Goal: Task Accomplishment & Management: Use online tool/utility

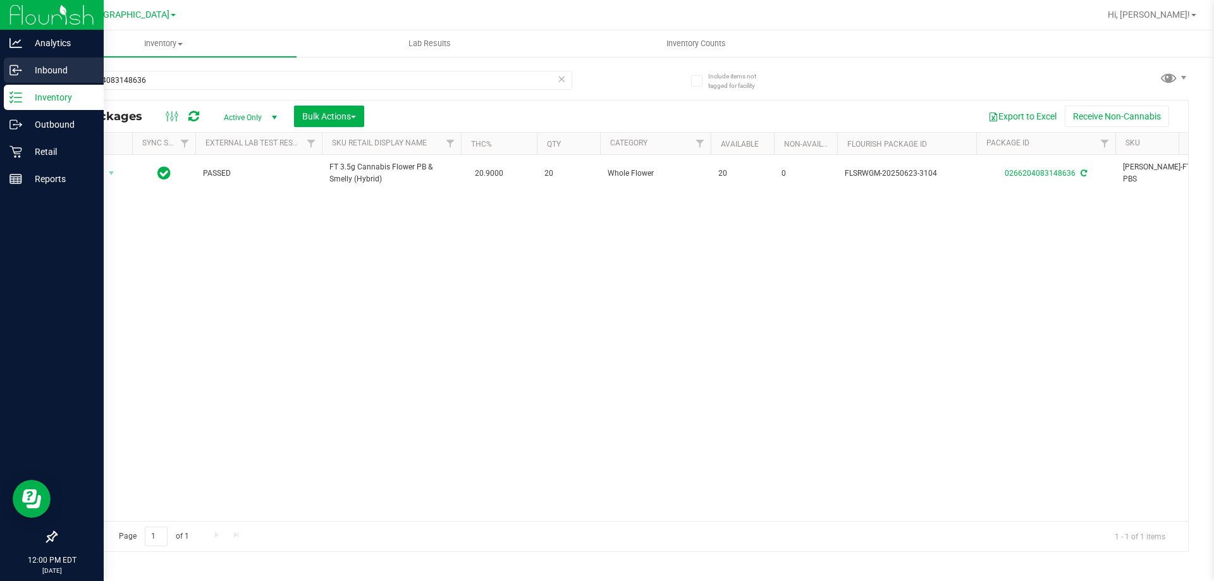
click at [29, 69] on p "Inbound" at bounding box center [60, 70] width 76 height 15
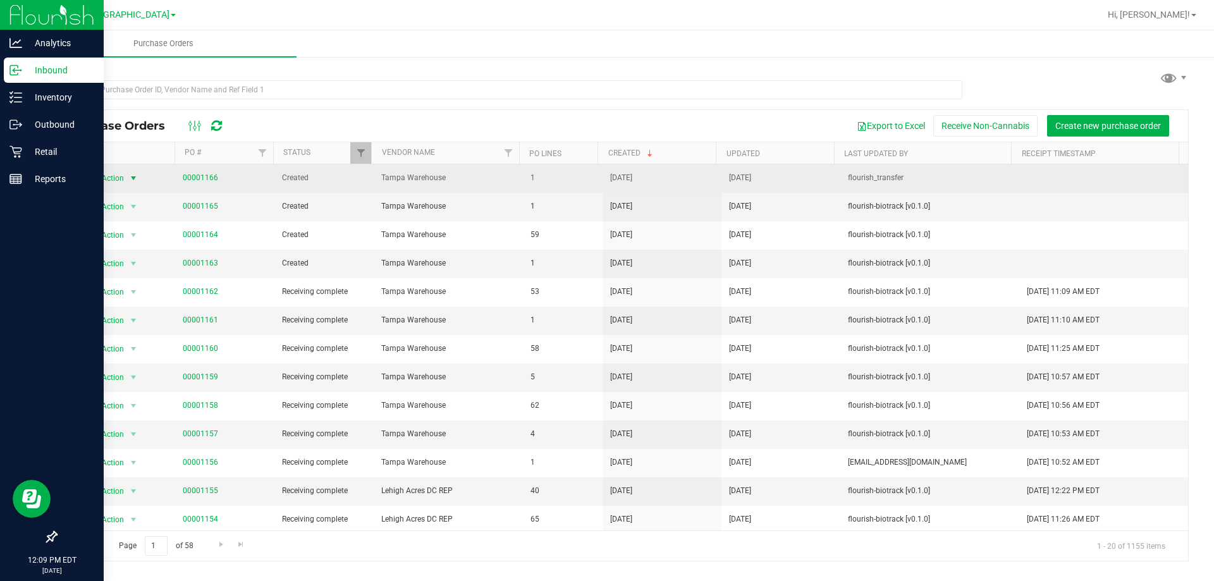
click at [112, 180] on span "Action" at bounding box center [107, 178] width 34 height 18
click at [237, 176] on span "00001166" at bounding box center [225, 178] width 84 height 12
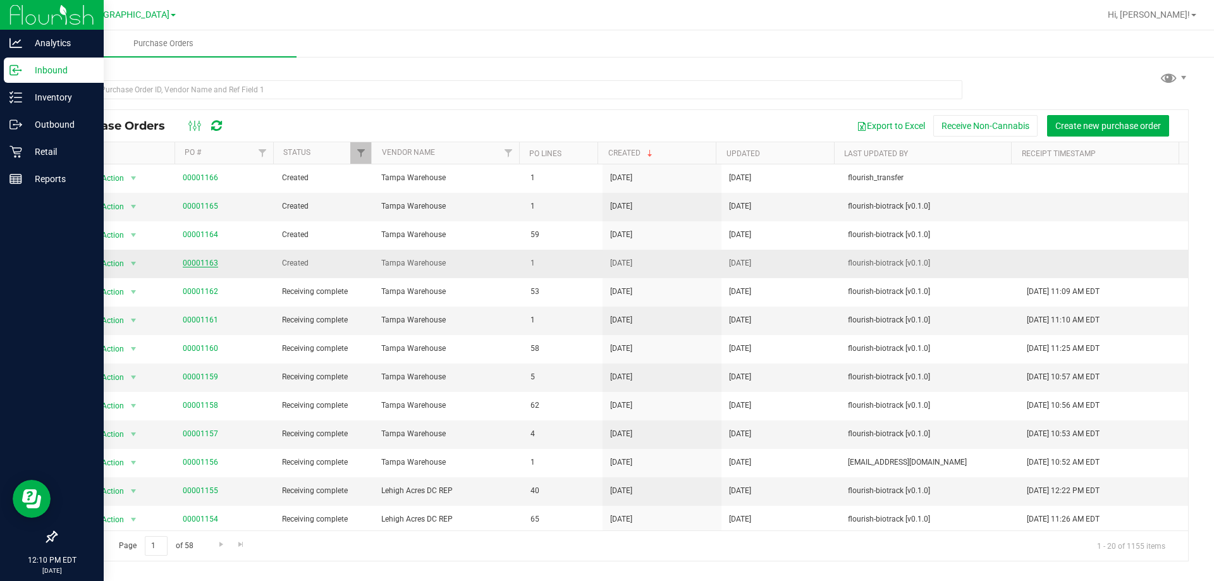
click at [203, 265] on link "00001163" at bounding box center [200, 263] width 35 height 9
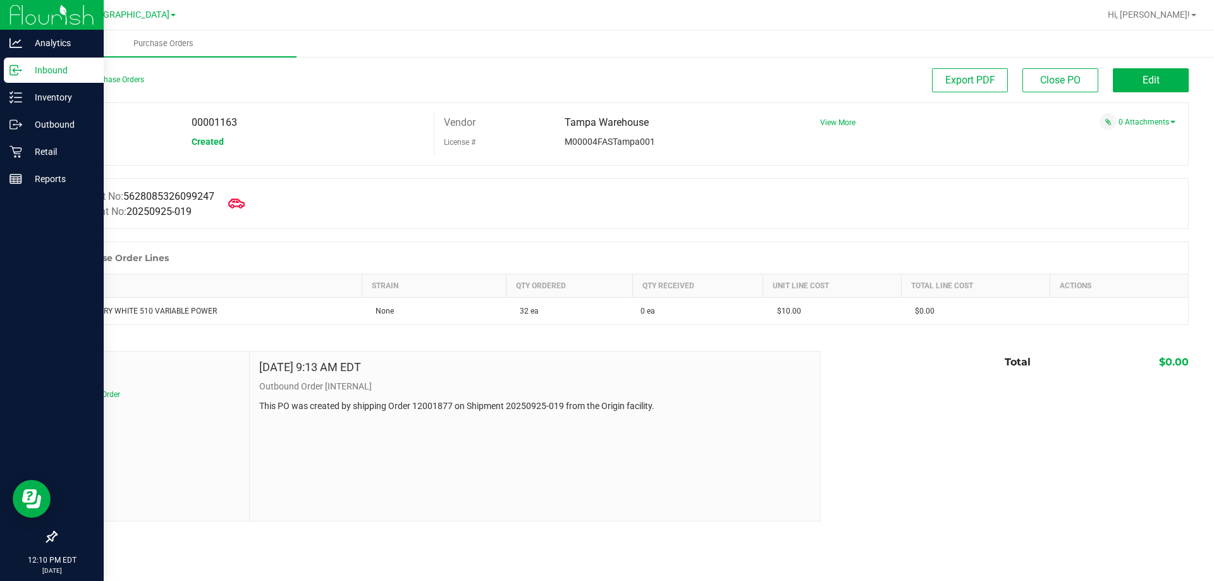
click at [245, 209] on icon at bounding box center [236, 203] width 16 height 16
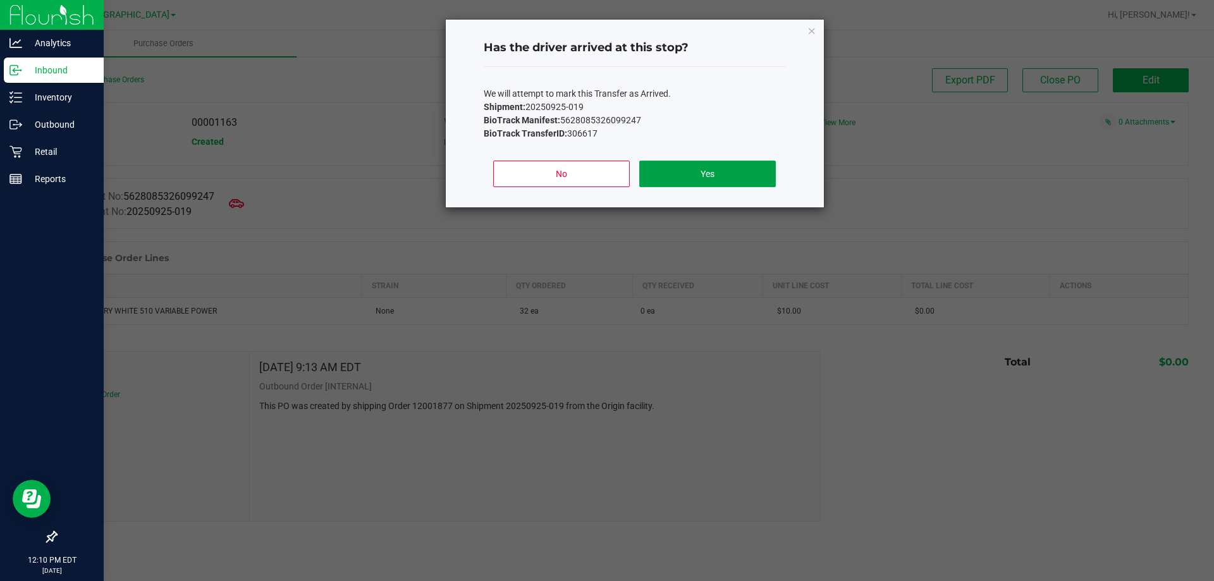
click at [728, 168] on button "Yes" at bounding box center [707, 174] width 136 height 27
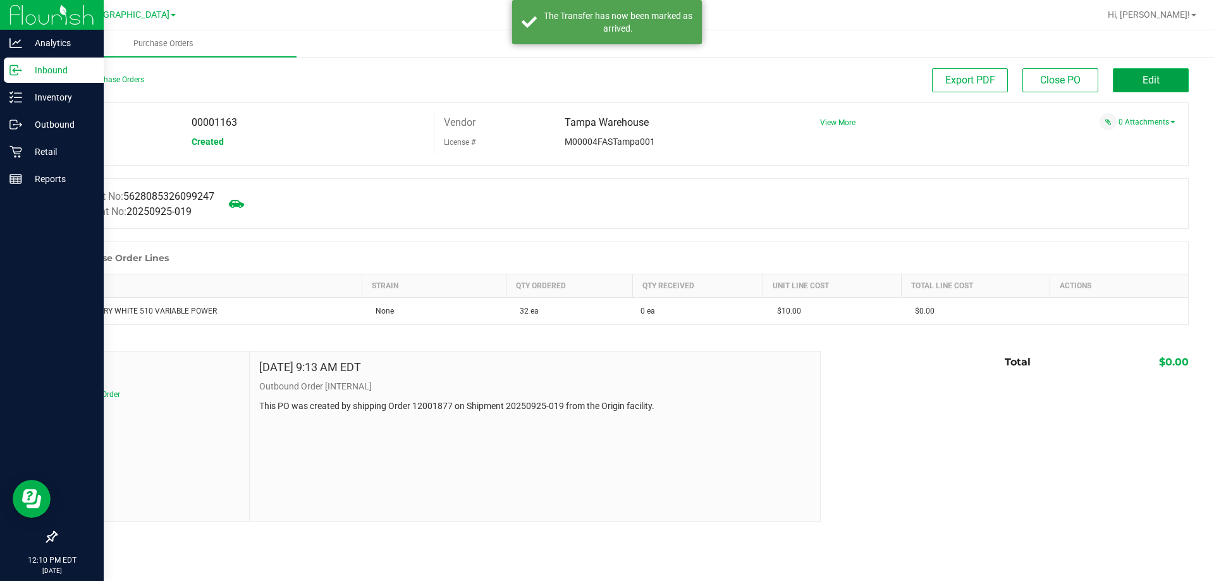
click at [1160, 80] on button "Edit" at bounding box center [1151, 80] width 76 height 24
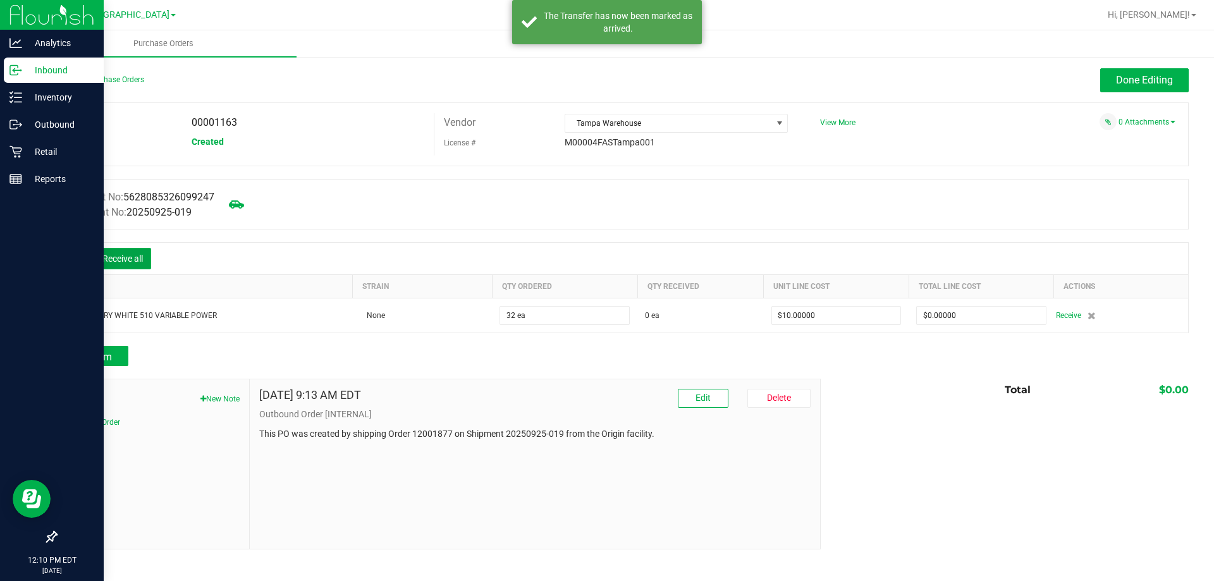
click at [134, 253] on button "Receive all" at bounding box center [122, 258] width 57 height 21
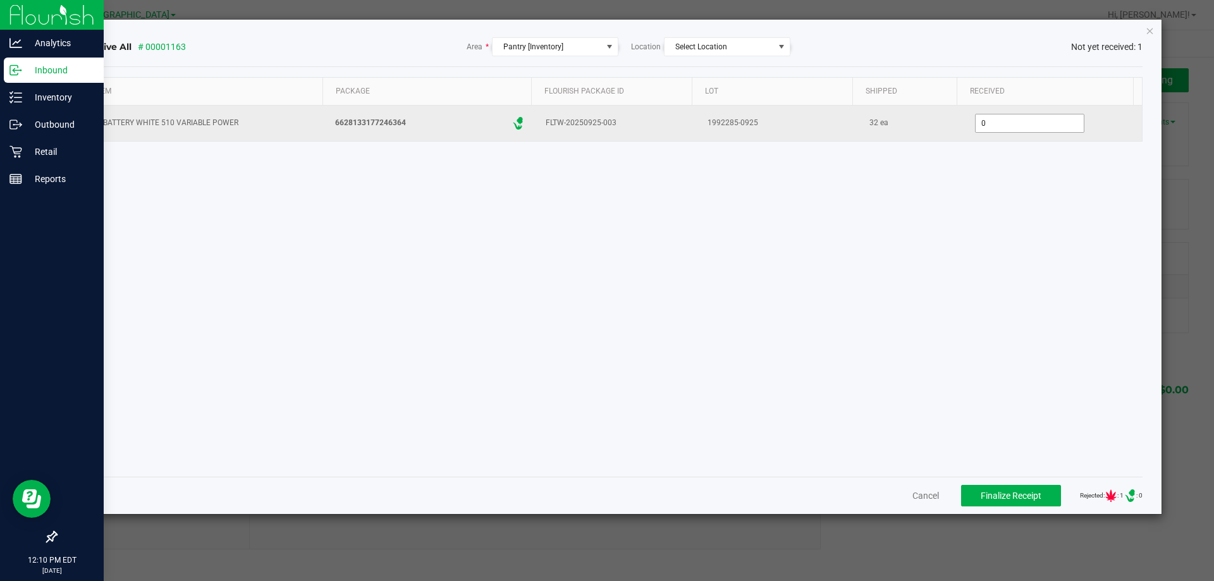
click at [985, 120] on input "0" at bounding box center [1029, 123] width 108 height 18
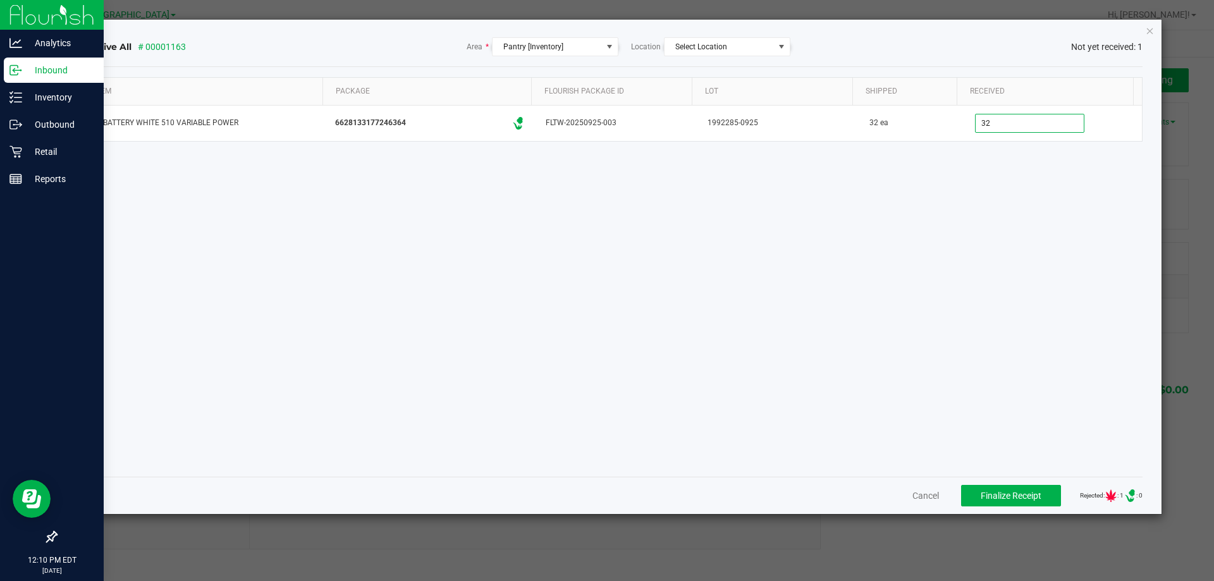
type input "32 ea"
click at [944, 249] on div "Item Package Flourish Package ID Lot Shipped Received FT BATTERY WHITE 510 VARI…" at bounding box center [612, 271] width 1062 height 389
click at [1004, 492] on span "Finalize Receipt" at bounding box center [1010, 496] width 61 height 10
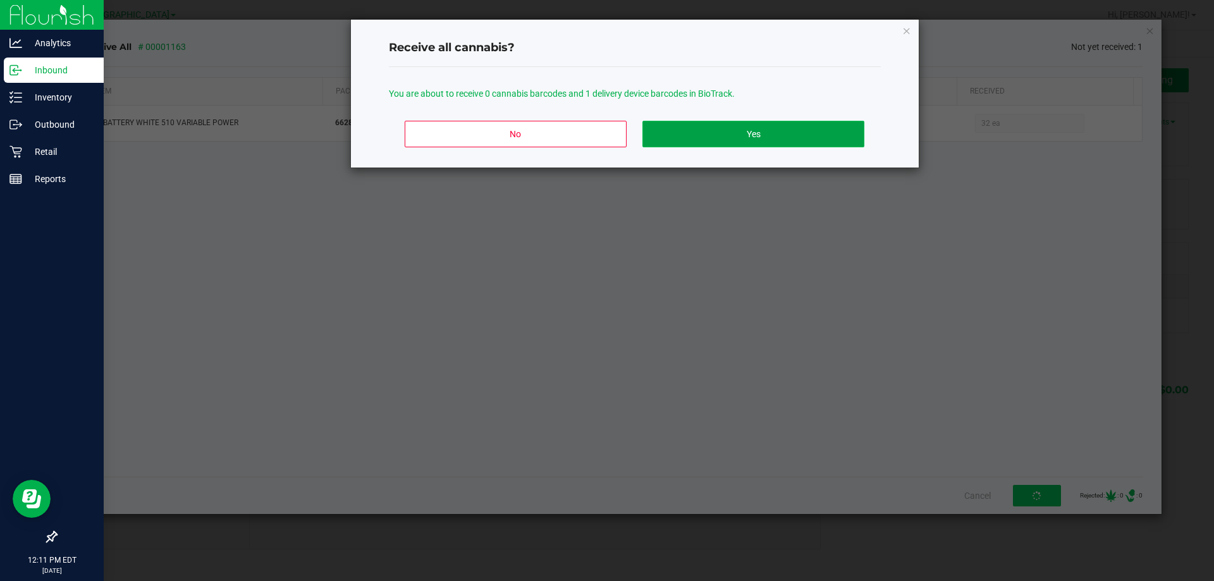
click at [732, 129] on button "Yes" at bounding box center [752, 134] width 221 height 27
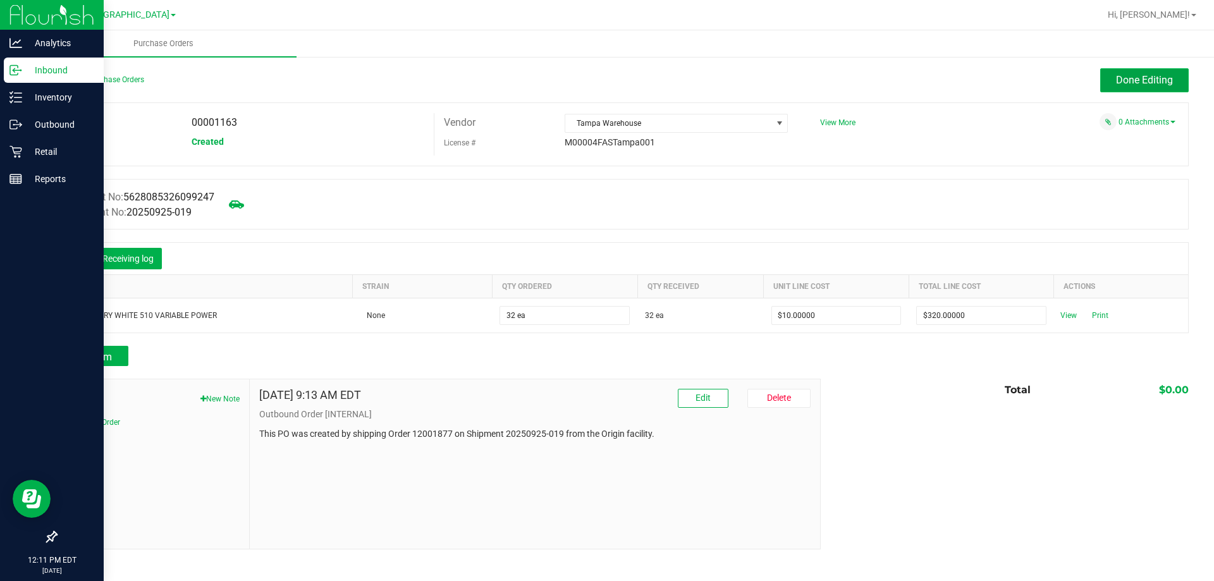
click at [1123, 88] on button "Done Editing" at bounding box center [1144, 80] width 88 height 24
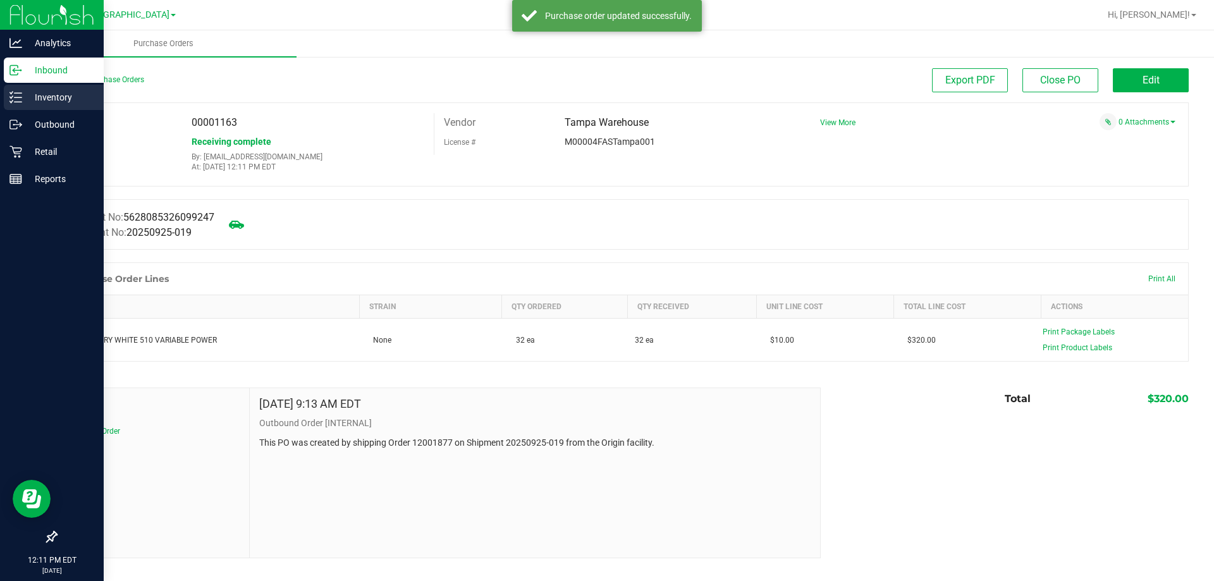
click at [28, 103] on p "Inventory" at bounding box center [60, 97] width 76 height 15
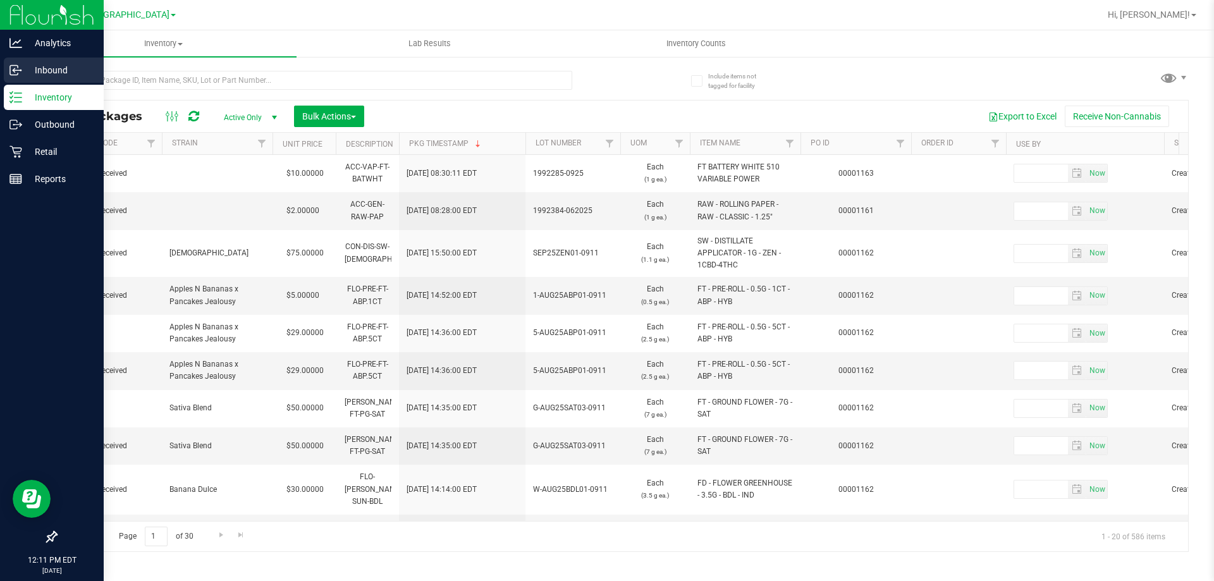
click at [16, 66] on icon at bounding box center [14, 70] width 8 height 9
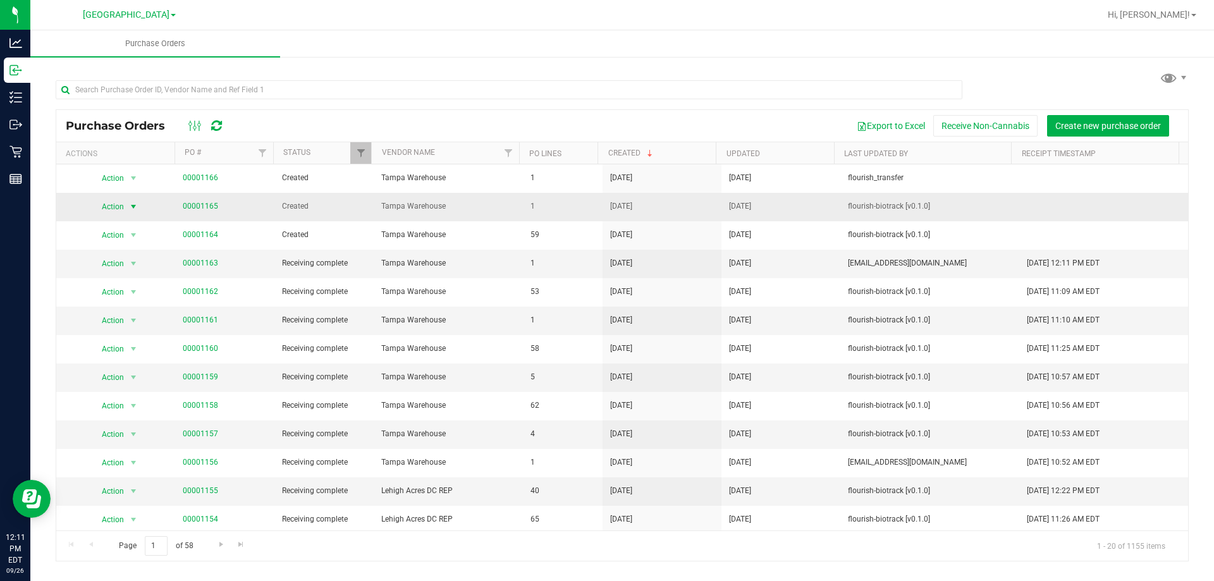
click at [121, 213] on span "Action" at bounding box center [107, 207] width 34 height 18
click at [250, 212] on span "00001165" at bounding box center [225, 206] width 84 height 12
click at [207, 202] on link "00001165" at bounding box center [200, 206] width 35 height 9
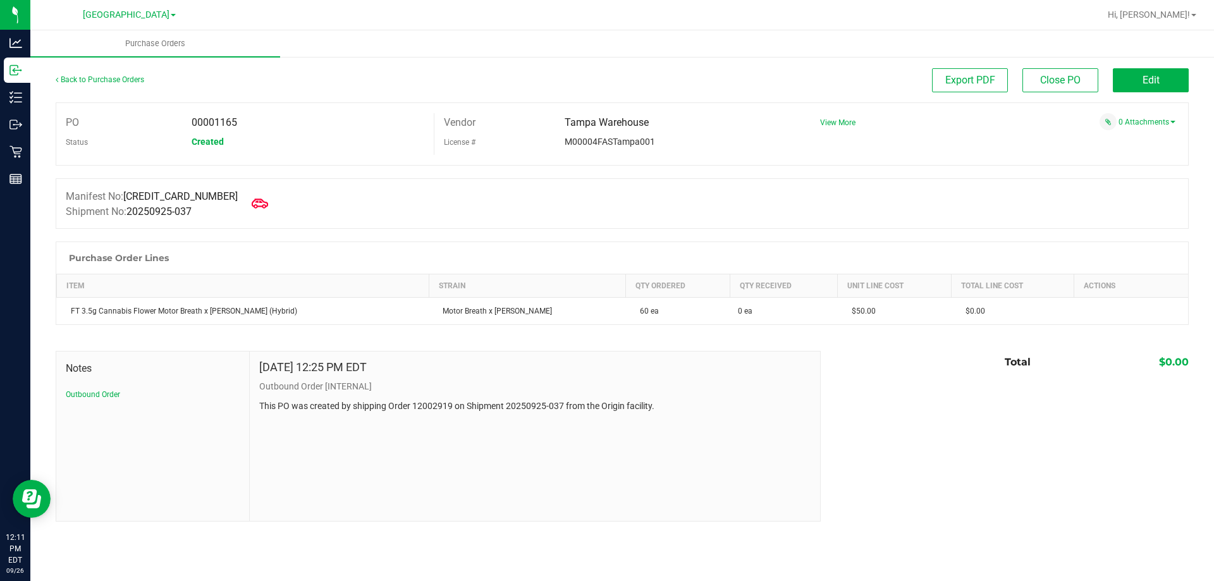
click at [252, 203] on icon at bounding box center [260, 203] width 16 height 16
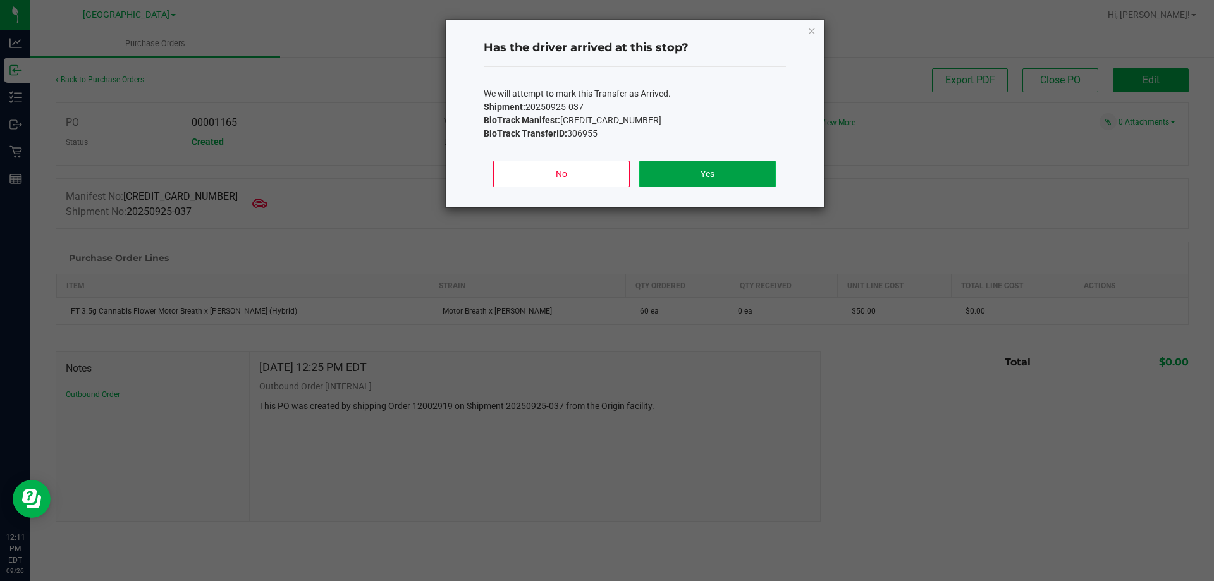
click at [733, 176] on button "Yes" at bounding box center [707, 174] width 136 height 27
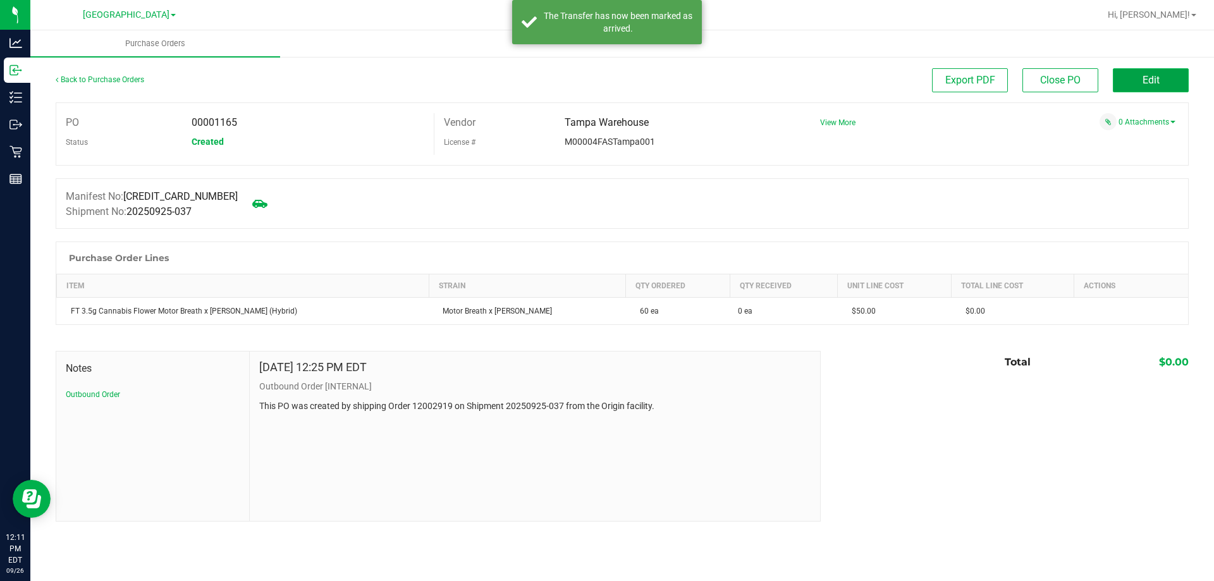
click at [1139, 76] on button "Edit" at bounding box center [1151, 80] width 76 height 24
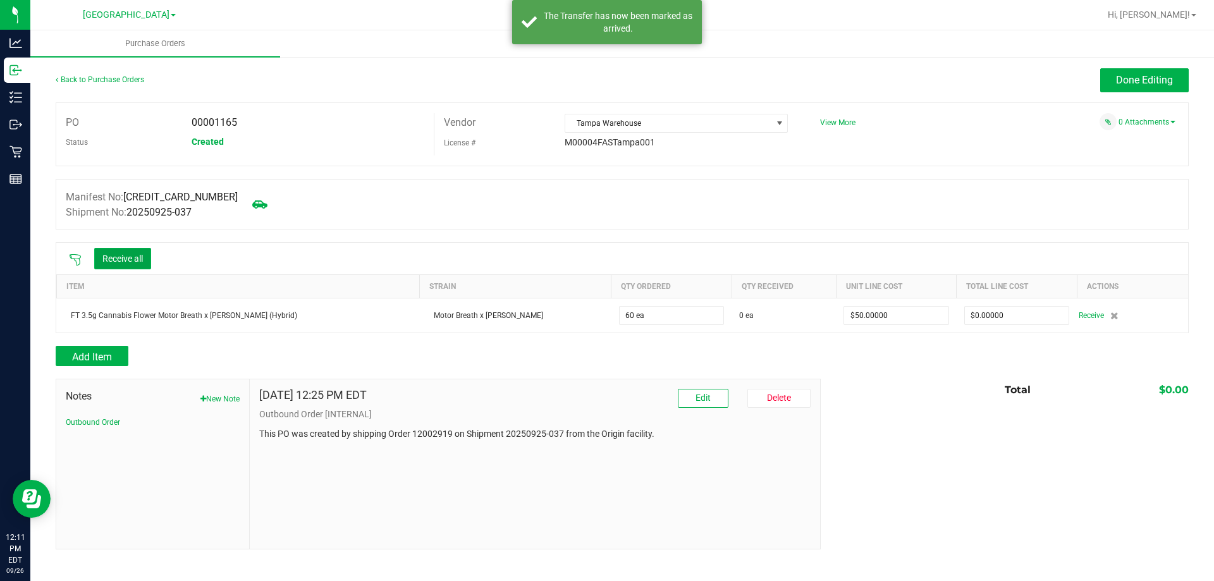
click at [135, 252] on button "Receive all" at bounding box center [122, 258] width 57 height 21
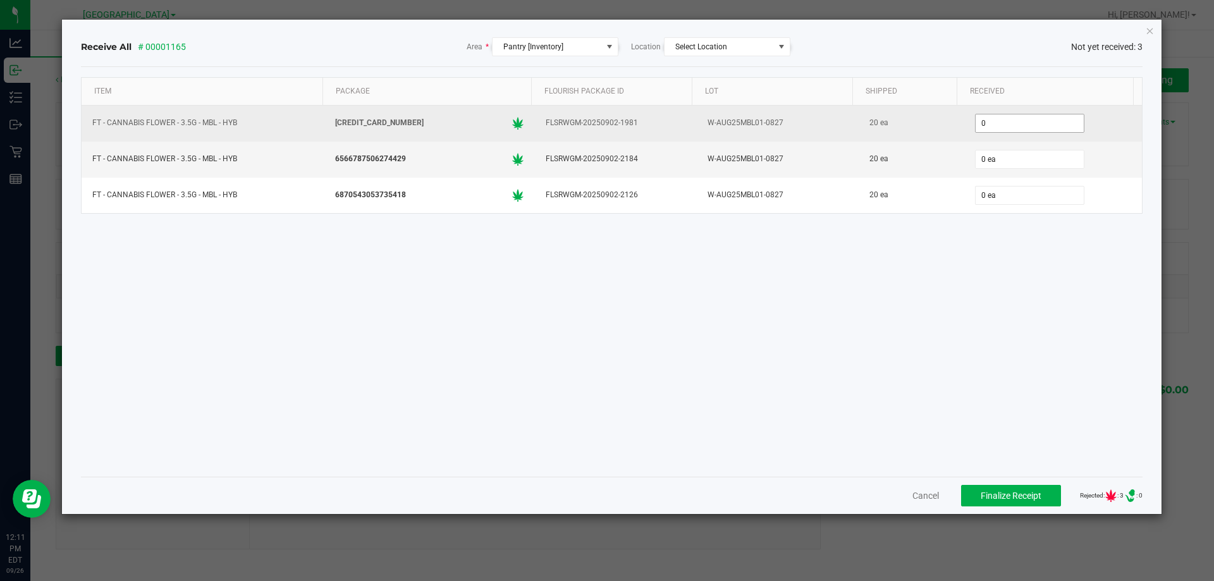
click at [1059, 129] on input "0" at bounding box center [1029, 123] width 108 height 18
type input "20 ea"
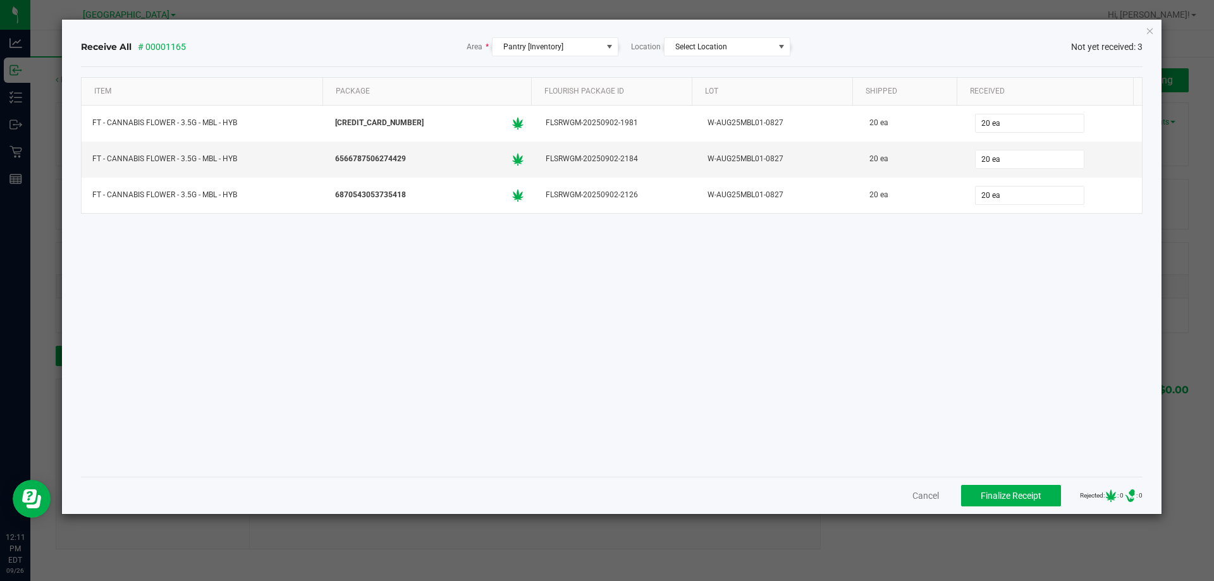
click at [959, 284] on div "Item Package Flourish Package ID Lot Shipped Received FT - CANNABIS FLOWER - 3.…" at bounding box center [612, 271] width 1062 height 389
click at [1009, 499] on span "Finalize Receipt" at bounding box center [1010, 496] width 61 height 10
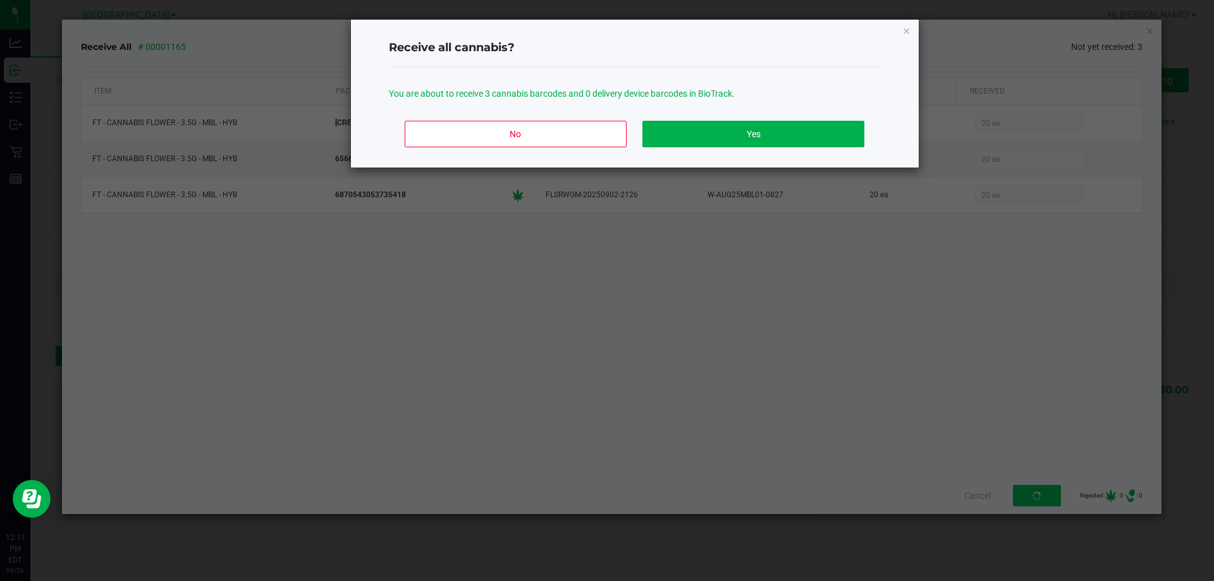
click at [758, 119] on div "No Yes" at bounding box center [635, 139] width 492 height 57
click at [756, 131] on button "Yes" at bounding box center [752, 134] width 221 height 27
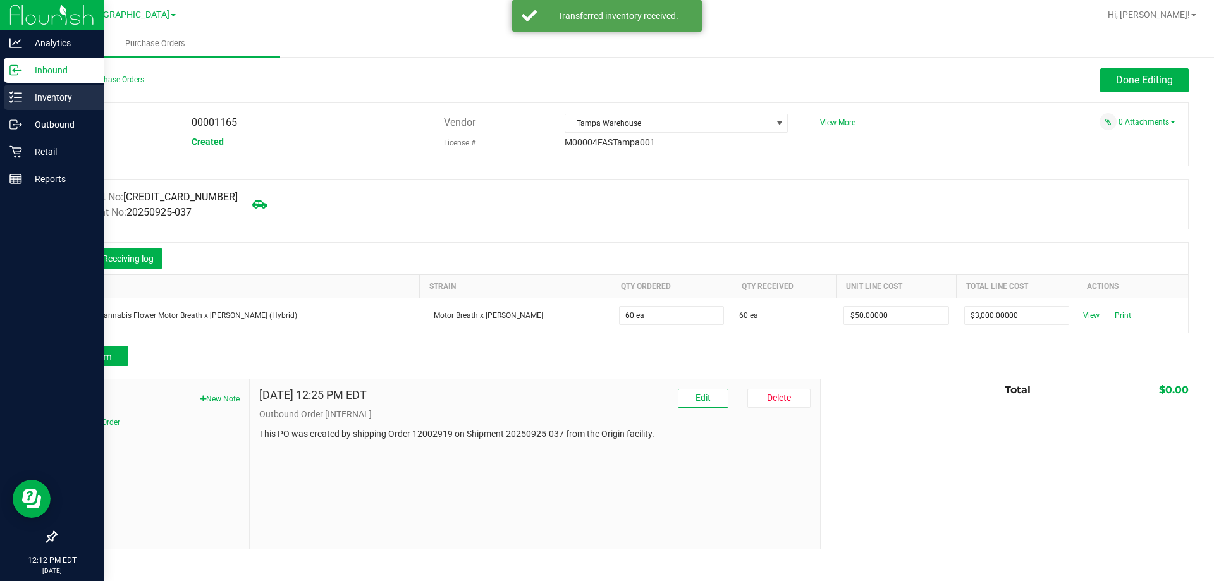
click at [29, 96] on p "Inventory" at bounding box center [60, 97] width 76 height 15
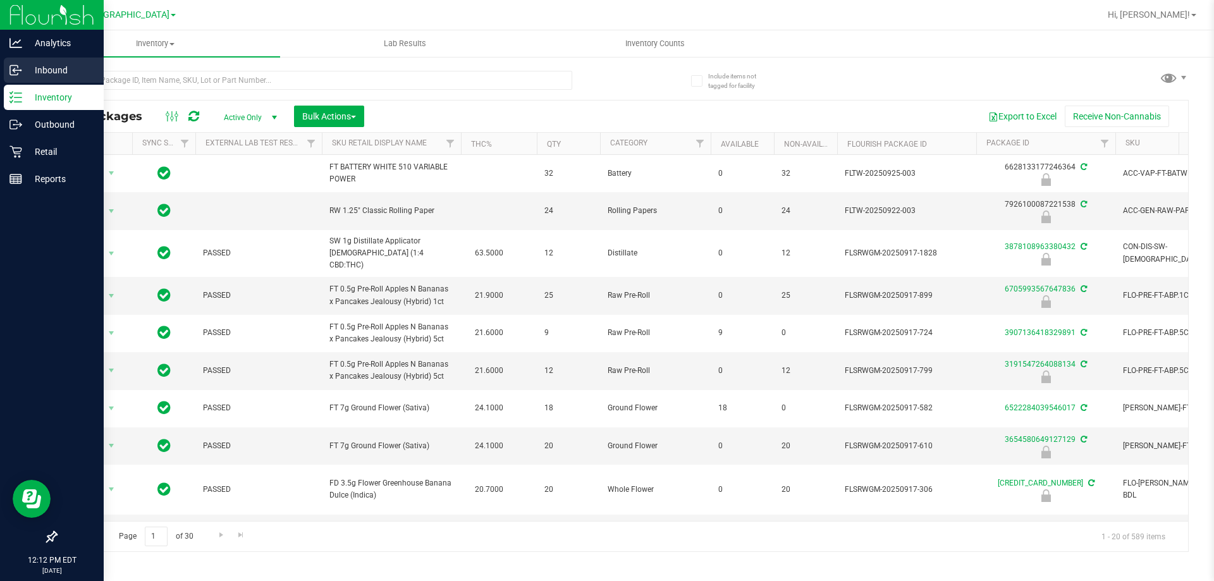
click at [54, 73] on p "Inbound" at bounding box center [60, 70] width 76 height 15
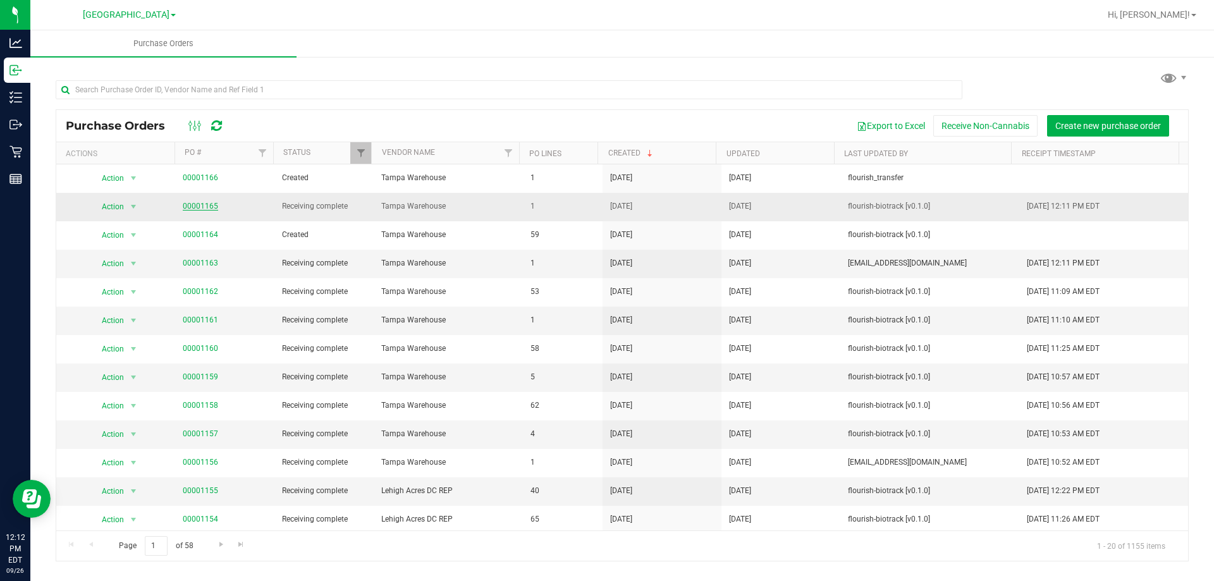
click at [202, 203] on link "00001165" at bounding box center [200, 206] width 35 height 9
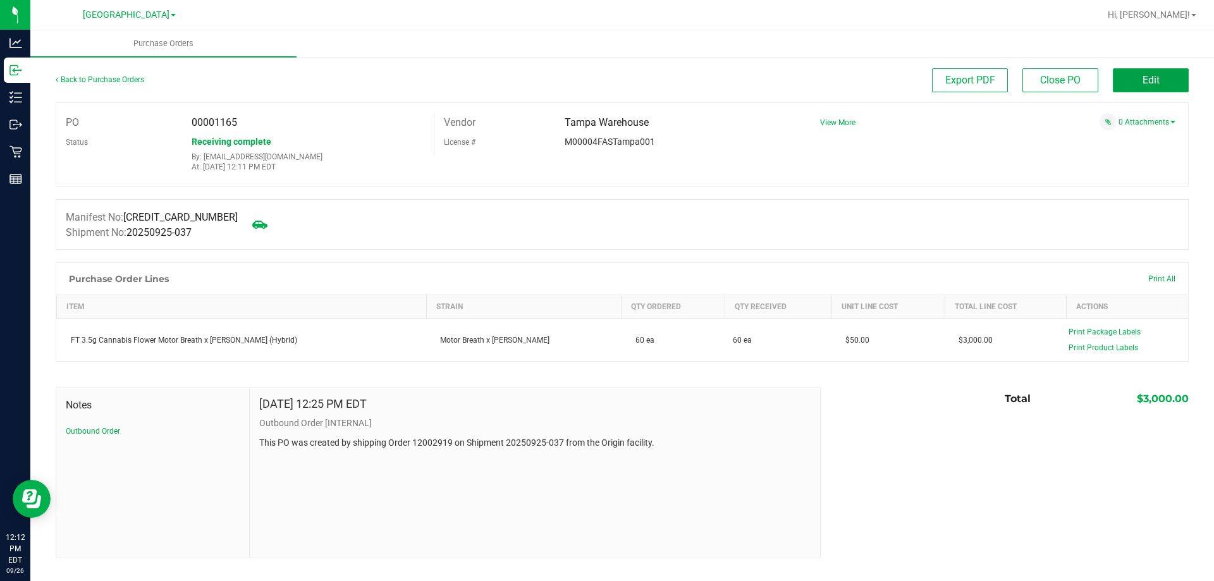
click at [1143, 85] on span "Edit" at bounding box center [1150, 80] width 17 height 12
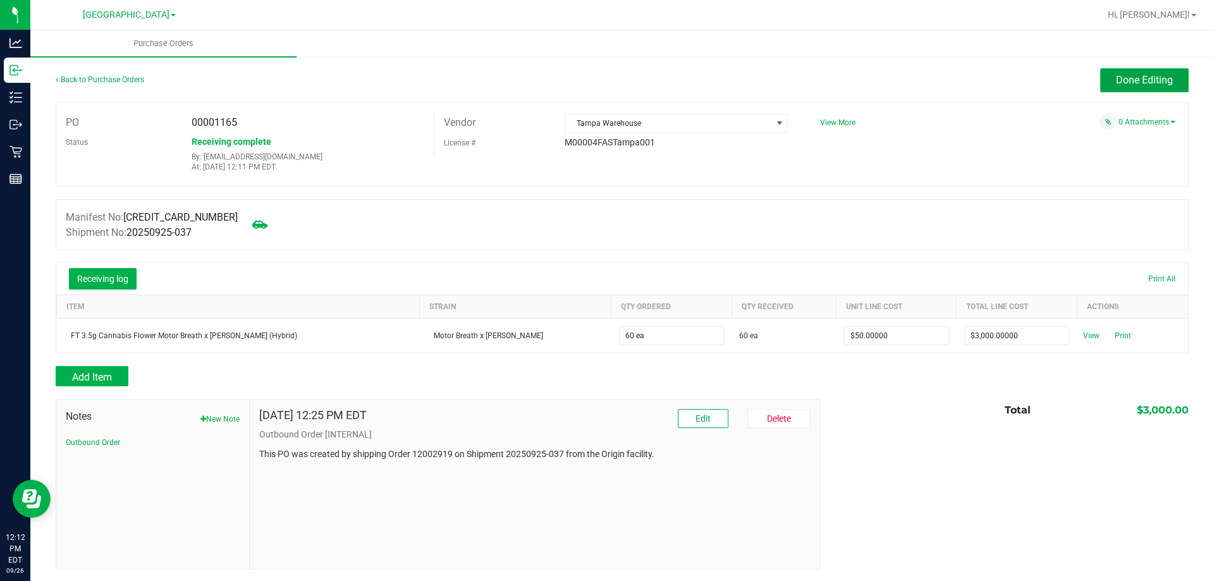
click at [1125, 87] on button "Done Editing" at bounding box center [1144, 80] width 88 height 24
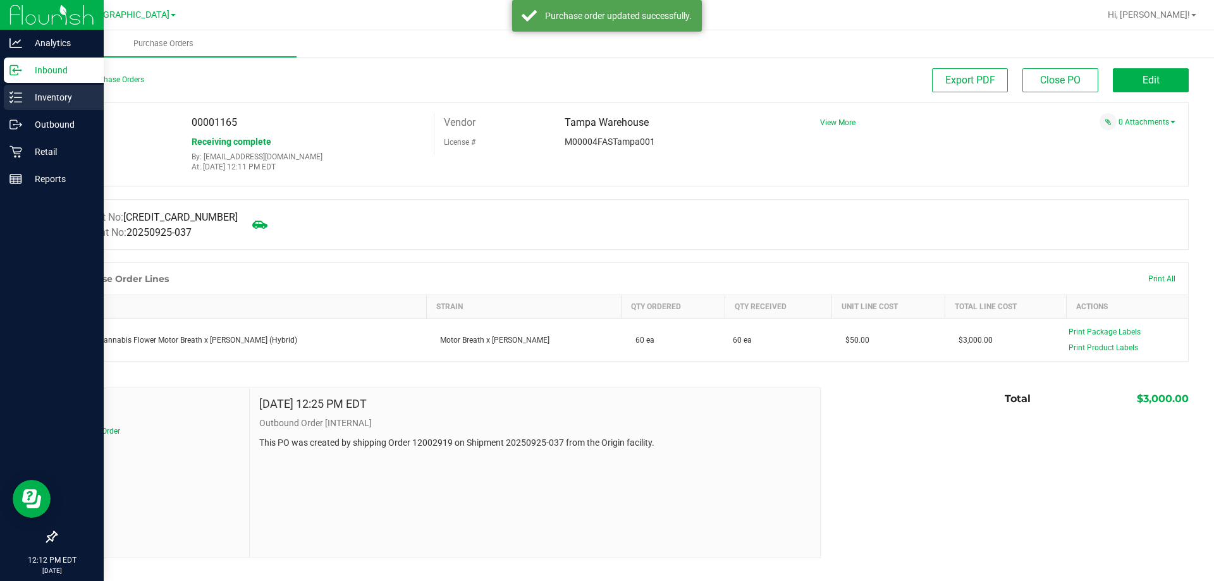
click at [20, 85] on div "Inventory" at bounding box center [54, 97] width 100 height 25
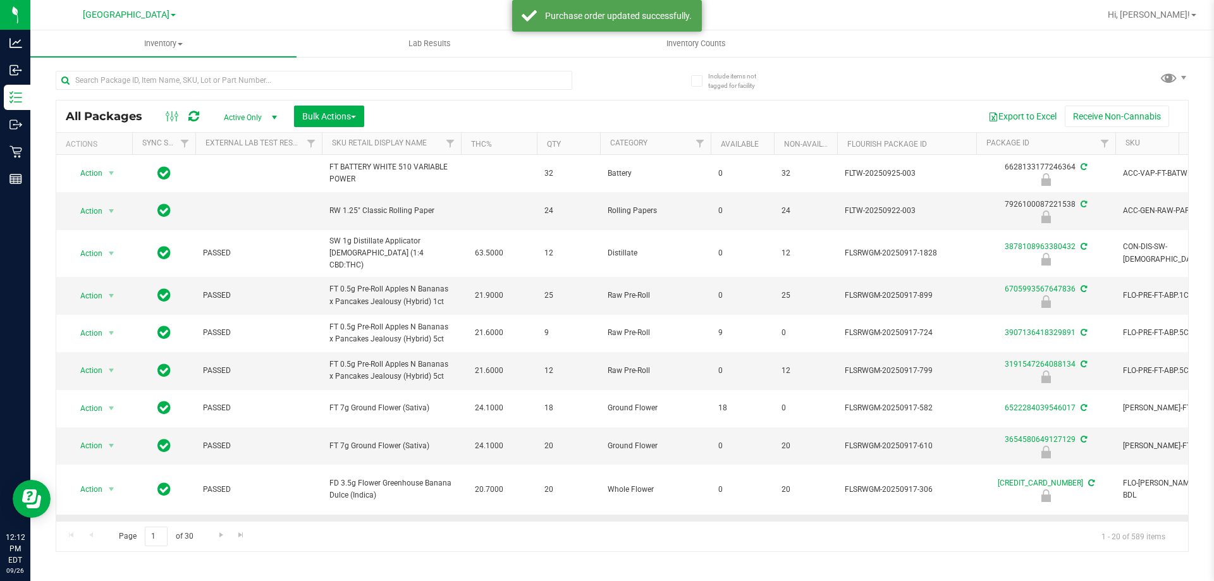
click at [387, 527] on span "FD 3.5g Flower Greenhouse Banana Dulce (Indica)" at bounding box center [391, 539] width 124 height 24
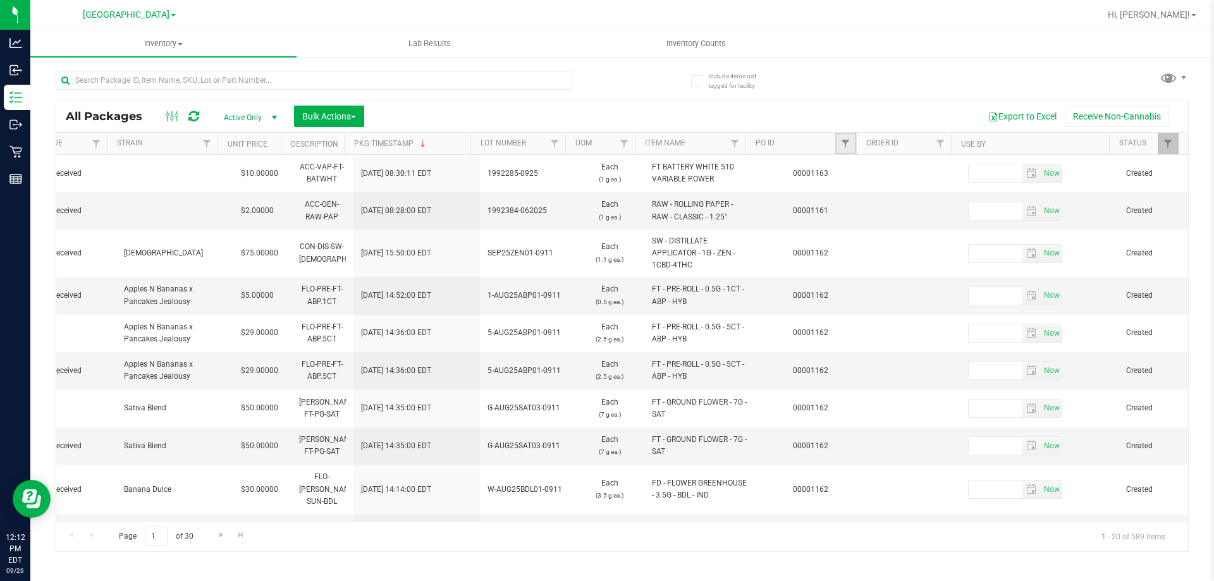
click at [843, 149] on link "Filter" at bounding box center [845, 143] width 21 height 21
type input "1165"
click at [843, 191] on button "Filter" at bounding box center [873, 205] width 61 height 28
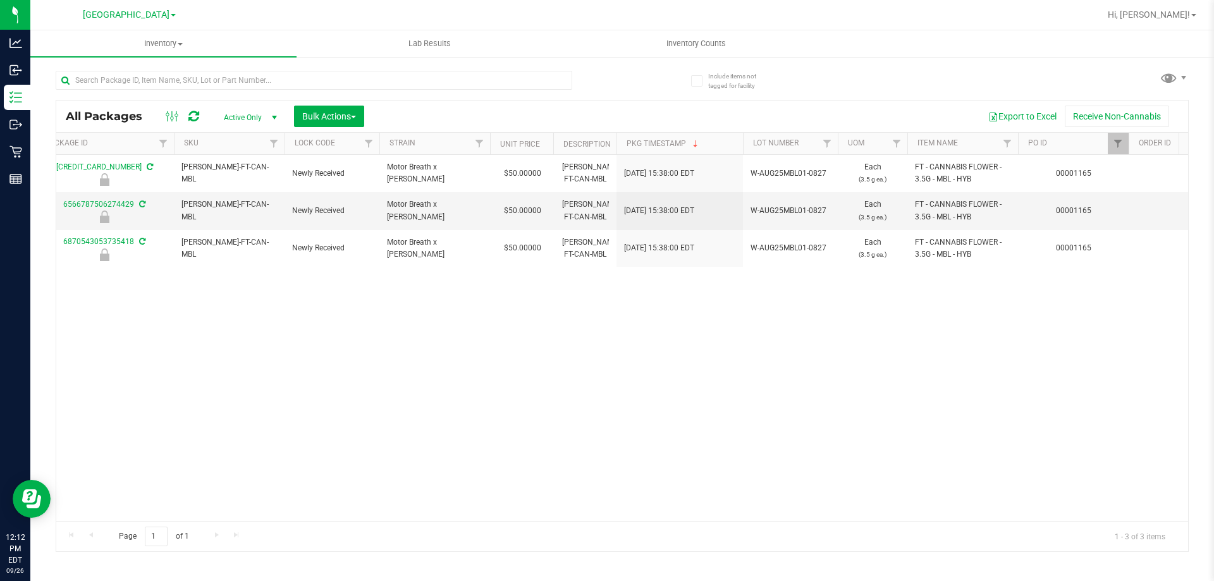
scroll to position [0, 920]
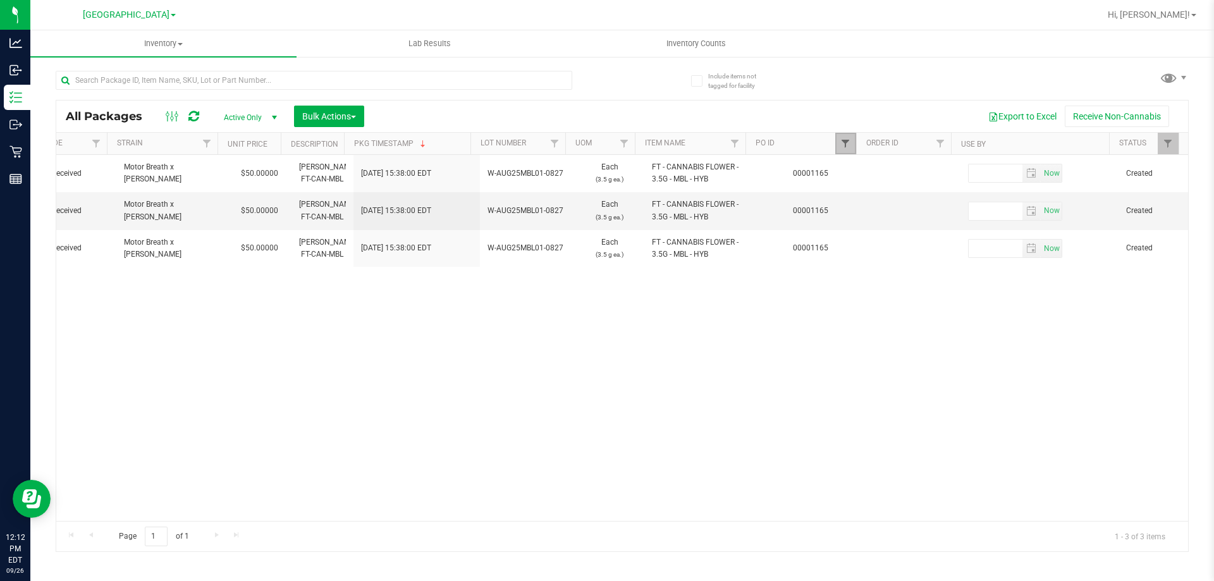
click at [850, 147] on span "Filter" at bounding box center [845, 143] width 10 height 10
click at [946, 207] on button "Clear" at bounding box center [942, 205] width 61 height 28
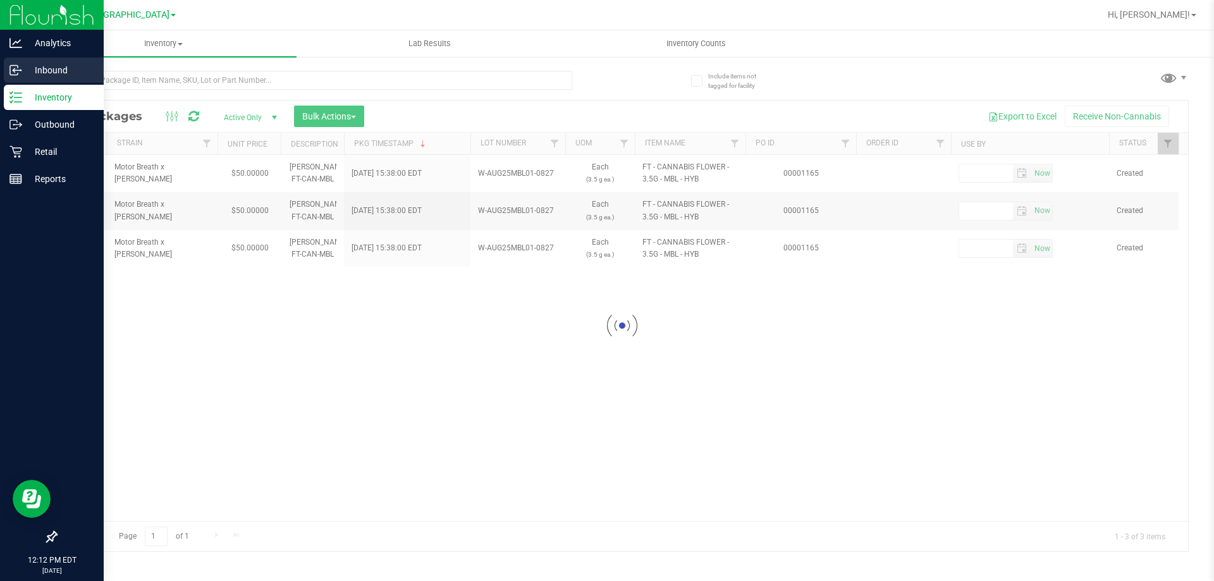
click at [45, 73] on p "Inbound" at bounding box center [60, 70] width 76 height 15
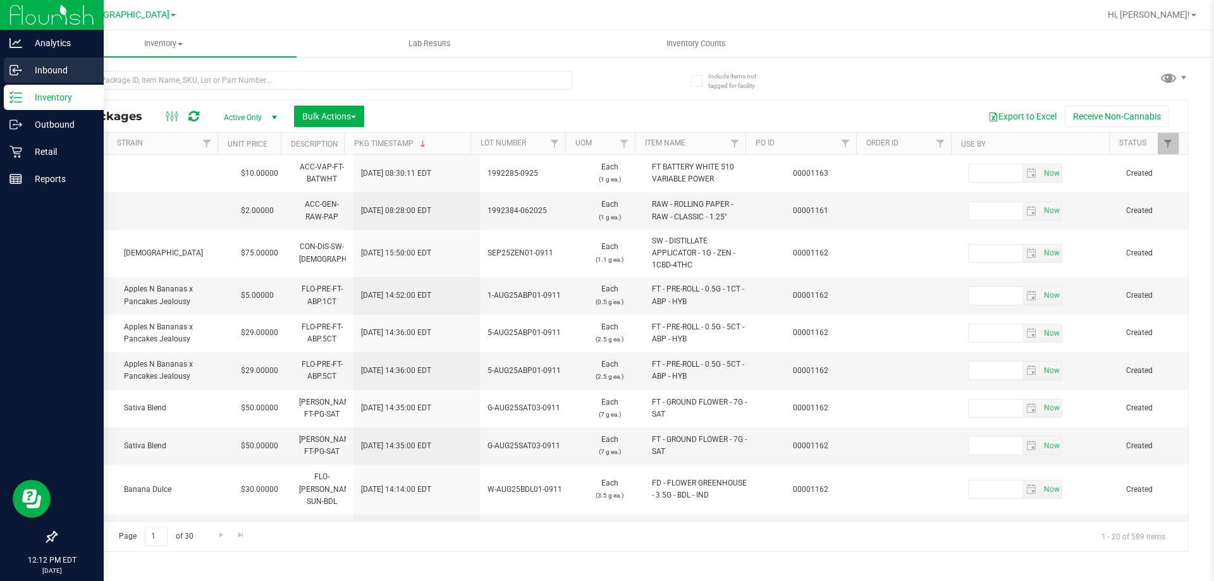
click at [54, 69] on p "Inbound" at bounding box center [60, 70] width 76 height 15
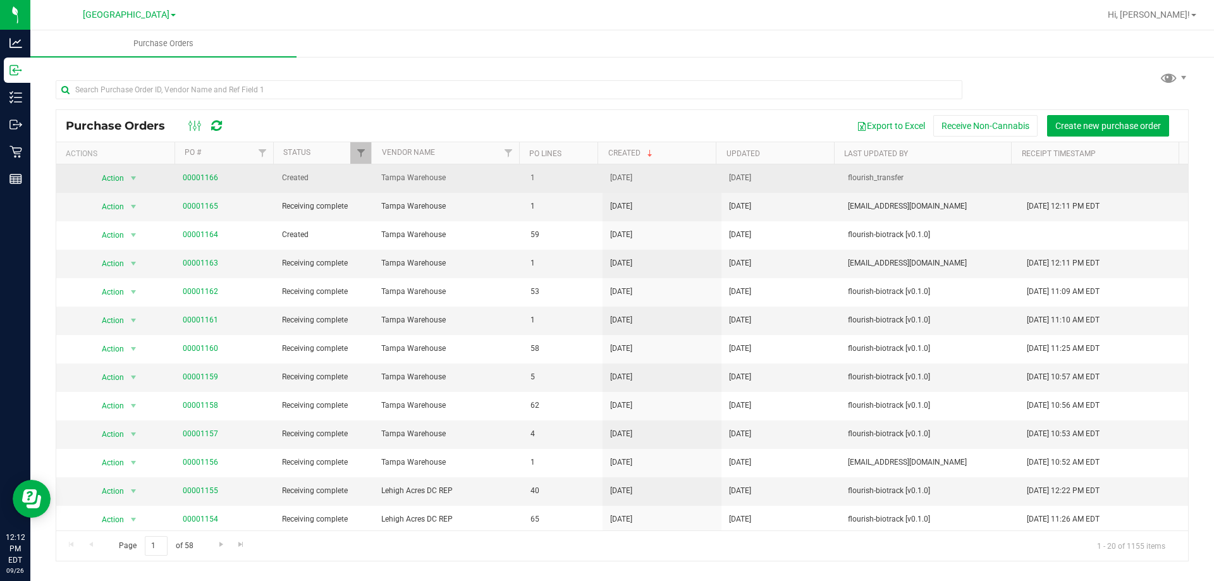
click at [203, 173] on span "00001166" at bounding box center [200, 178] width 35 height 12
click at [205, 178] on link "00001166" at bounding box center [200, 177] width 35 height 9
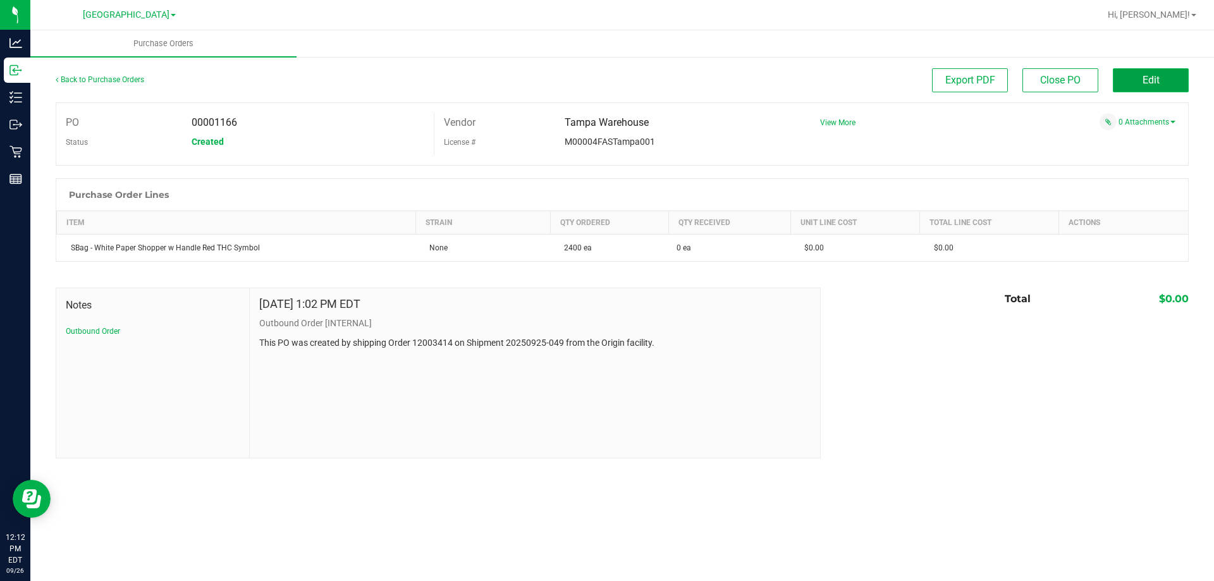
click at [1137, 87] on button "Edit" at bounding box center [1151, 80] width 76 height 24
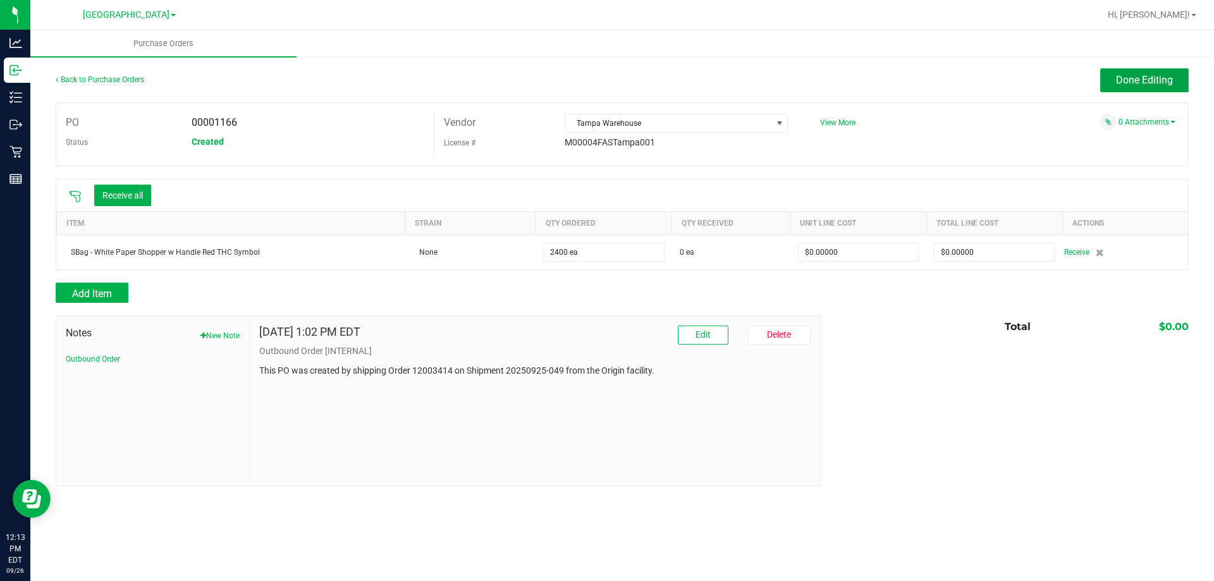
click at [1125, 74] on span "Done Editing" at bounding box center [1144, 80] width 57 height 12
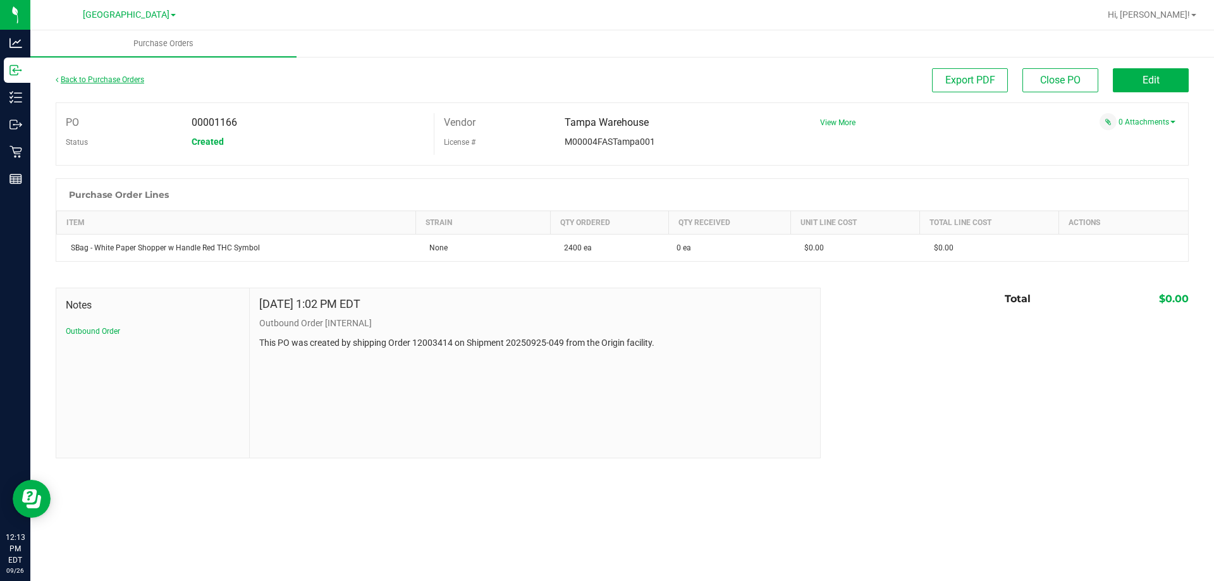
click at [92, 81] on link "Back to Purchase Orders" at bounding box center [100, 79] width 88 height 9
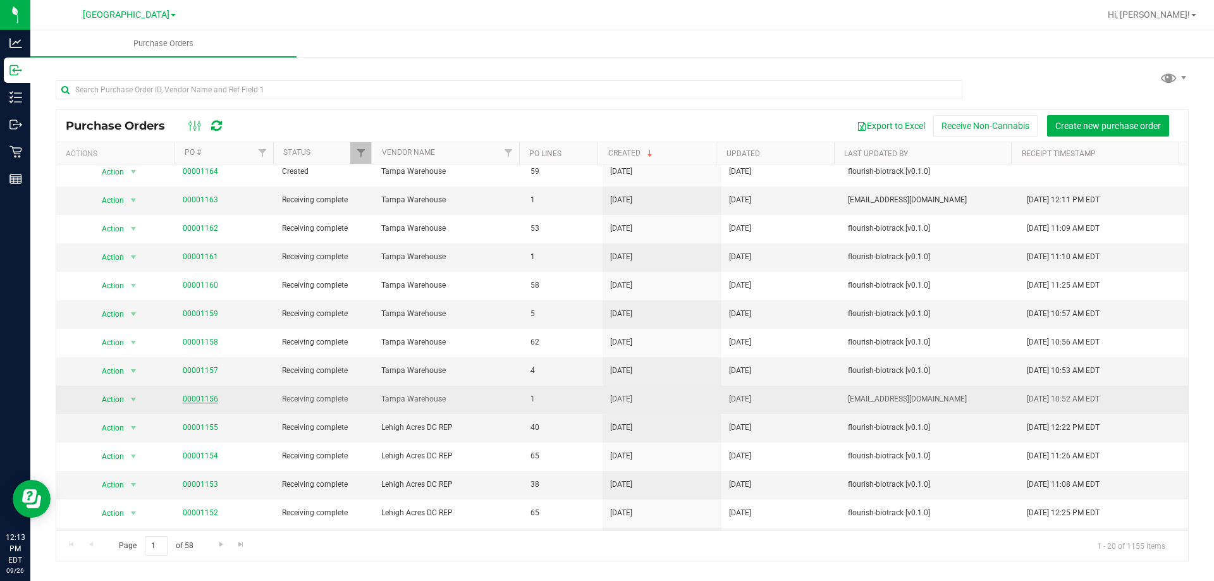
click at [203, 401] on link "00001156" at bounding box center [200, 398] width 35 height 9
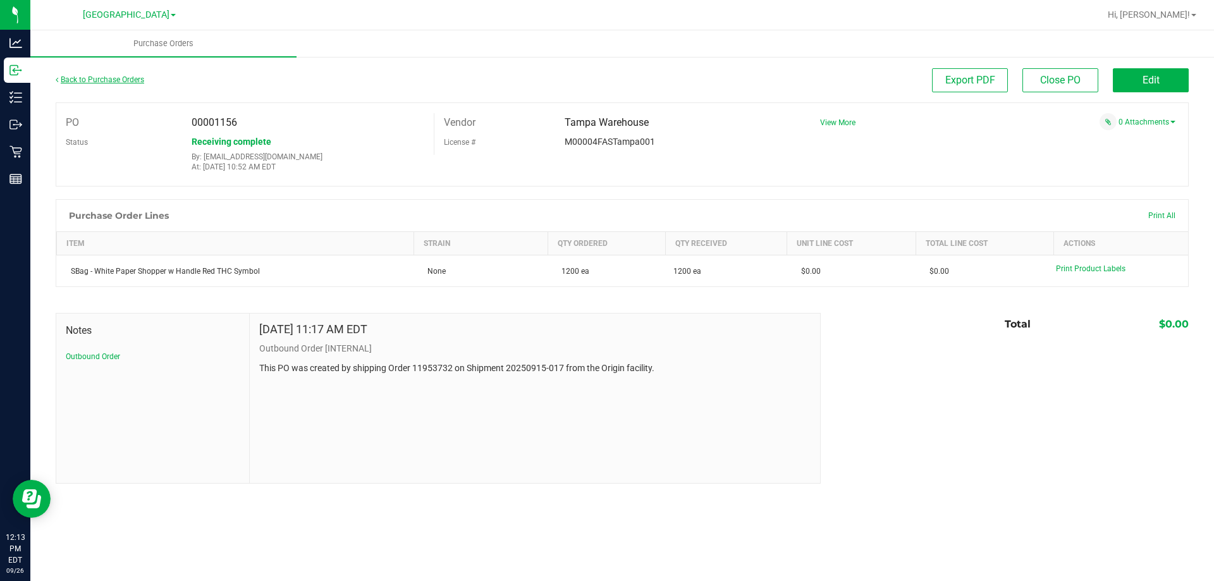
click at [63, 78] on link "Back to Purchase Orders" at bounding box center [100, 79] width 88 height 9
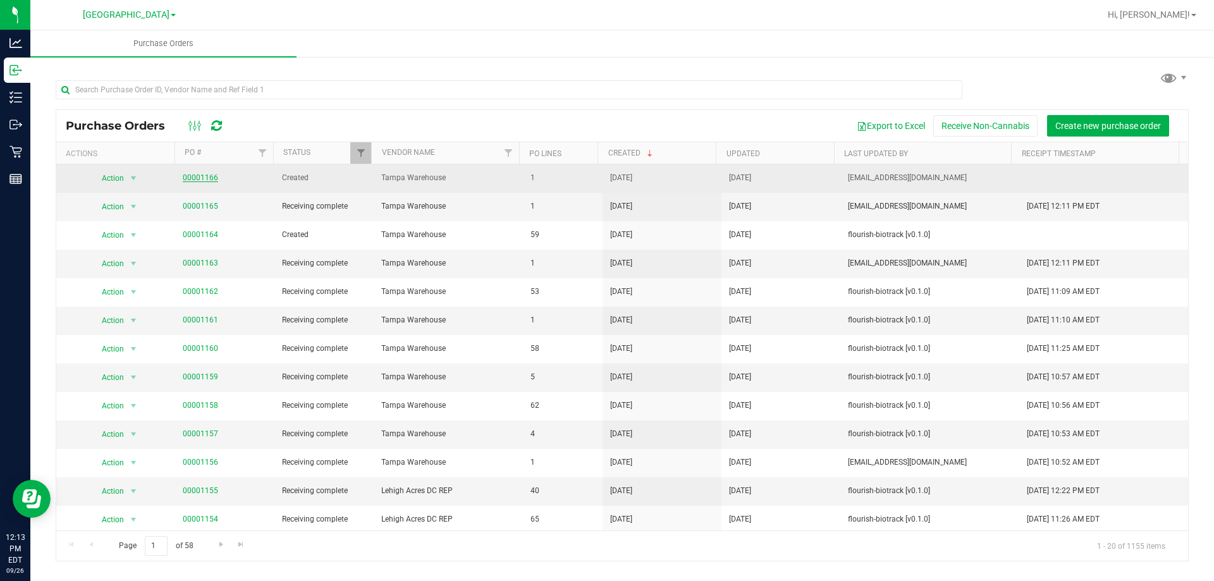
click at [207, 178] on link "00001166" at bounding box center [200, 177] width 35 height 9
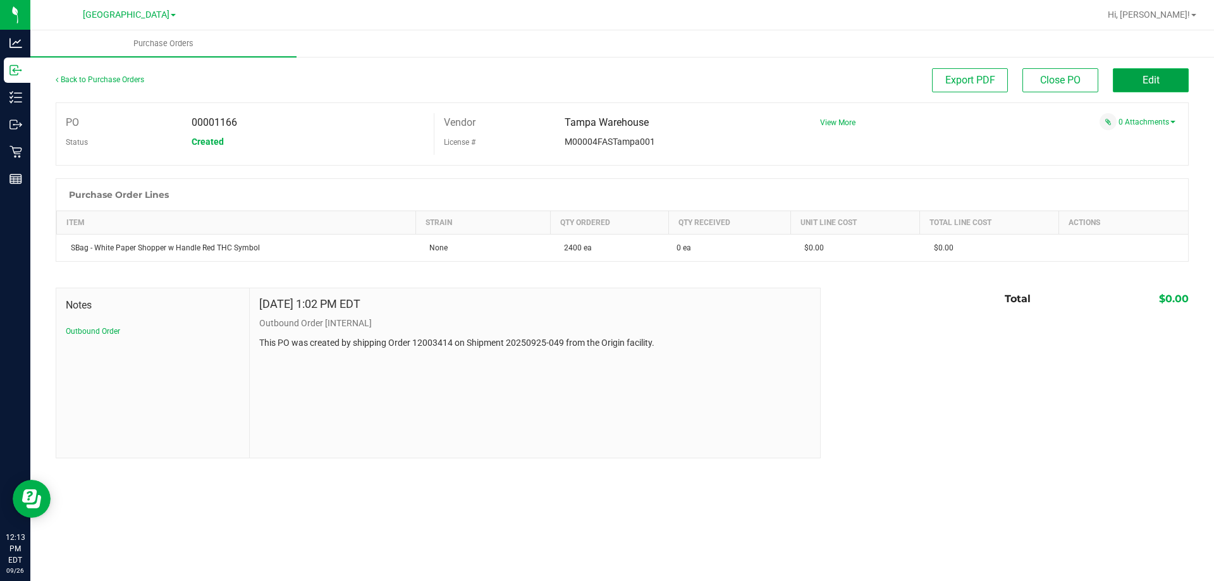
click at [1147, 75] on span "Edit" at bounding box center [1150, 80] width 17 height 12
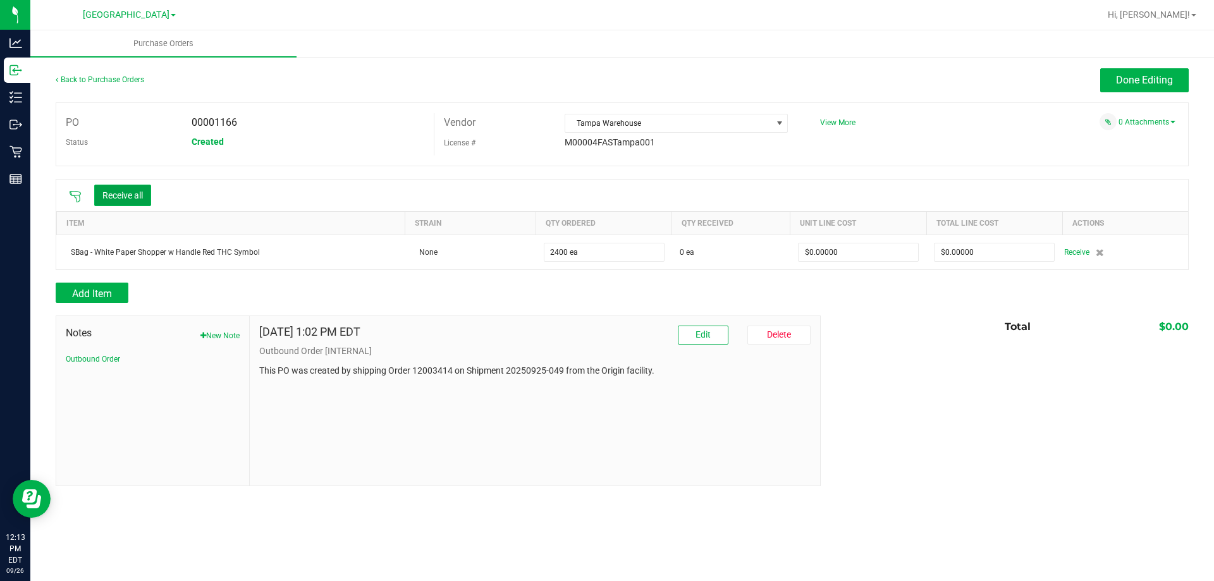
click at [136, 197] on button "Receive all" at bounding box center [122, 195] width 57 height 21
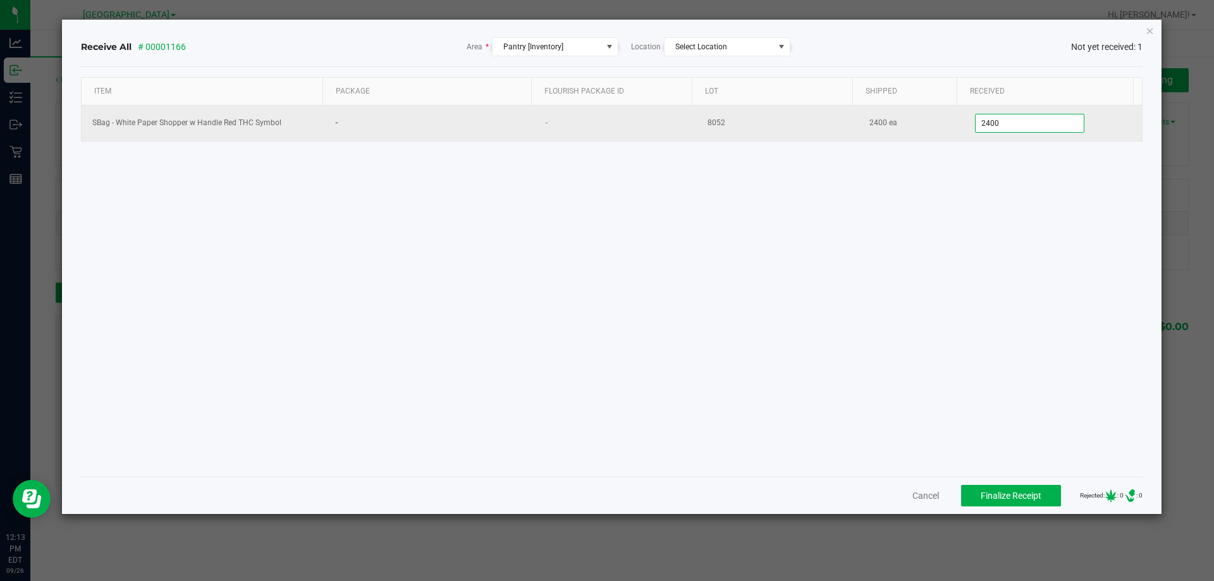
click at [975, 125] on input "2400" at bounding box center [1029, 123] width 108 height 18
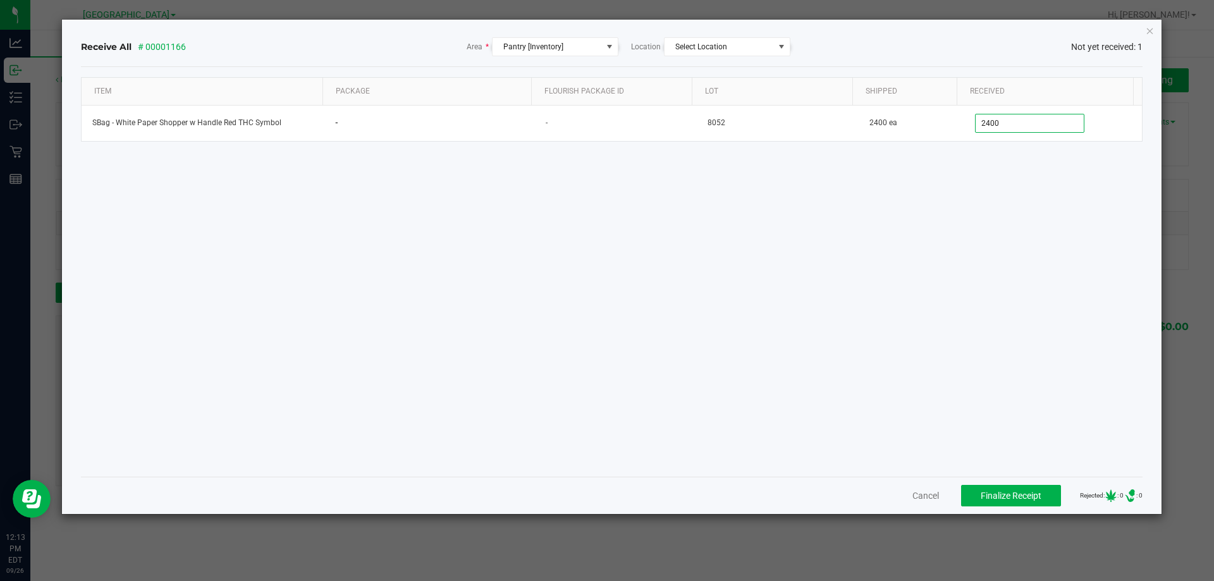
type input "2400 ea"
click at [995, 191] on div "Item Package Flourish Package ID Lot Shipped Received SBag - White Paper Shoppe…" at bounding box center [612, 271] width 1062 height 389
click at [1011, 497] on span "Finalize Receipt" at bounding box center [1010, 496] width 61 height 10
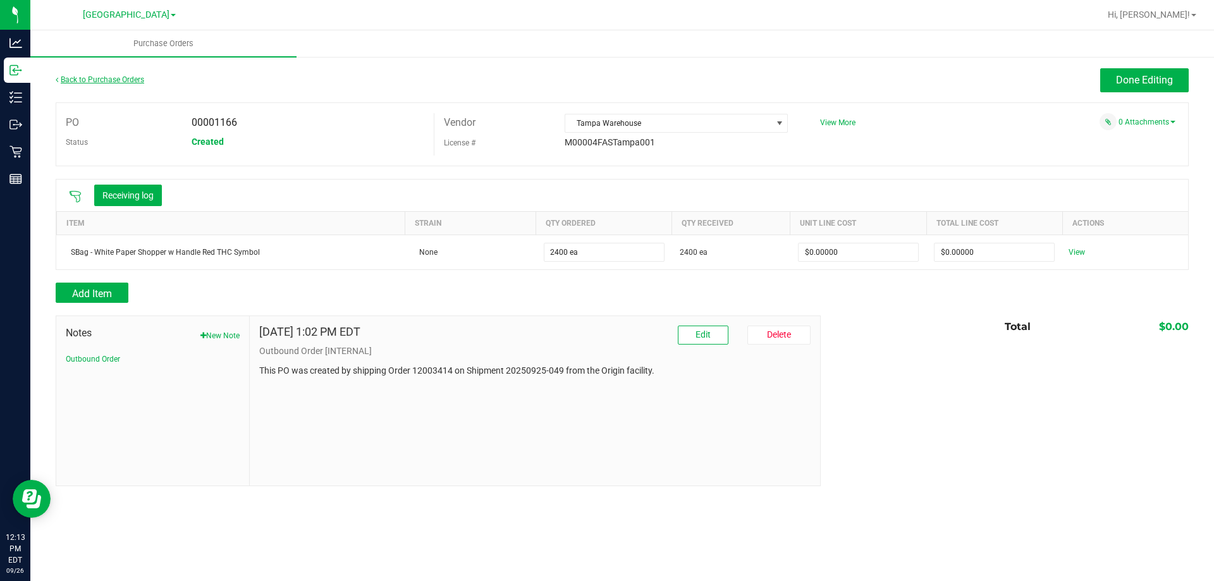
click at [121, 76] on link "Back to Purchase Orders" at bounding box center [100, 79] width 88 height 9
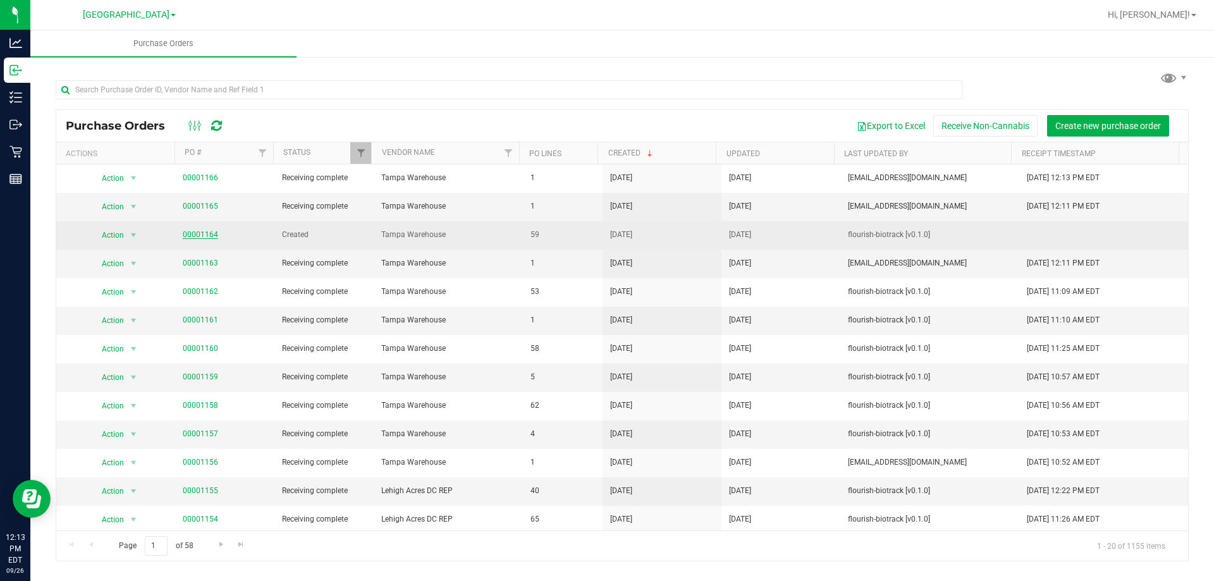
click at [209, 238] on link "00001164" at bounding box center [200, 234] width 35 height 9
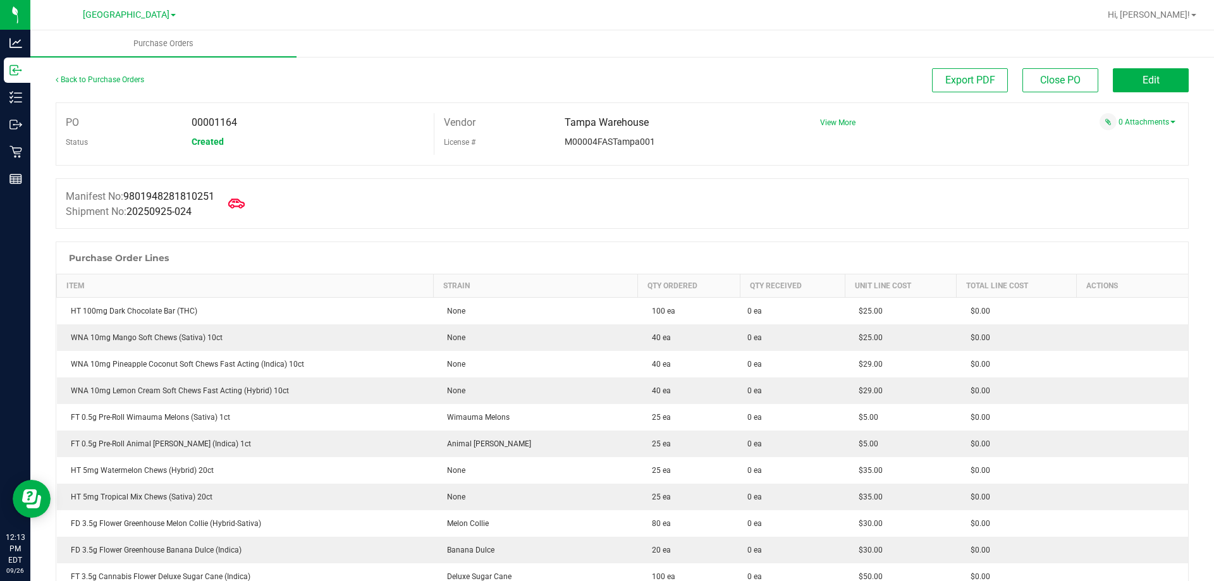
click at [240, 212] on span at bounding box center [237, 204] width 28 height 28
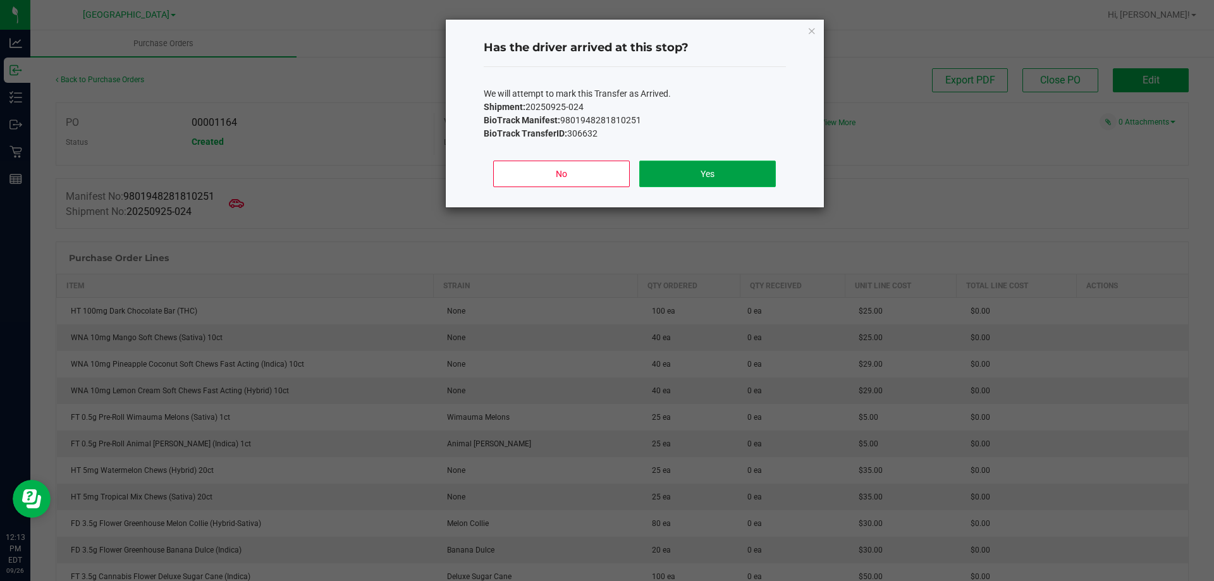
click at [716, 173] on button "Yes" at bounding box center [707, 174] width 136 height 27
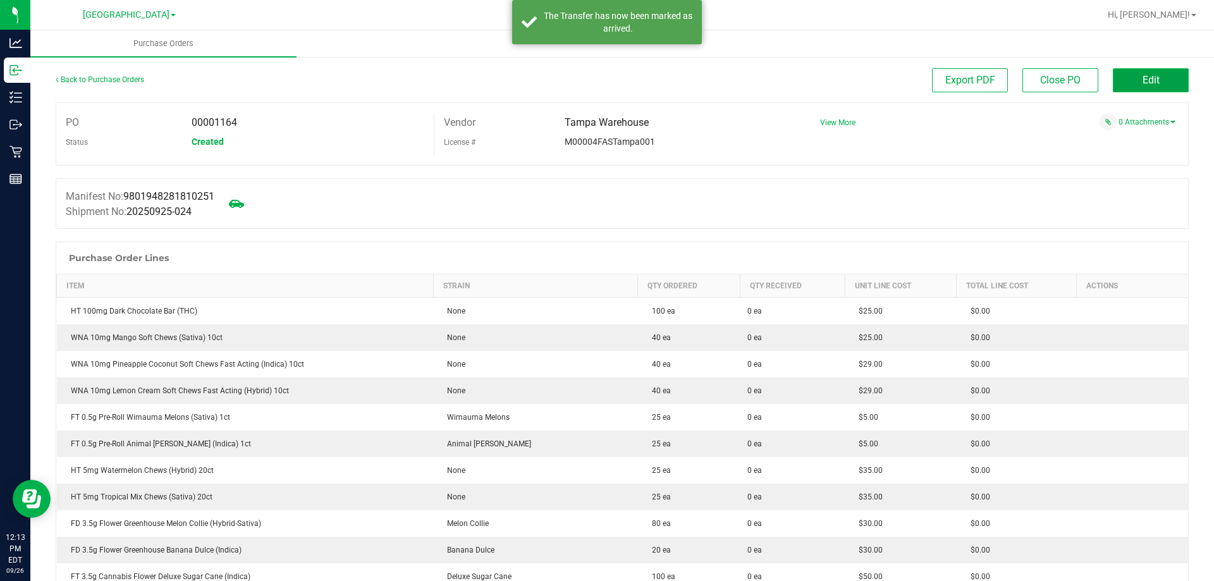
click at [1142, 80] on span "Edit" at bounding box center [1150, 80] width 17 height 12
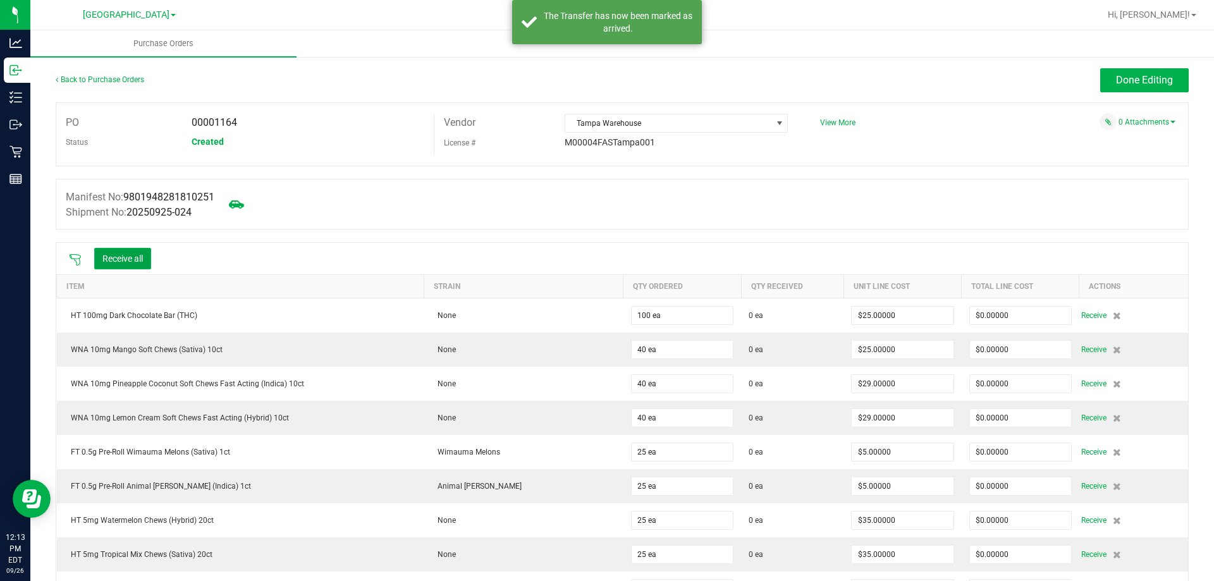
click at [135, 257] on button "Receive all" at bounding box center [122, 258] width 57 height 21
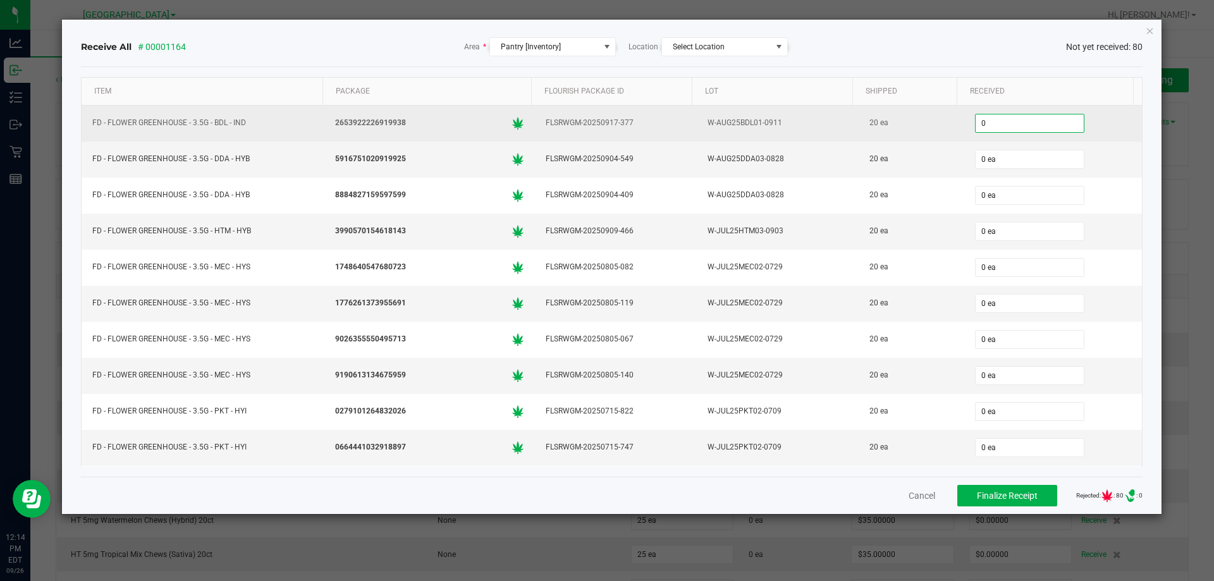
click at [977, 119] on input "0" at bounding box center [1029, 123] width 108 height 18
type input "20 ea"
type input "20"
type input "0"
type input "20 ea"
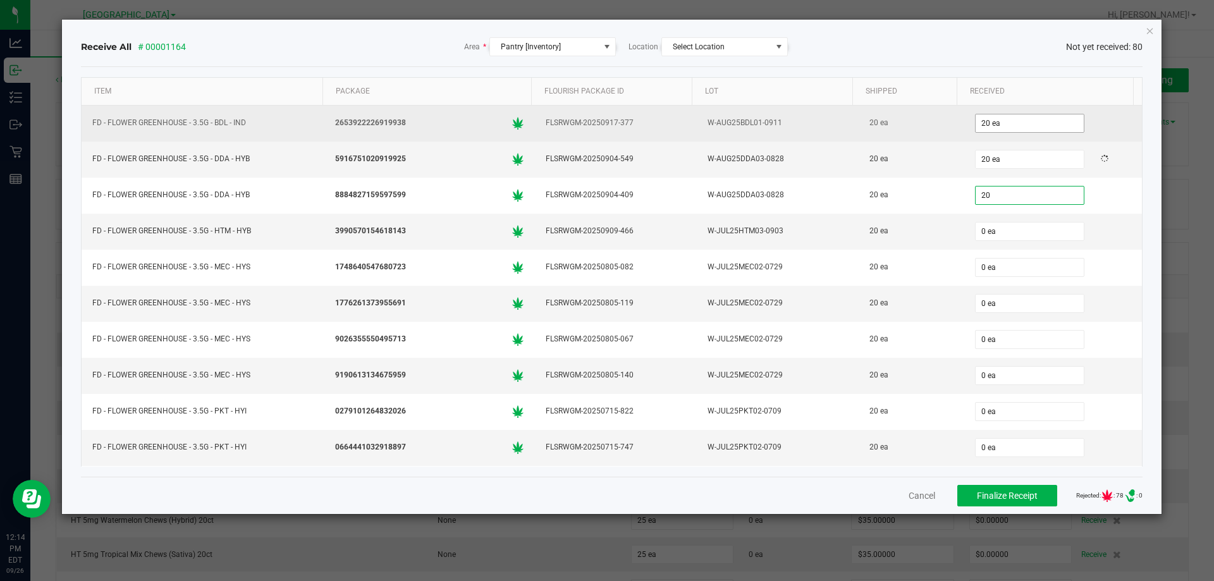
type input "20"
type input "0"
type input "20 ea"
type input "20"
type input "0"
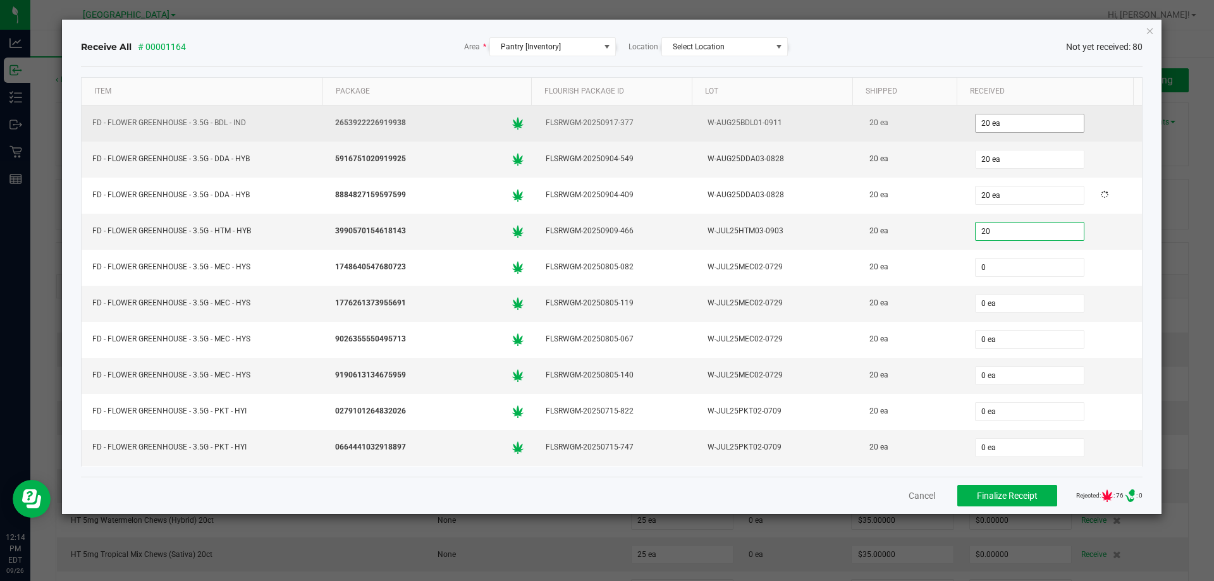
type input "20 ea"
type input "20"
type input "0"
type input "20 ea"
type input "20"
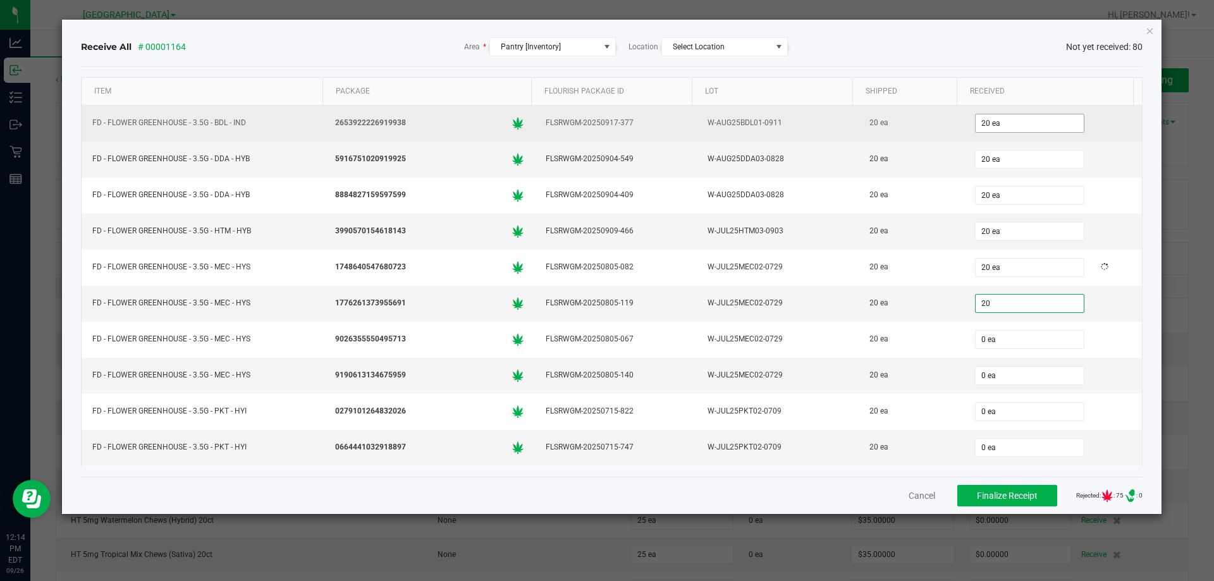
type input "0"
type input "20 ea"
type input "20"
type input "0"
type input "20 ea"
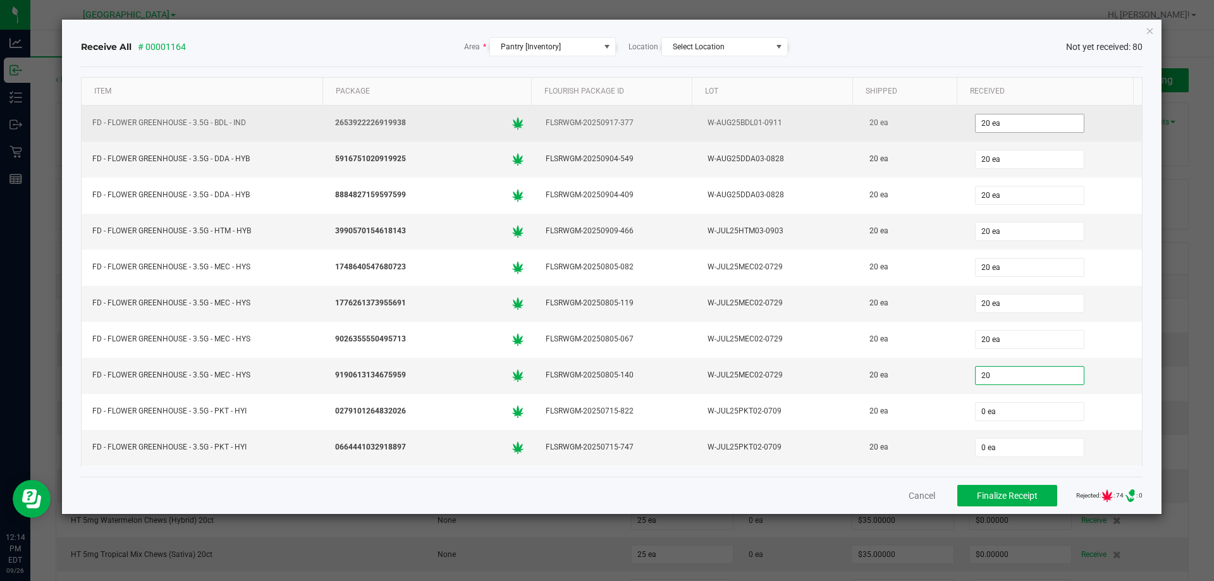
type input "20"
type input "0"
type input "20 ea"
type input "20"
type input "0"
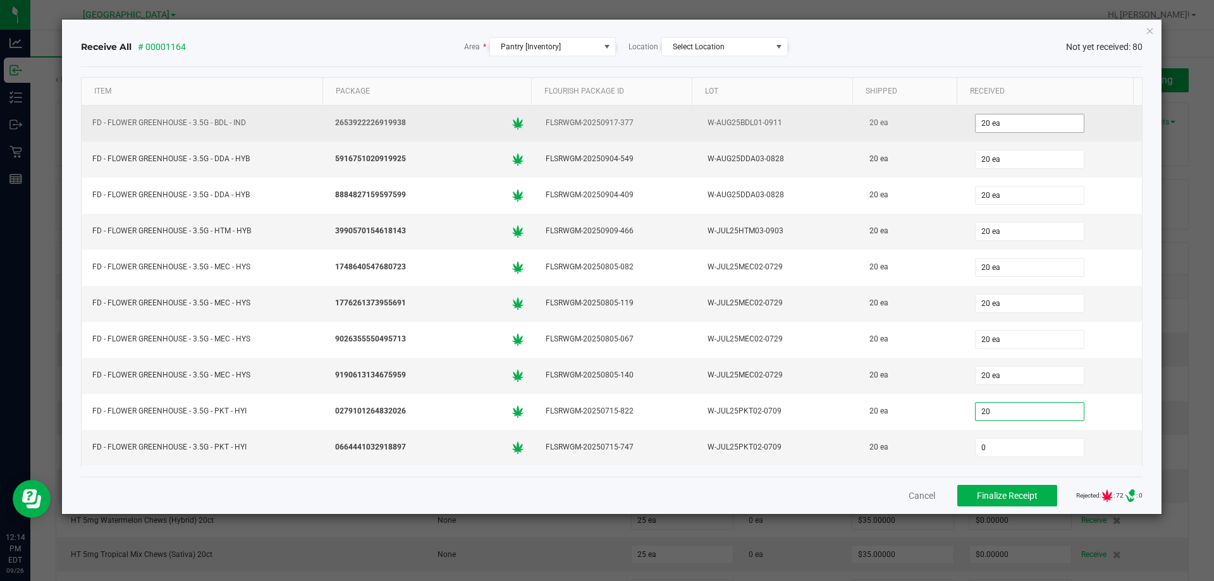
type input "20 ea"
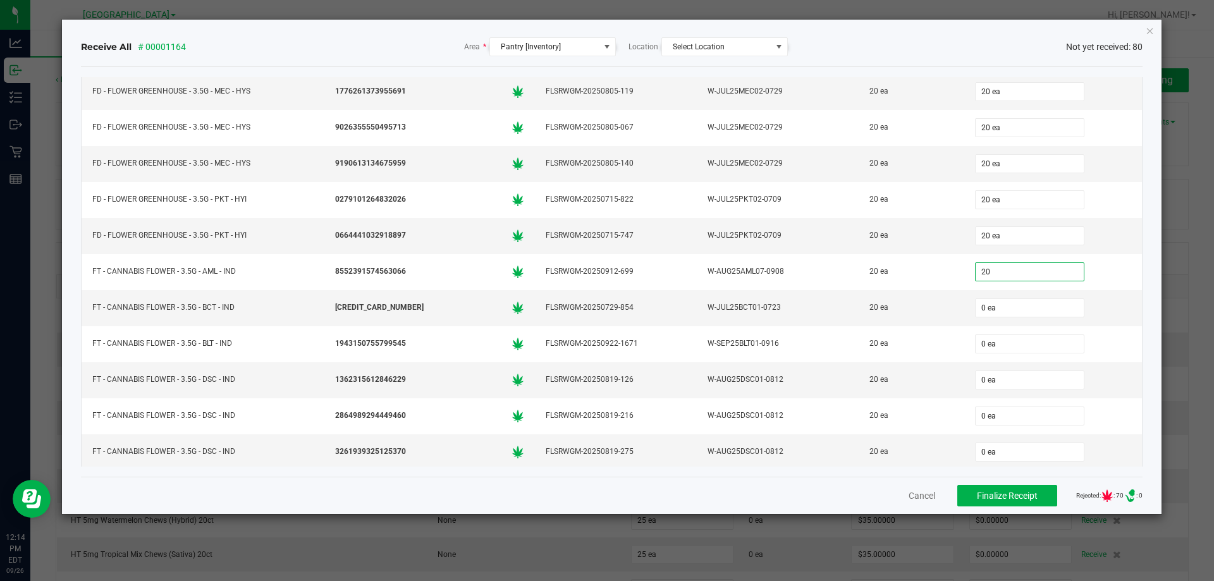
type input "20"
type input "0"
type input "20 ea"
type input "20"
type input "0"
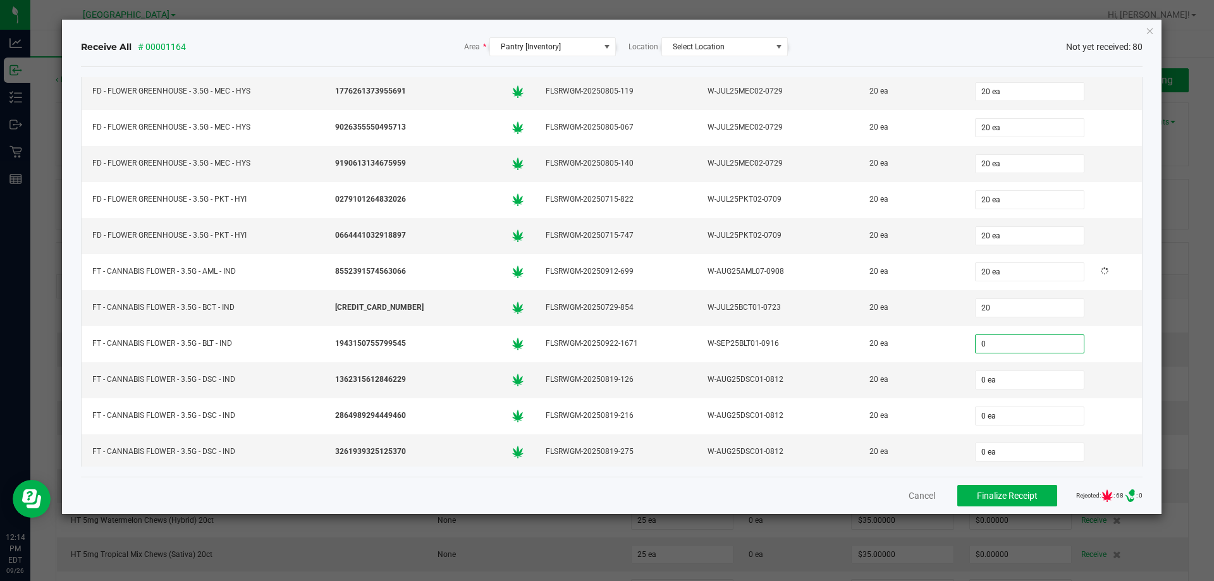
type input "20 ea"
type input "20"
type input "0"
type input "20 ea"
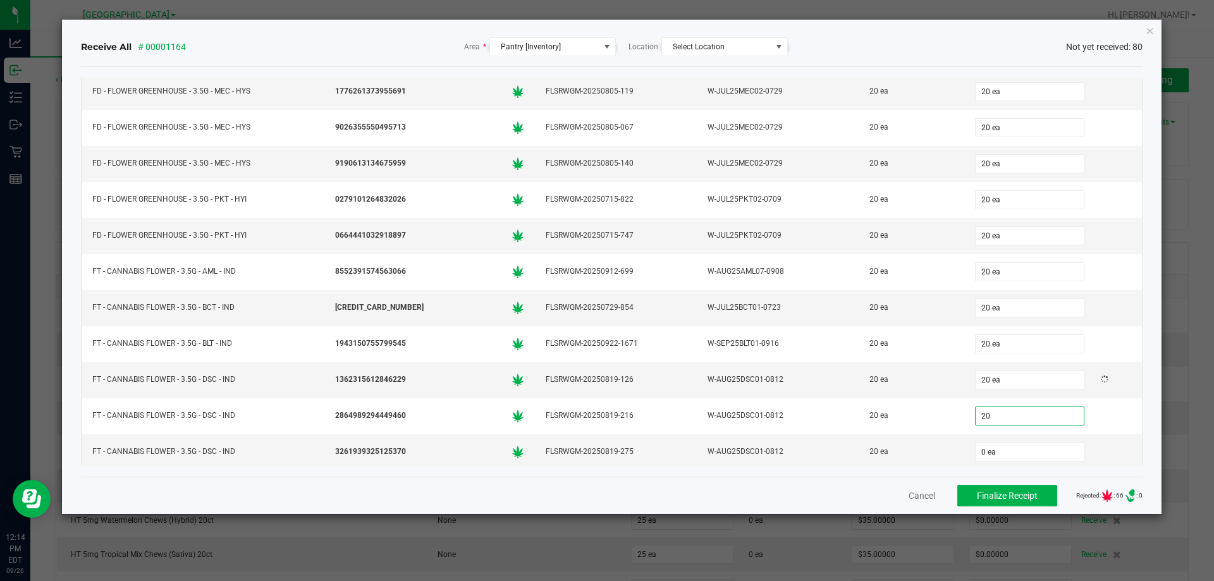
type input "20 ea"
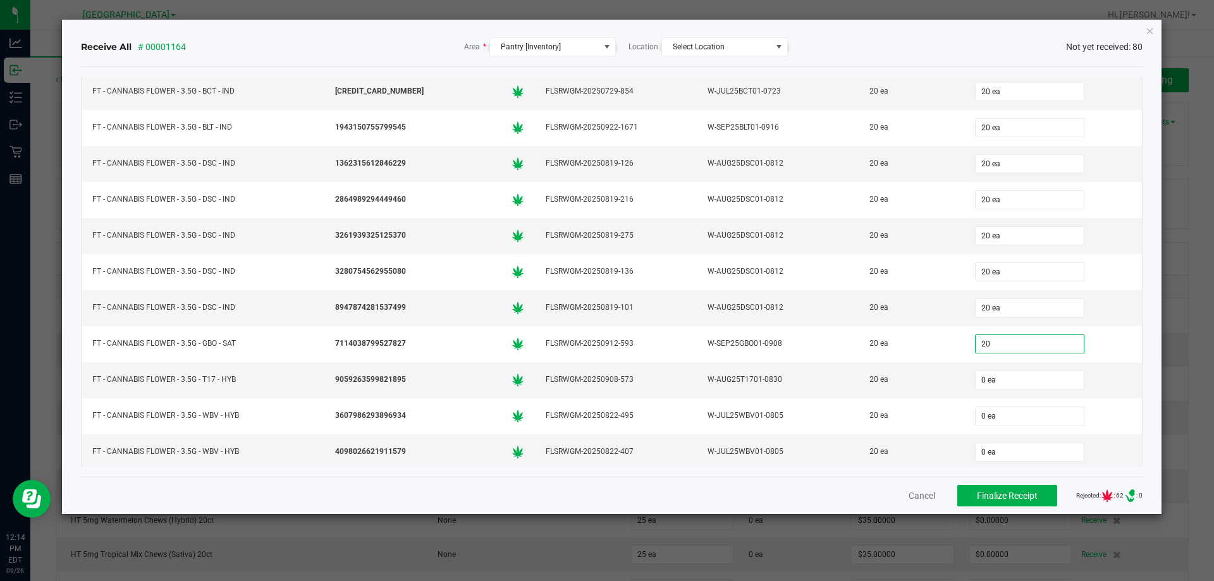
type input "20 ea"
type input "20"
type input "0"
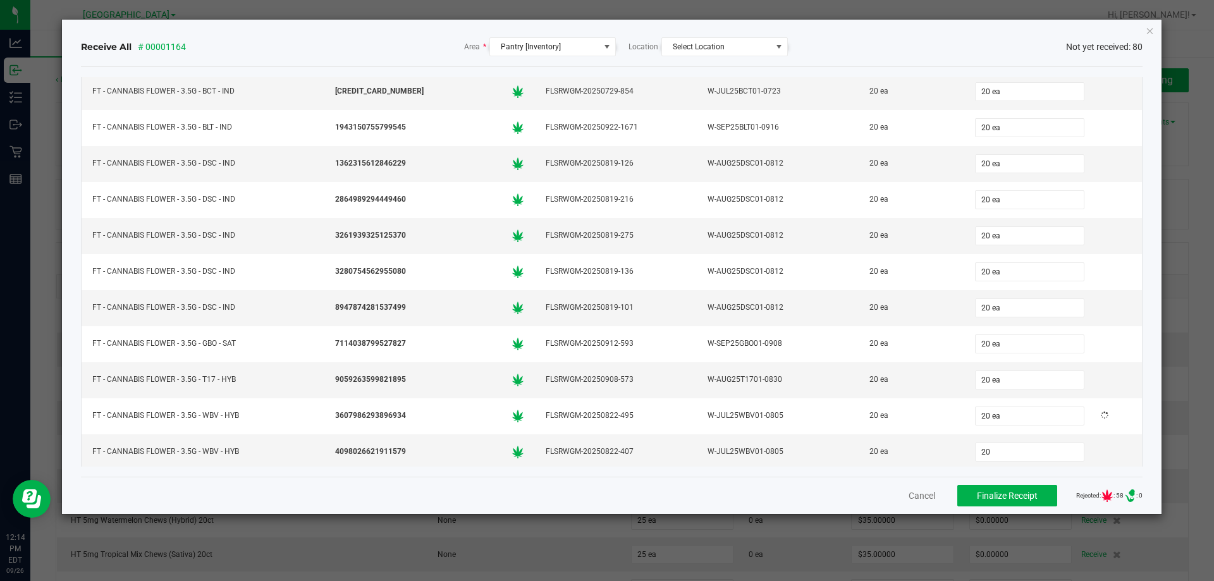
type input "20 ea"
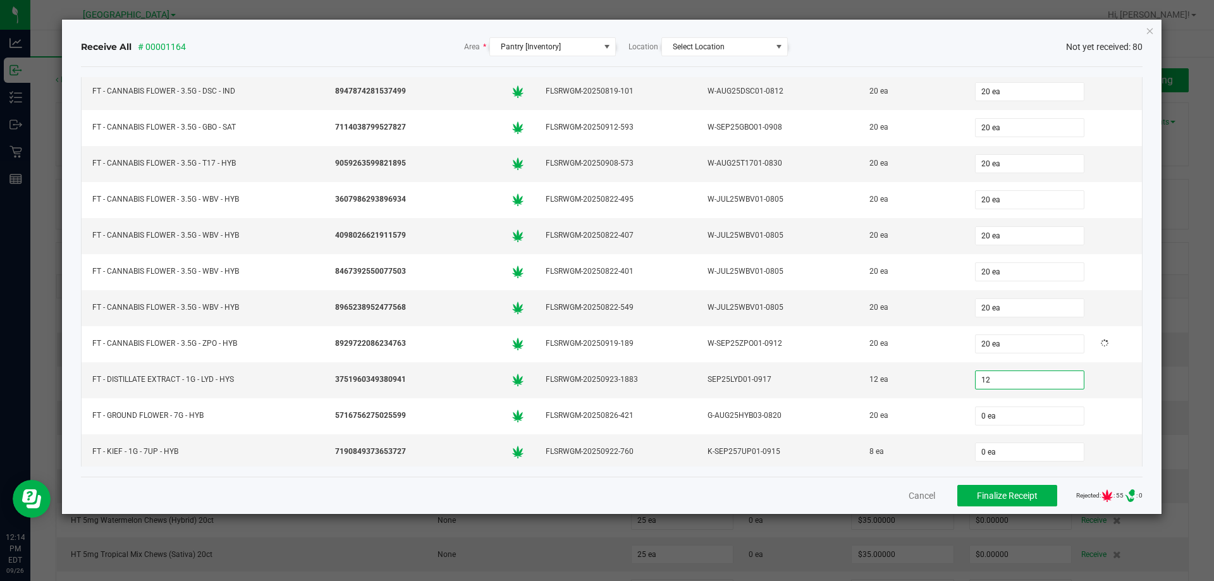
type input "12 ea"
type input "20"
type input "0"
type input "20 ea"
type input "8"
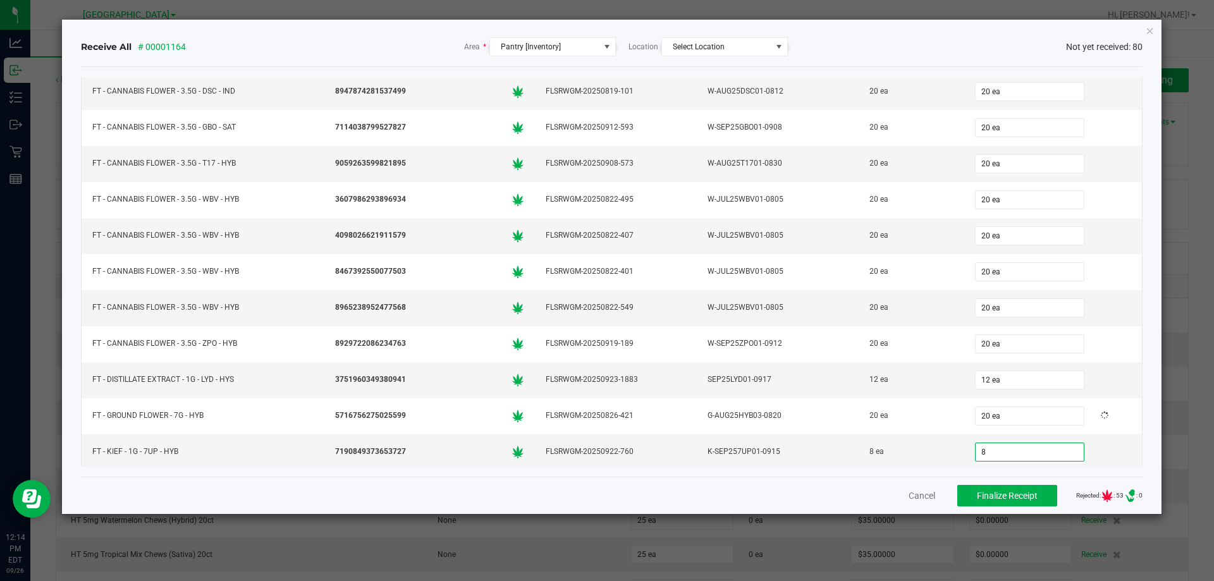
type input "0"
type input "8 ea"
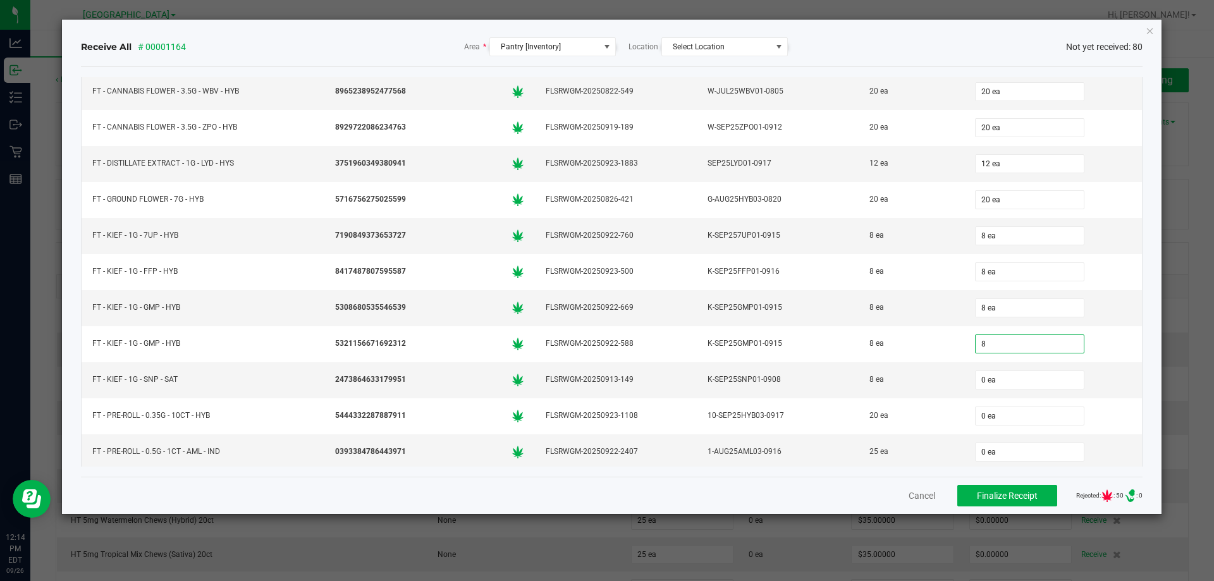
type input "8 ea"
type input "8"
type input "0"
type input "8 ea"
type input "20 ea"
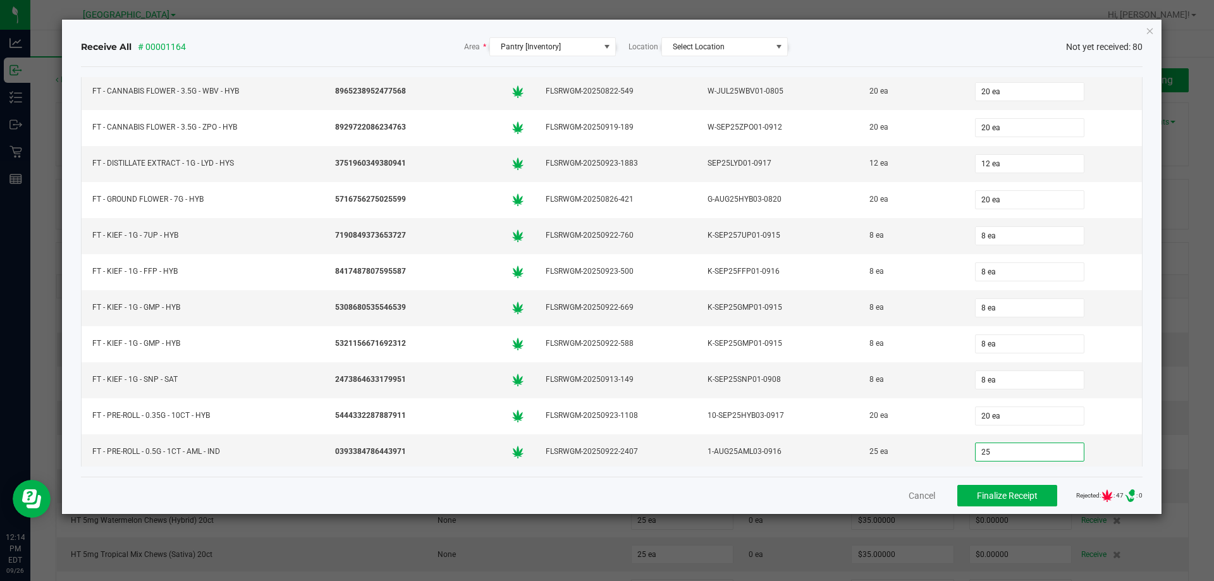
type input "25"
type input "0"
type input "25 ea"
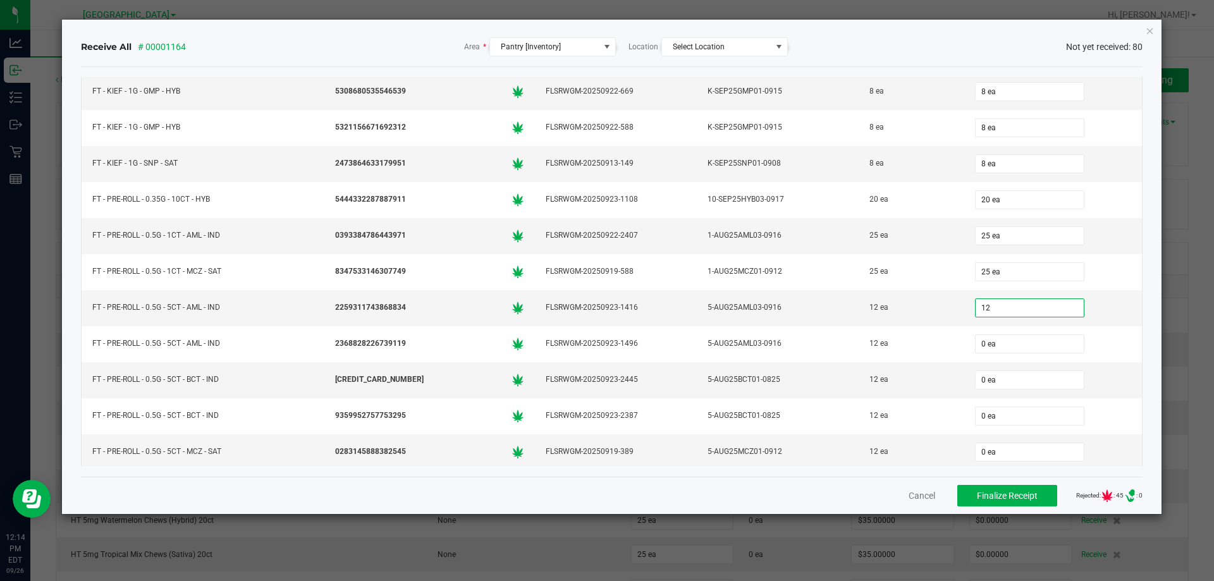
type input "12 ea"
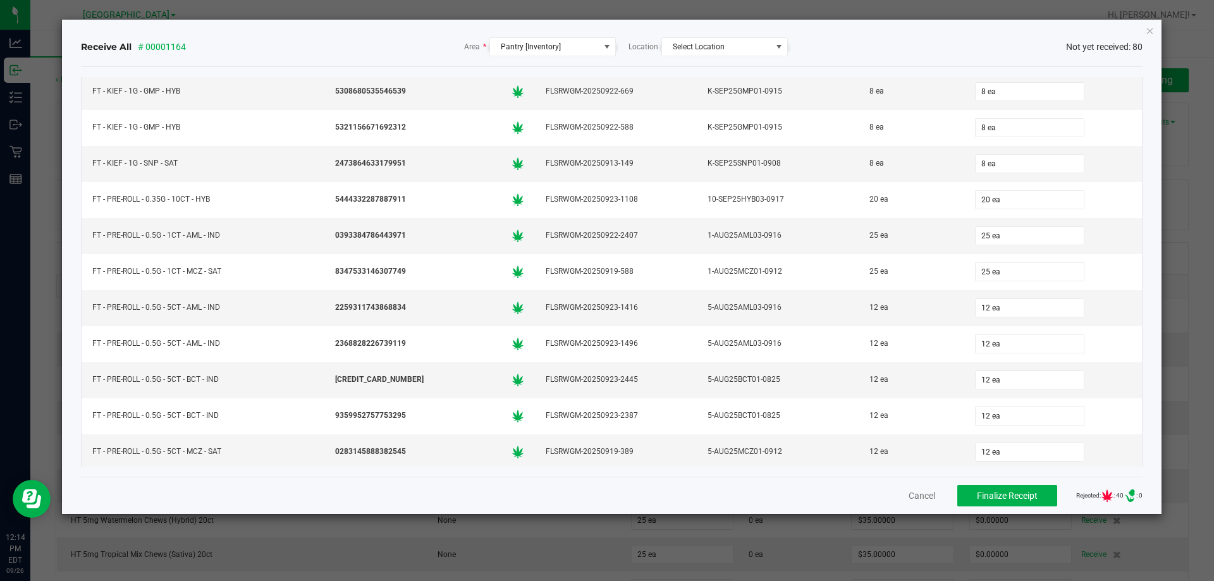
scroll to position [1293, 0]
type input "12 ea"
type input "8 ea"
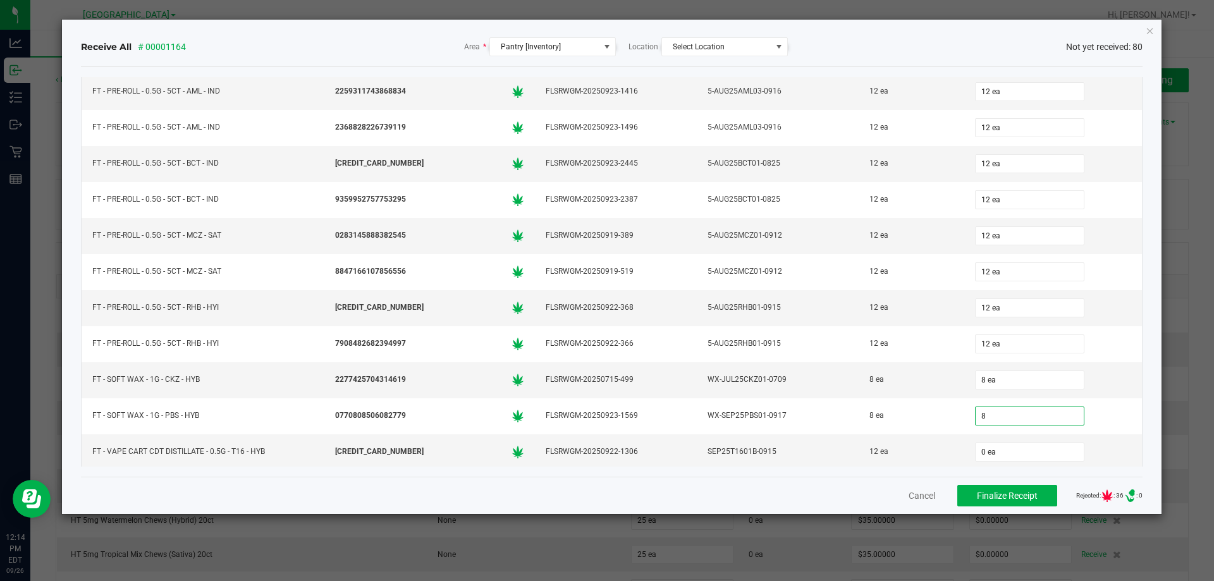
type input "8 ea"
type input "12 ea"
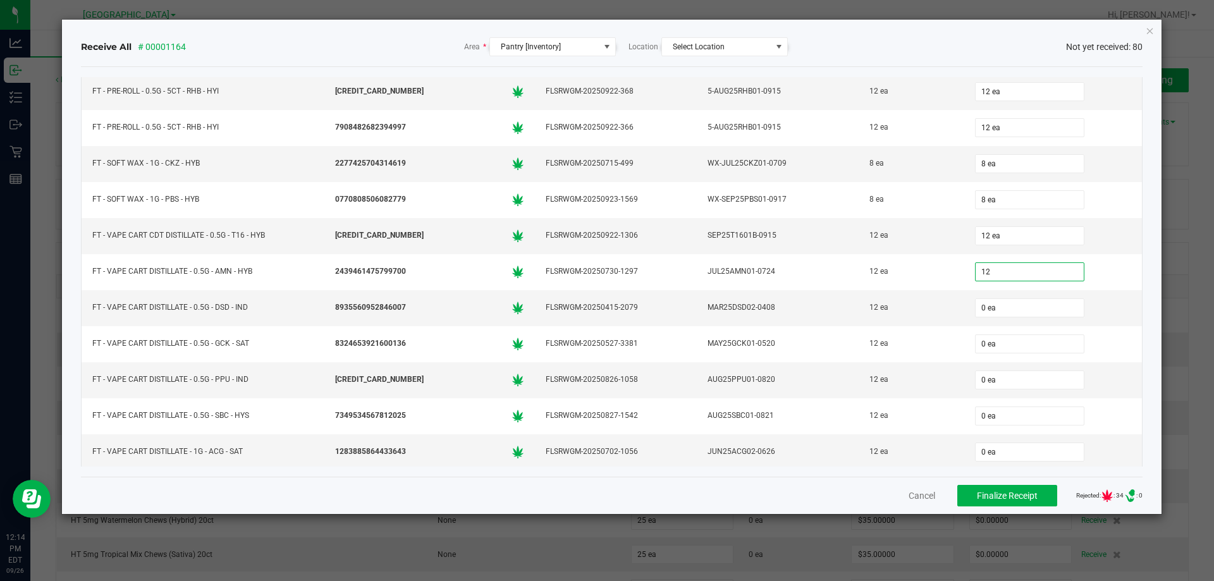
type input "12 ea"
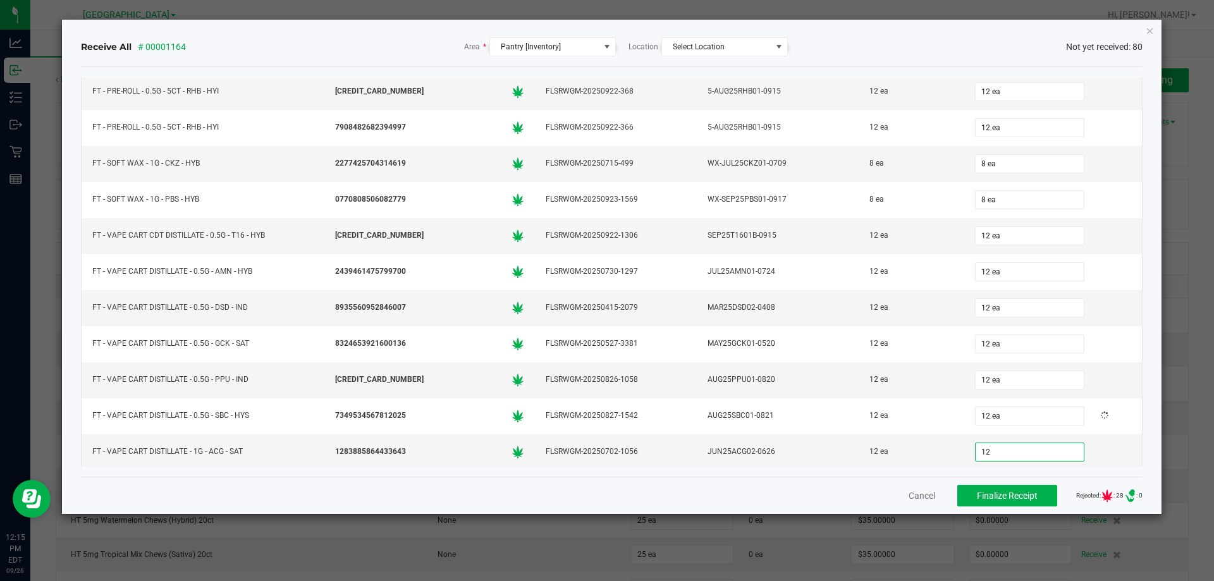
type input "12"
type input "0"
type input "12 ea"
type input "12"
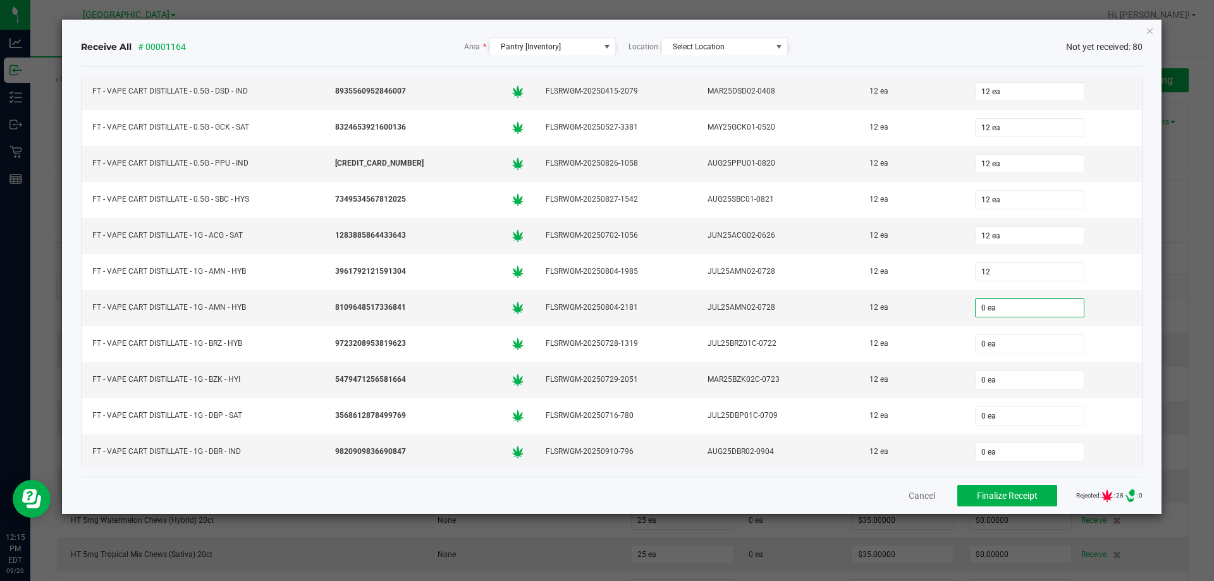
type input "0"
type input "12 ea"
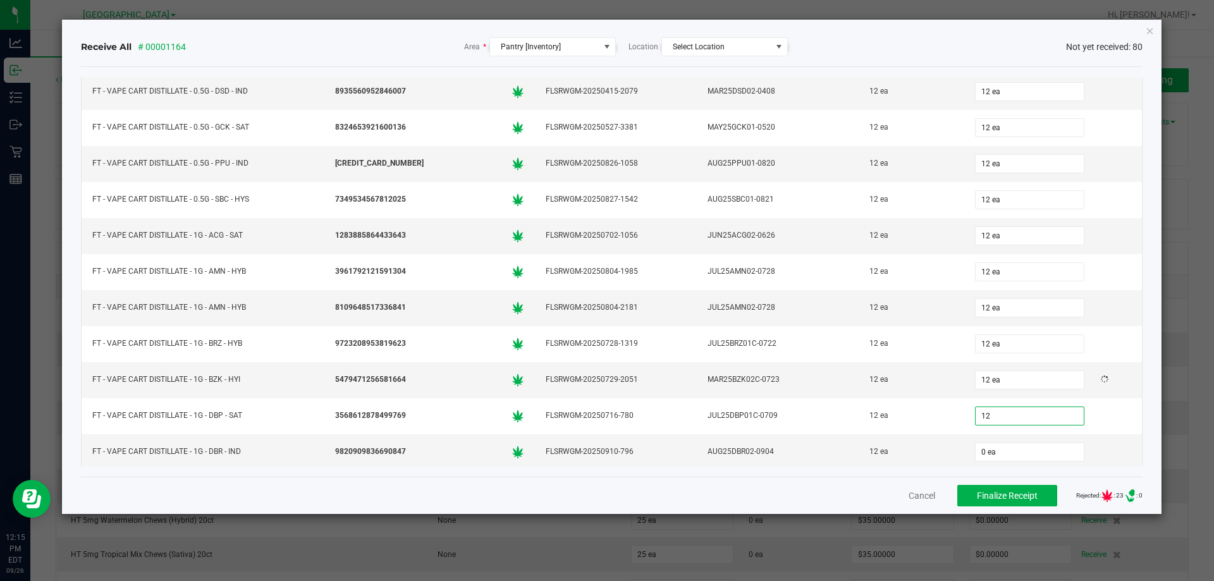
type input "12 ea"
type input "12"
type input "0"
type input "12 ea"
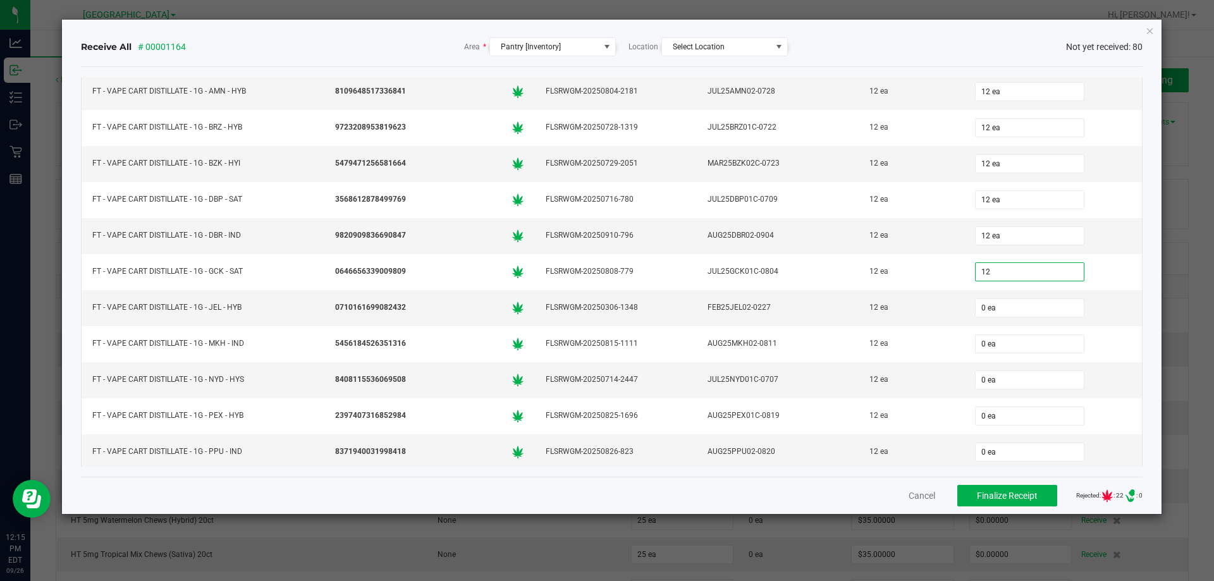
type input "12 ea"
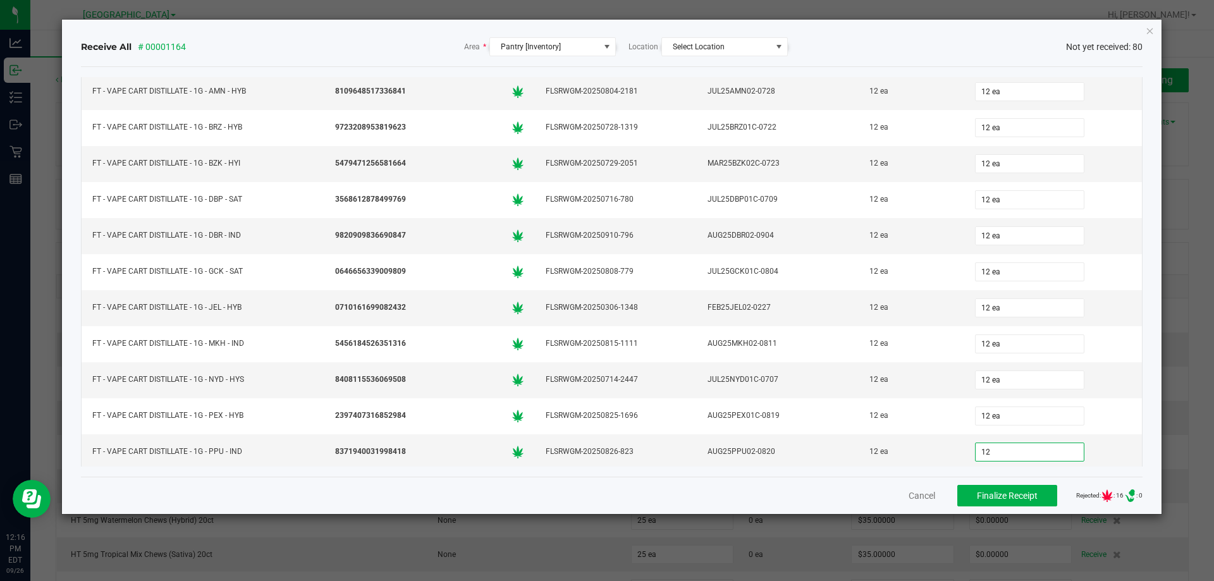
type input "12"
type input "0"
type input "12 ea"
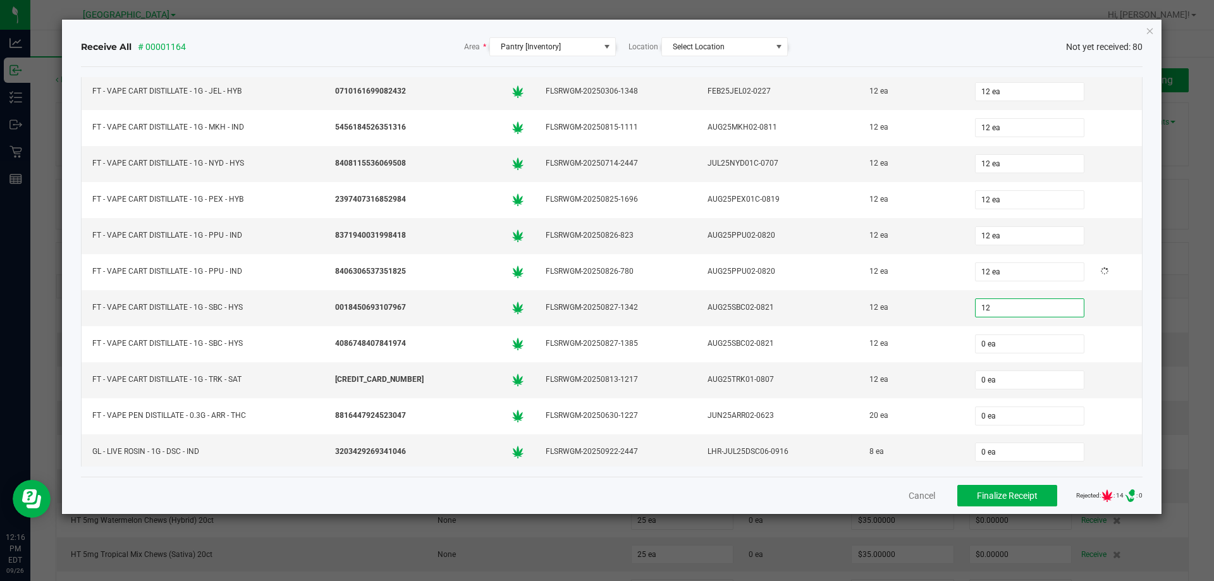
type input "12 ea"
type input "20 ea"
type input "8"
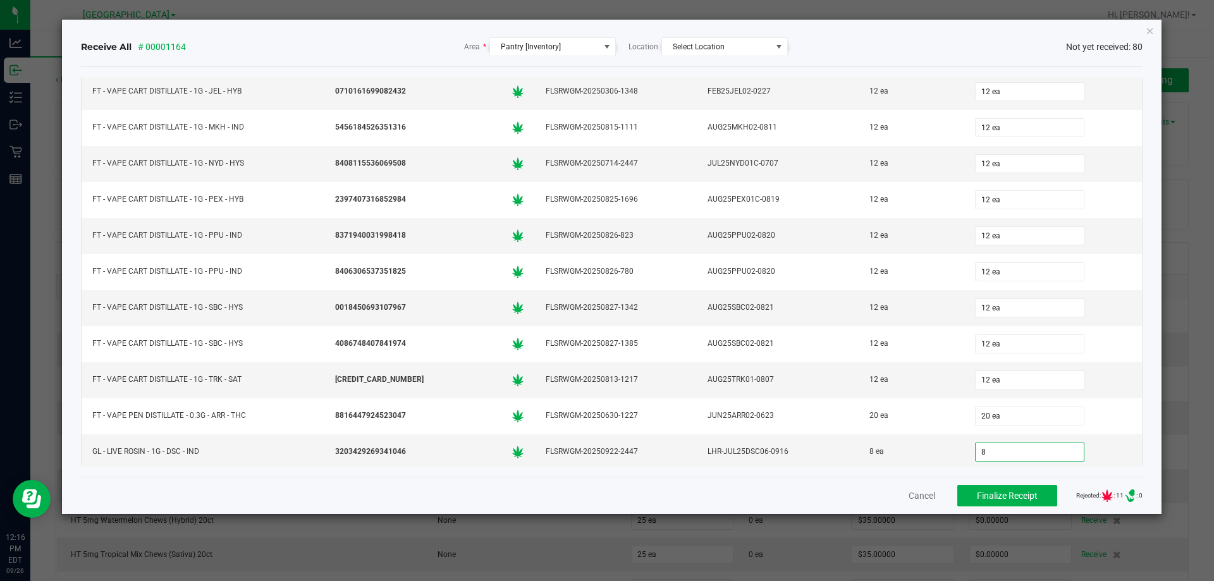
type input "0"
type input "8 ea"
type input "50 ea"
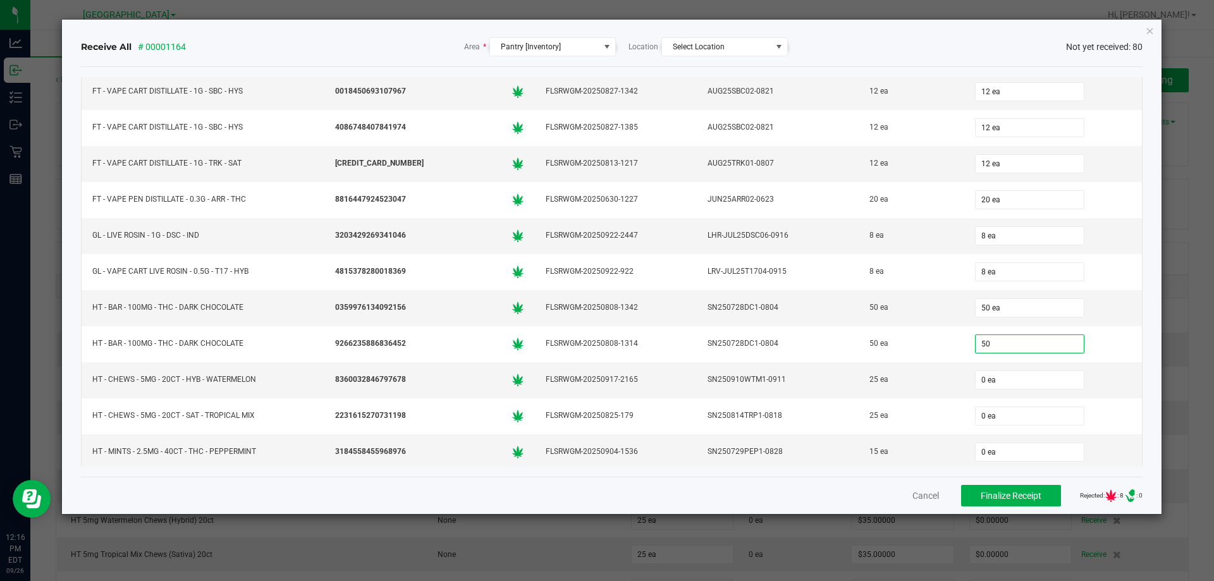
type input "50 ea"
type input "25 ea"
type input "15 ea"
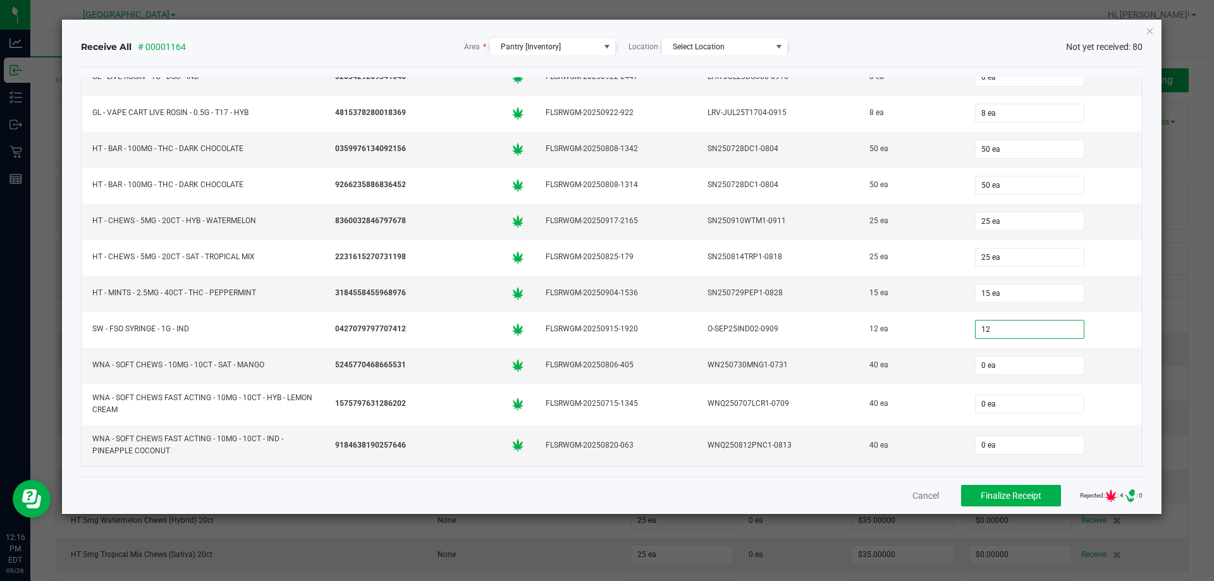
type input "12 ea"
type input "40 ea"
click at [1018, 496] on span "Finalize Receipt" at bounding box center [1010, 496] width 61 height 10
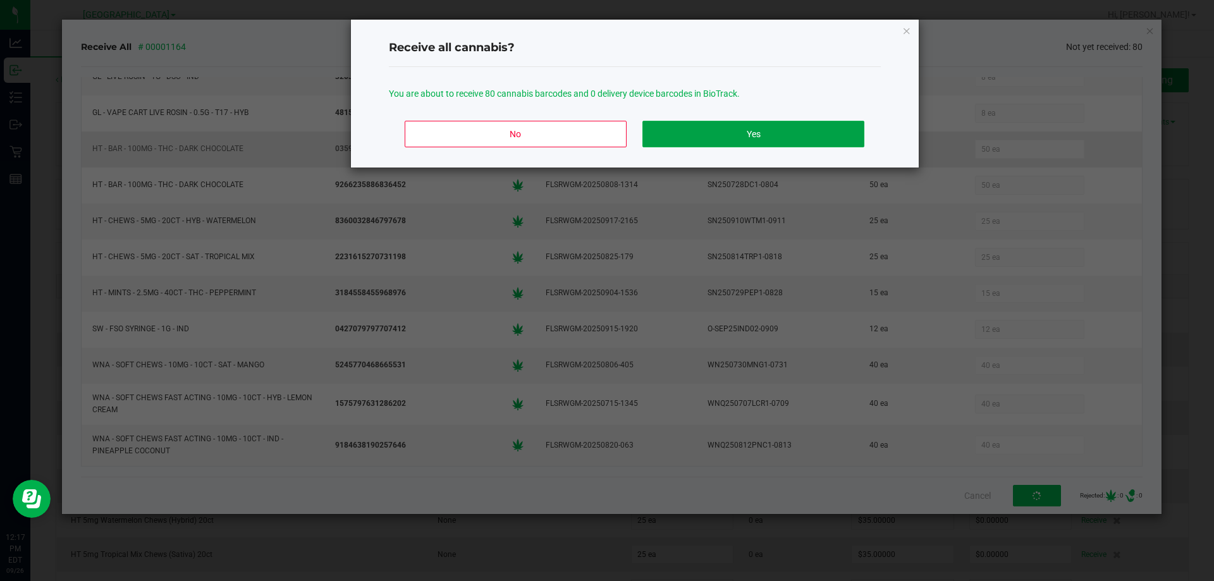
click at [740, 133] on button "Yes" at bounding box center [752, 134] width 221 height 27
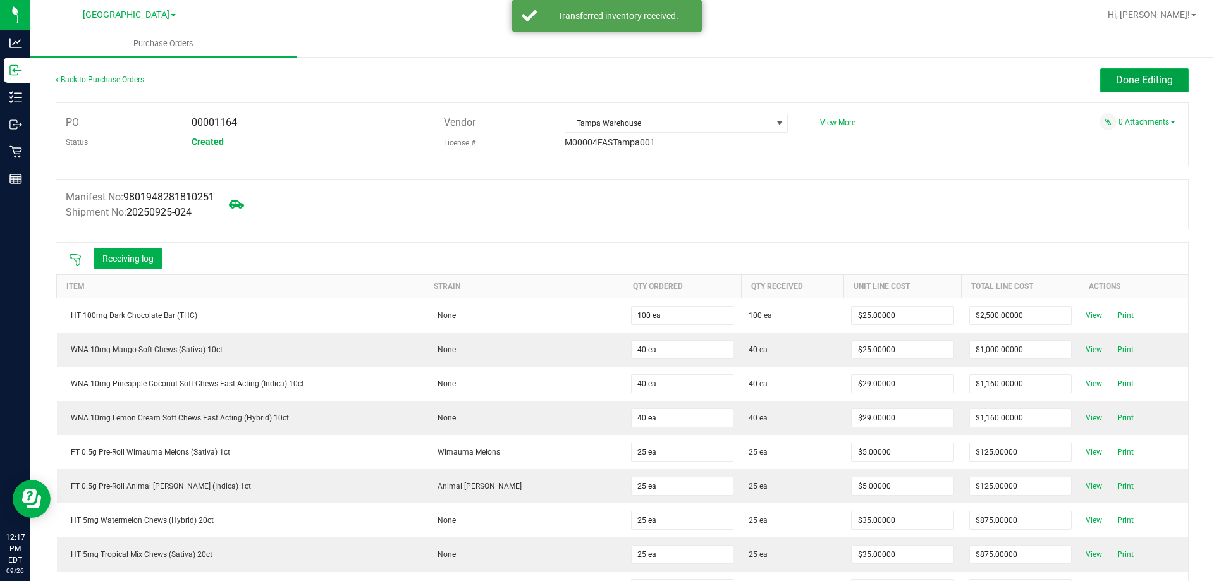
click at [1142, 75] on span "Done Editing" at bounding box center [1144, 80] width 57 height 12
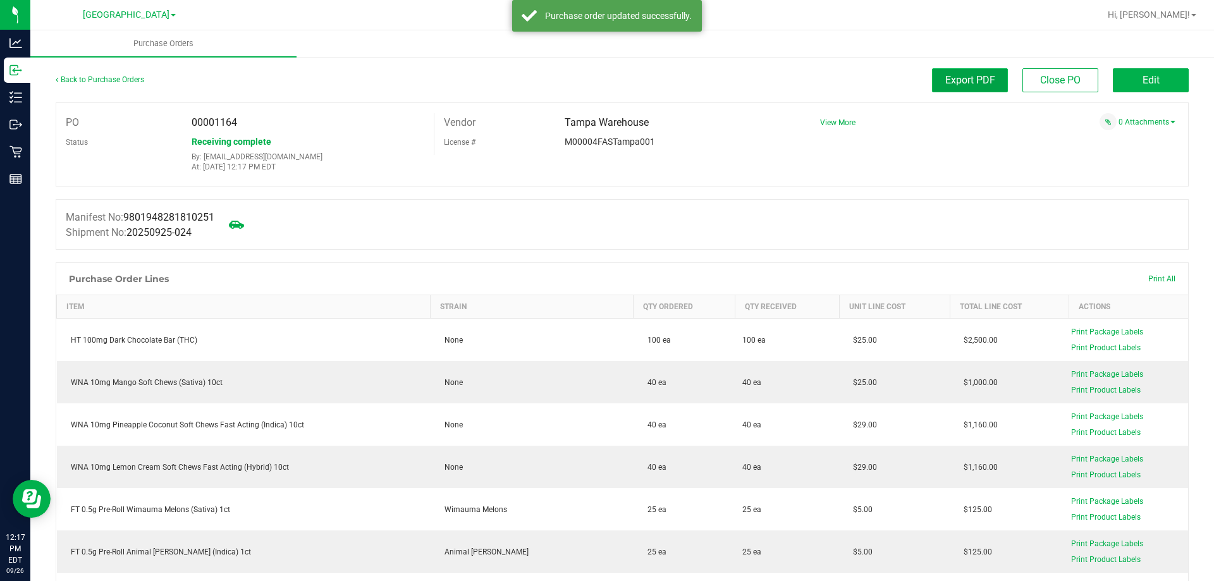
click at [976, 81] on span "Export PDF" at bounding box center [970, 80] width 50 height 12
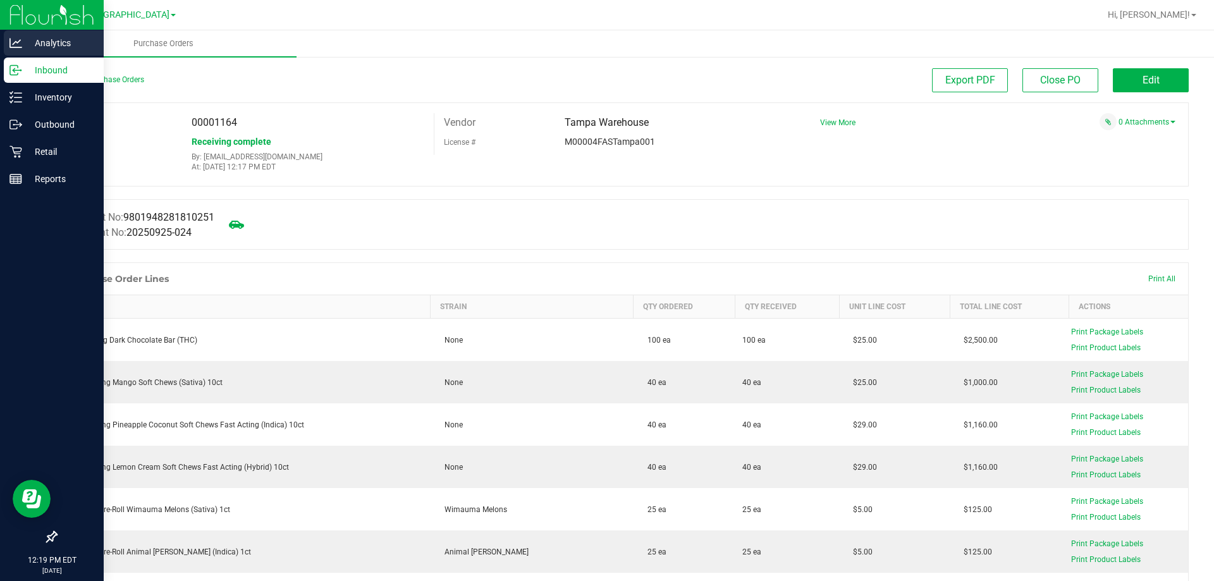
click at [54, 55] on div "Analytics" at bounding box center [54, 42] width 100 height 25
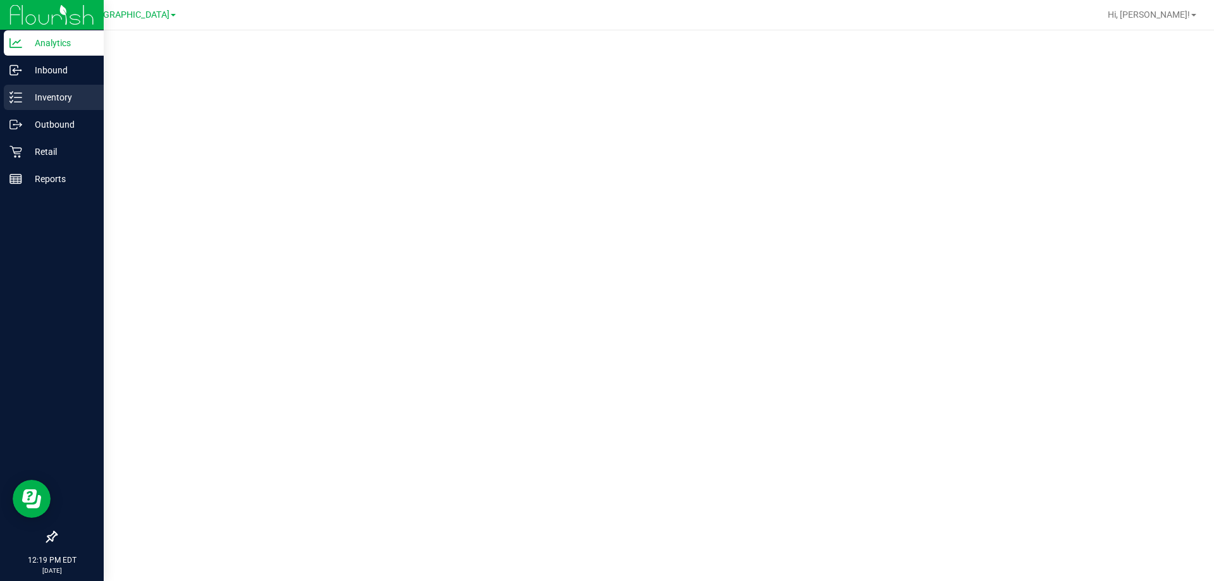
click at [58, 97] on p "Inventory" at bounding box center [60, 97] width 76 height 15
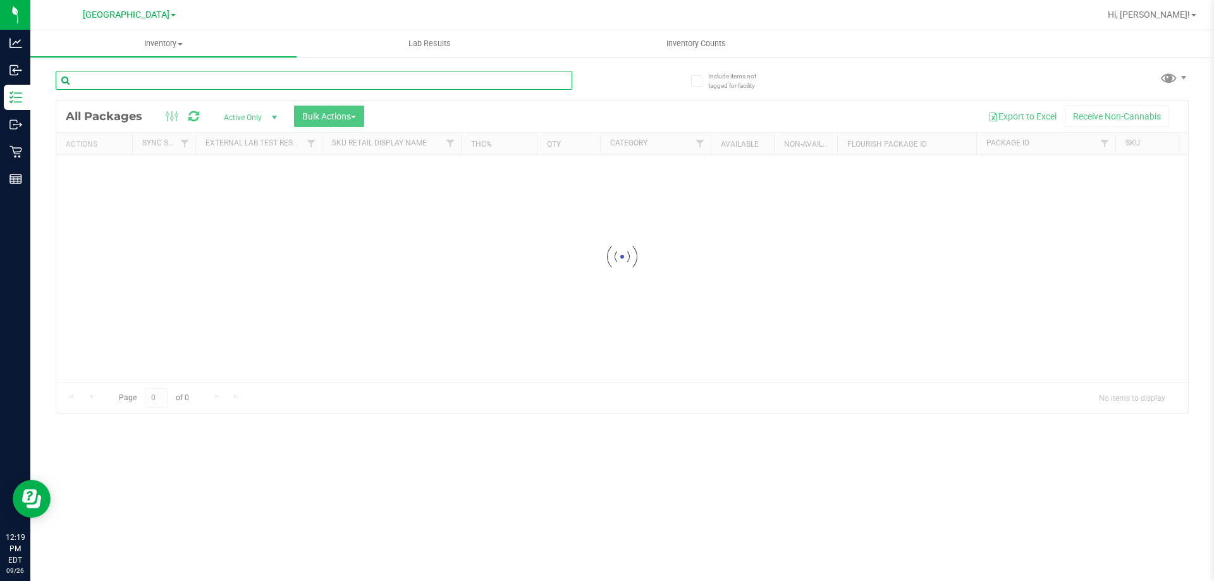
click at [146, 80] on input "text" at bounding box center [314, 80] width 516 height 19
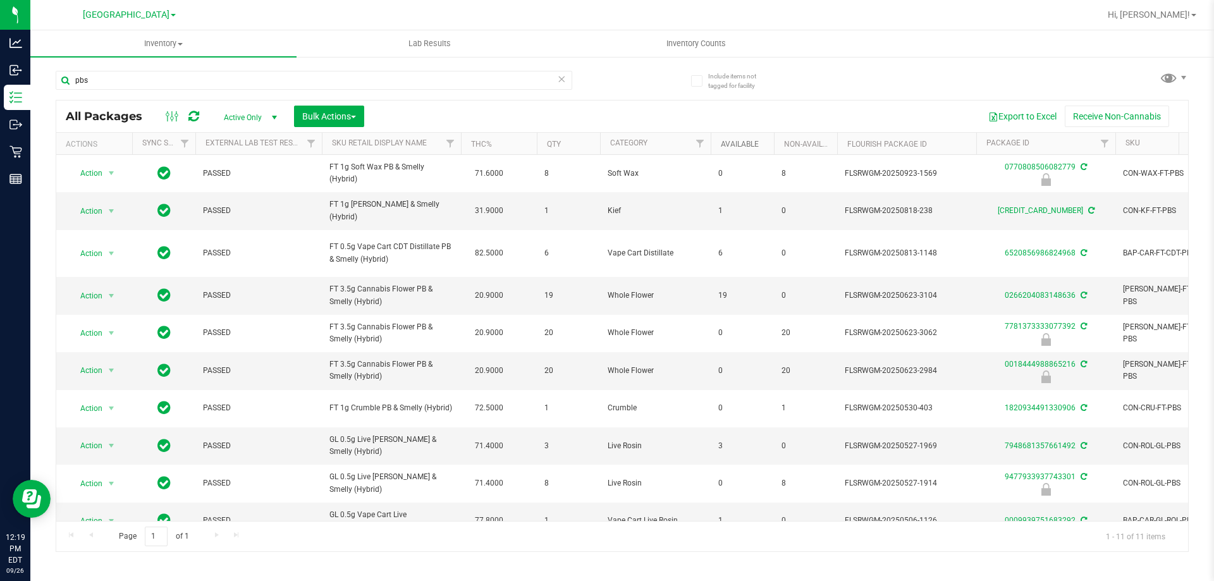
click at [736, 145] on link "Available" at bounding box center [740, 144] width 38 height 9
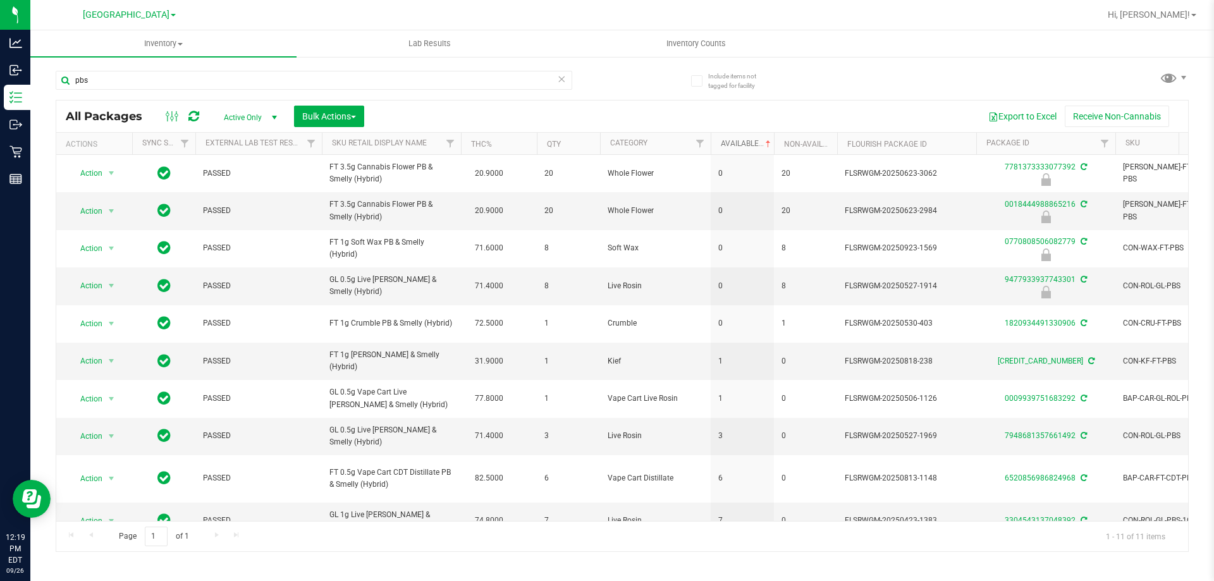
click at [735, 146] on link "Available" at bounding box center [747, 143] width 52 height 9
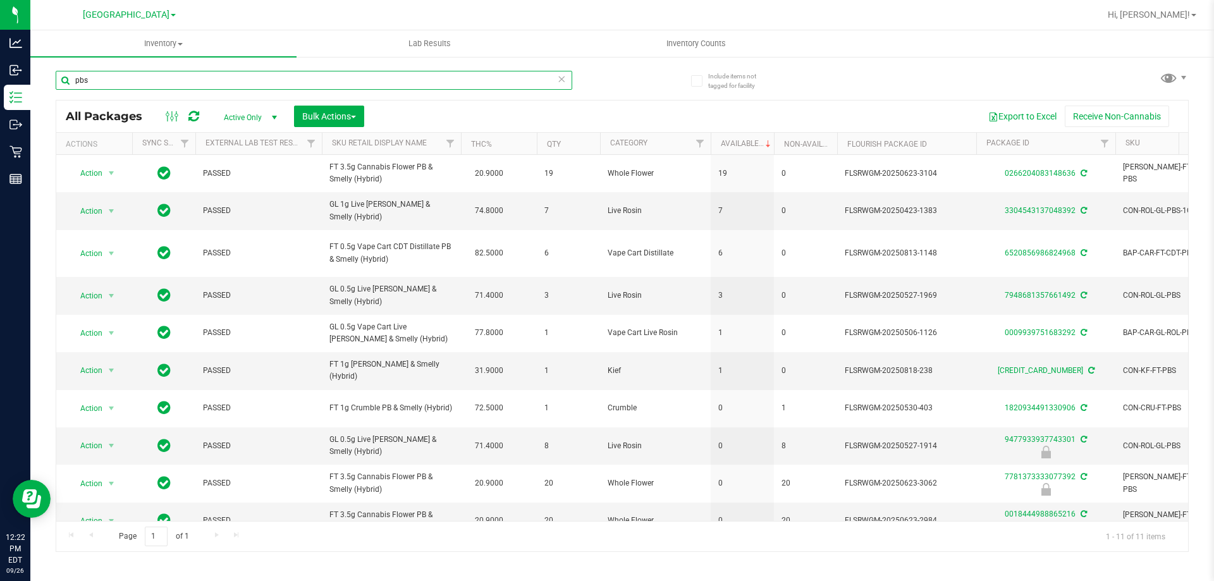
click at [160, 82] on input "pbs" at bounding box center [314, 80] width 516 height 19
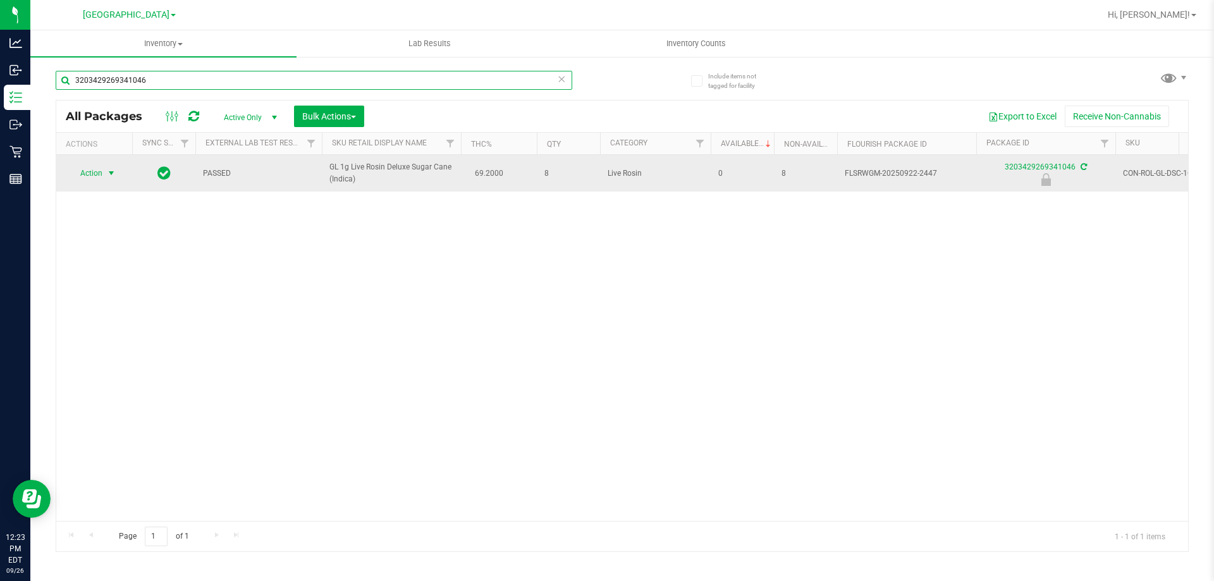
type input "3203429269341046"
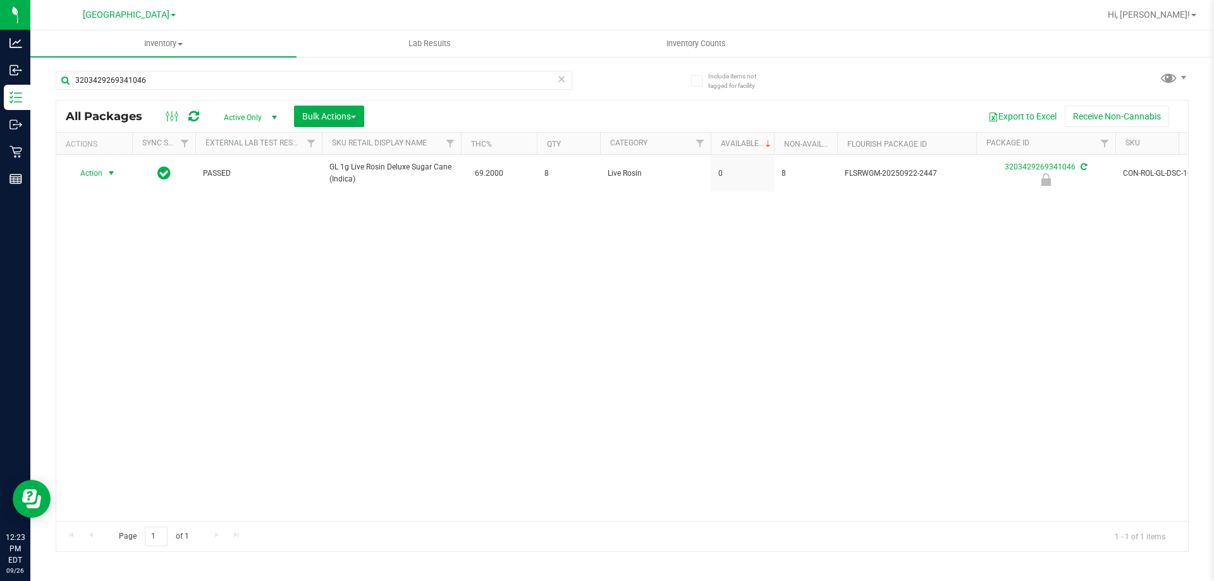
drag, startPoint x: 102, startPoint y: 175, endPoint x: 108, endPoint y: 234, distance: 59.1
click at [101, 175] on span "Action" at bounding box center [86, 173] width 34 height 18
click at [121, 314] on li "Unlock package" at bounding box center [110, 323] width 81 height 19
click at [158, 83] on input "3203429269341046" at bounding box center [314, 80] width 516 height 19
click at [158, 82] on input "3203429269341046" at bounding box center [314, 80] width 516 height 19
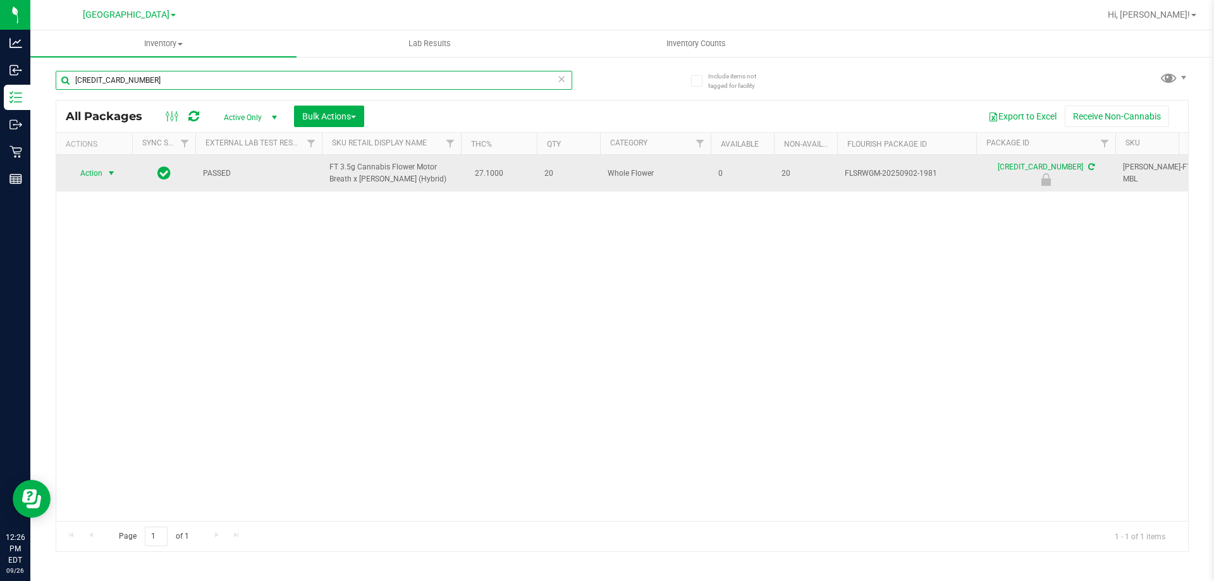
type input "[CREDIT_CARD_NUMBER]"
click at [105, 179] on span "select" at bounding box center [112, 173] width 16 height 18
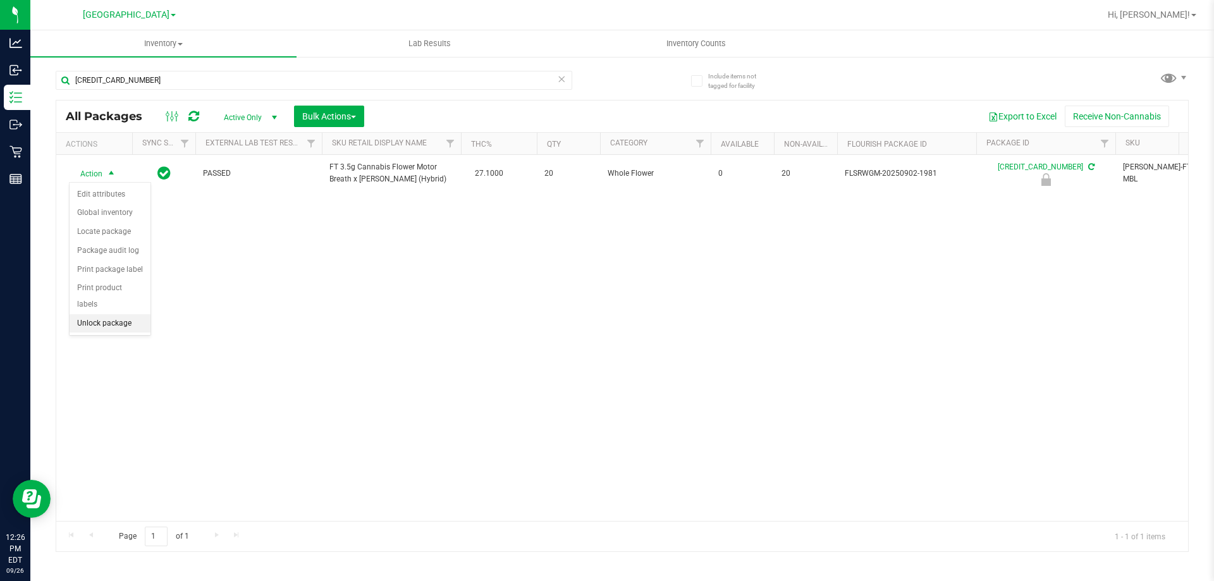
click at [119, 314] on li "Unlock package" at bounding box center [110, 323] width 81 height 19
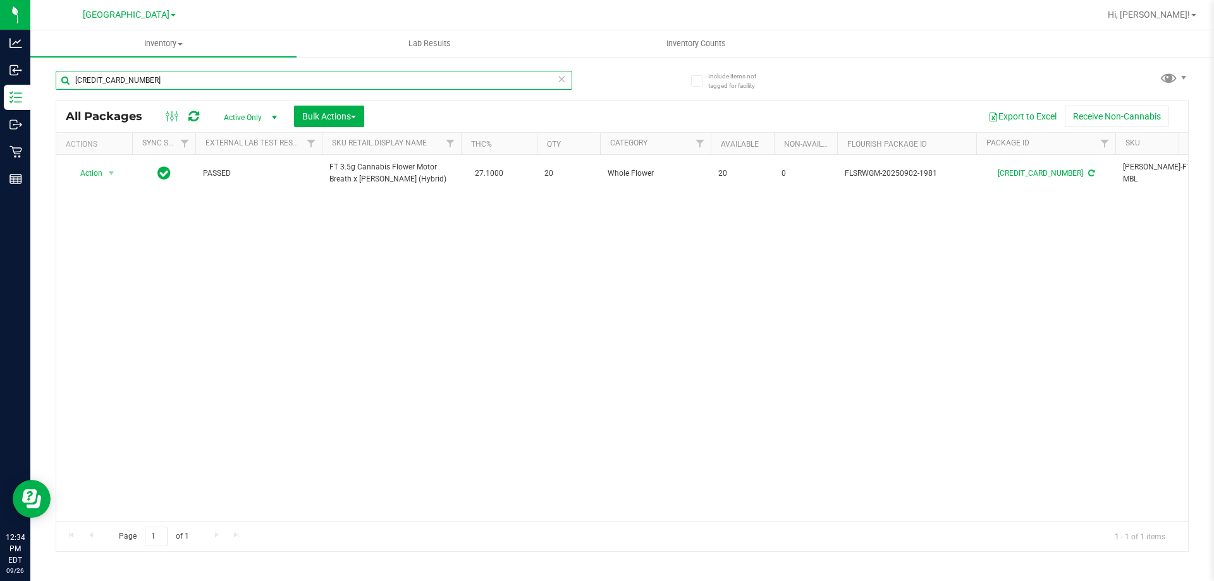
drag, startPoint x: 131, startPoint y: 315, endPoint x: 197, endPoint y: 82, distance: 242.2
click at [197, 82] on input "[CREDIT_CARD_NUMBER]" at bounding box center [314, 80] width 516 height 19
click at [197, 84] on input "[CREDIT_CARD_NUMBER]" at bounding box center [314, 80] width 516 height 19
click at [197, 85] on input "[CREDIT_CARD_NUMBER]" at bounding box center [314, 80] width 516 height 19
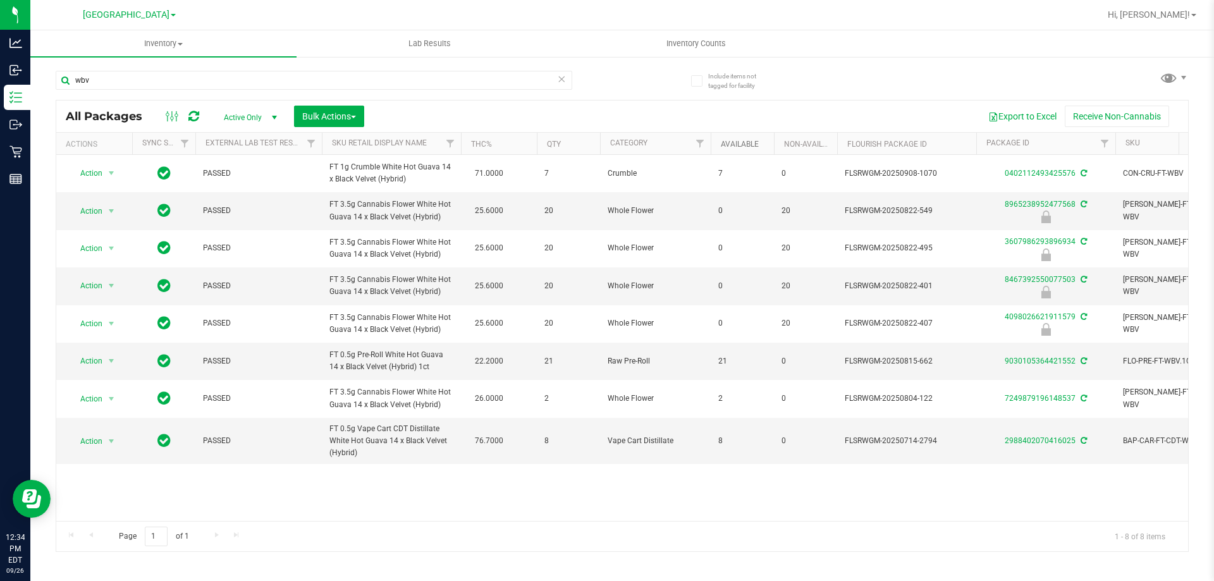
click at [740, 142] on link "Available" at bounding box center [740, 144] width 38 height 9
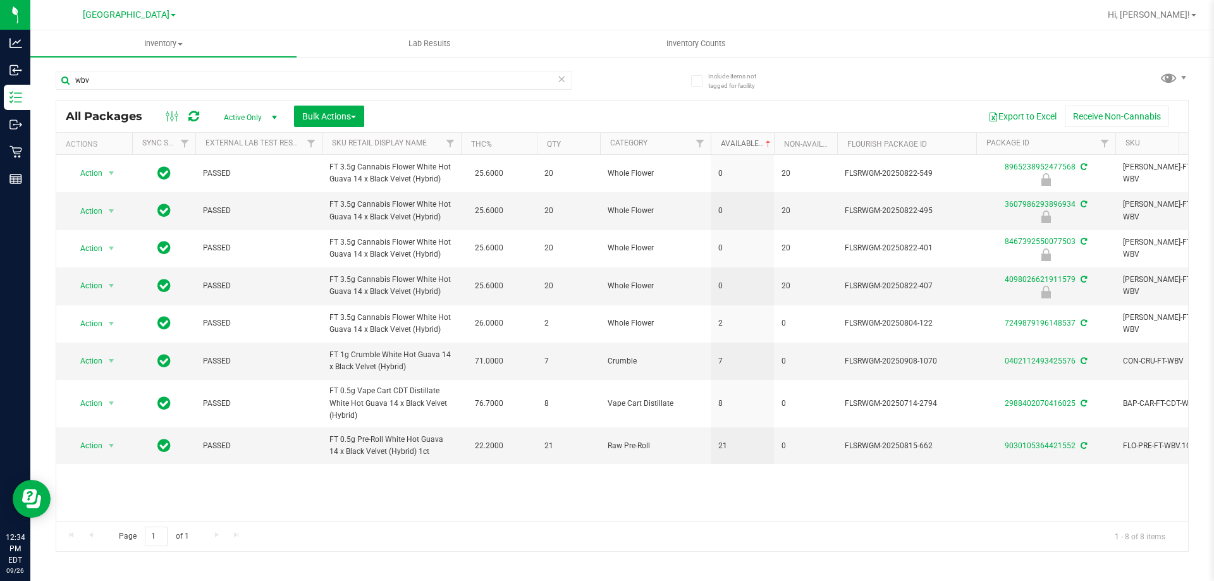
click at [740, 144] on link "Available" at bounding box center [747, 143] width 52 height 9
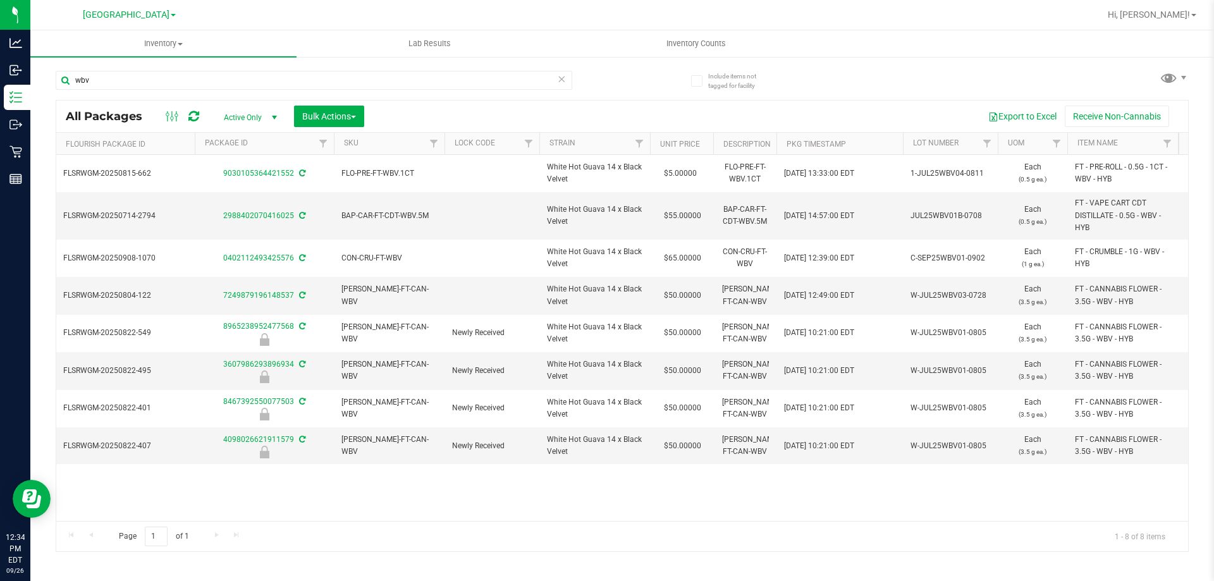
scroll to position [0, 783]
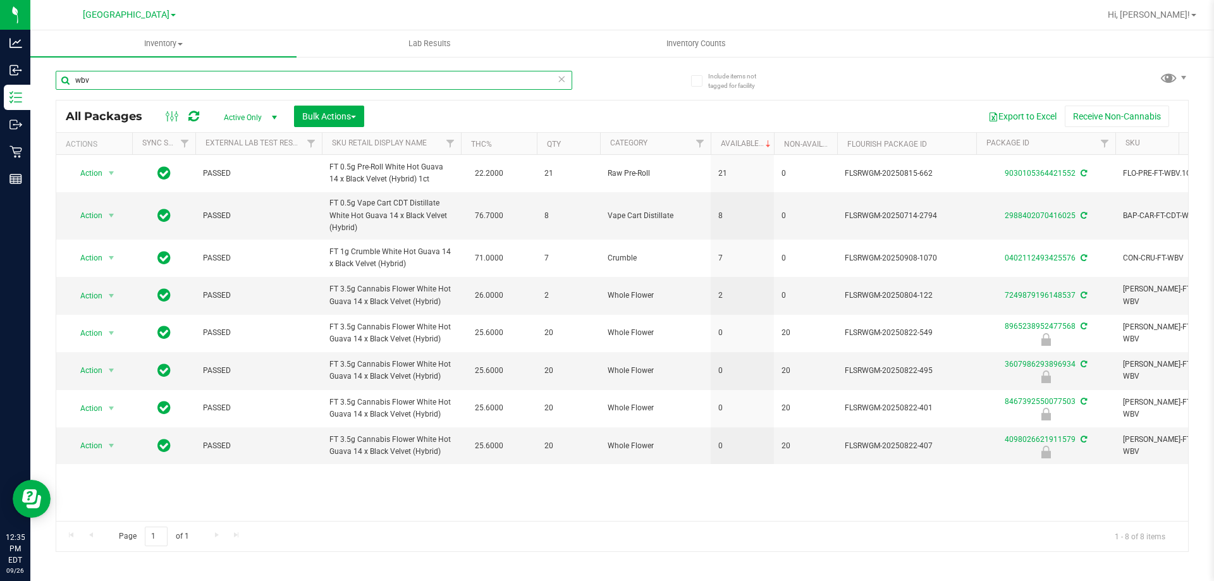
click at [246, 75] on input "wbv" at bounding box center [314, 80] width 516 height 19
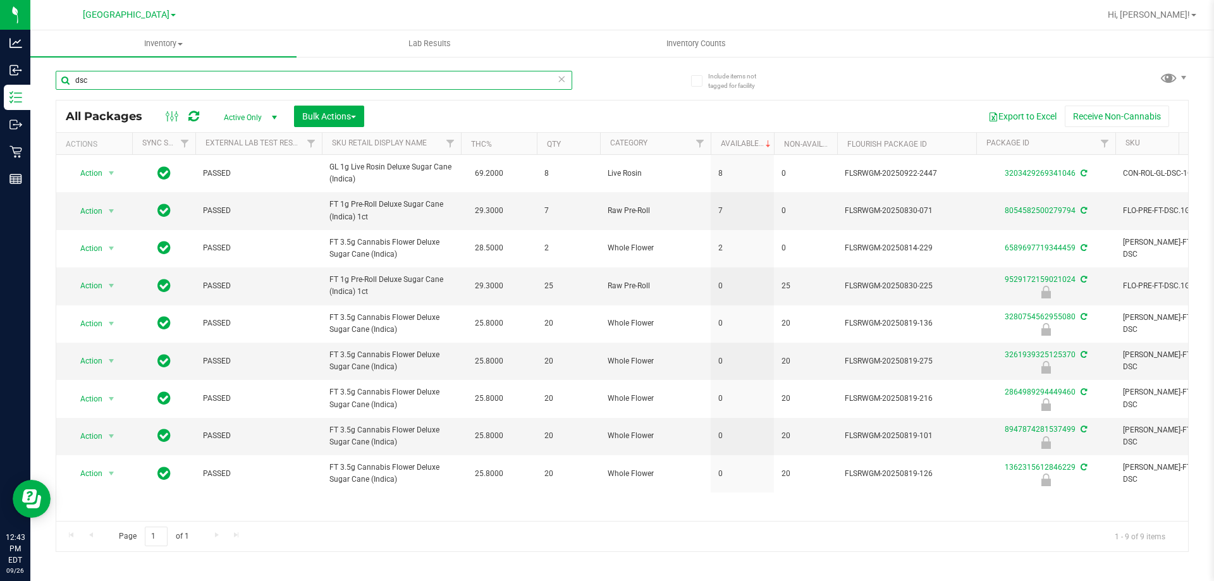
click at [106, 82] on input "dsc" at bounding box center [314, 80] width 516 height 19
type input "gbo"
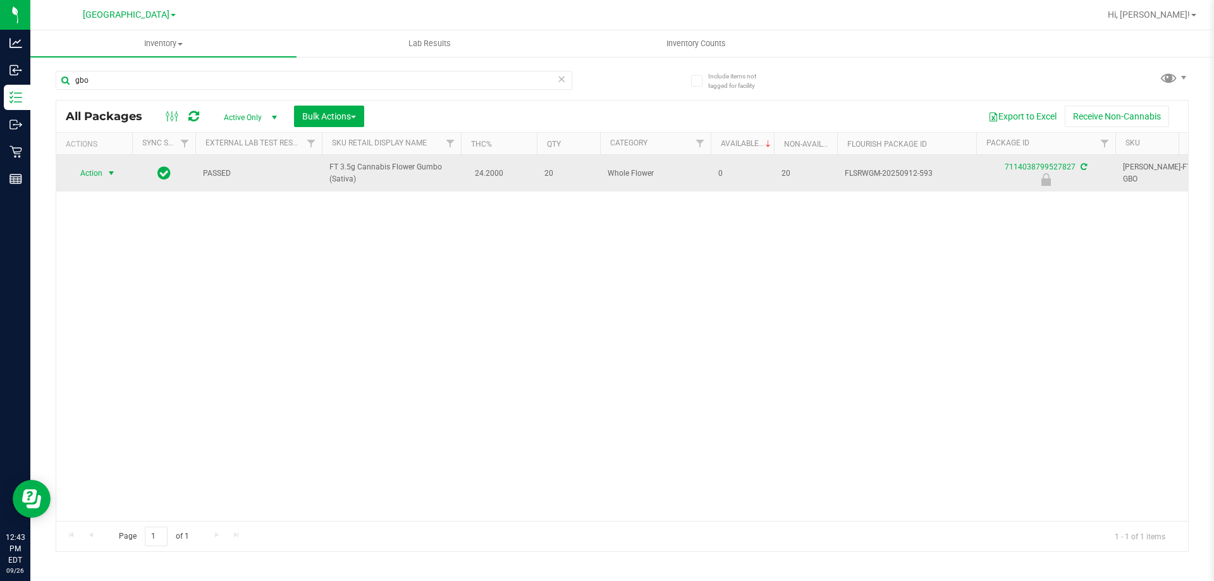
click at [102, 173] on span "Action" at bounding box center [86, 173] width 34 height 18
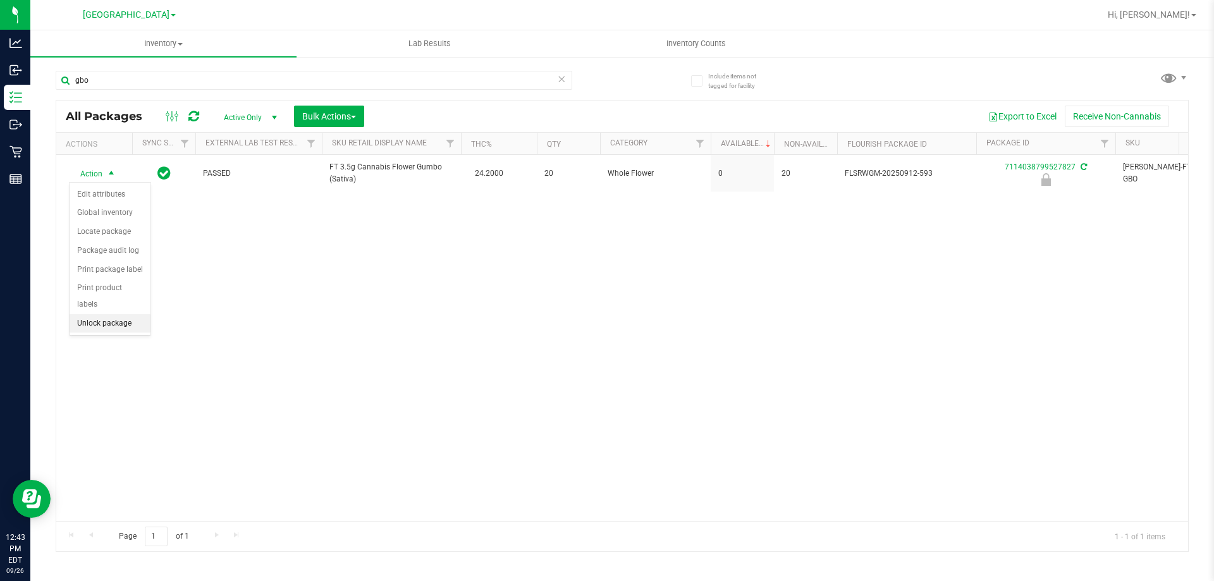
click at [111, 314] on li "Unlock package" at bounding box center [110, 323] width 81 height 19
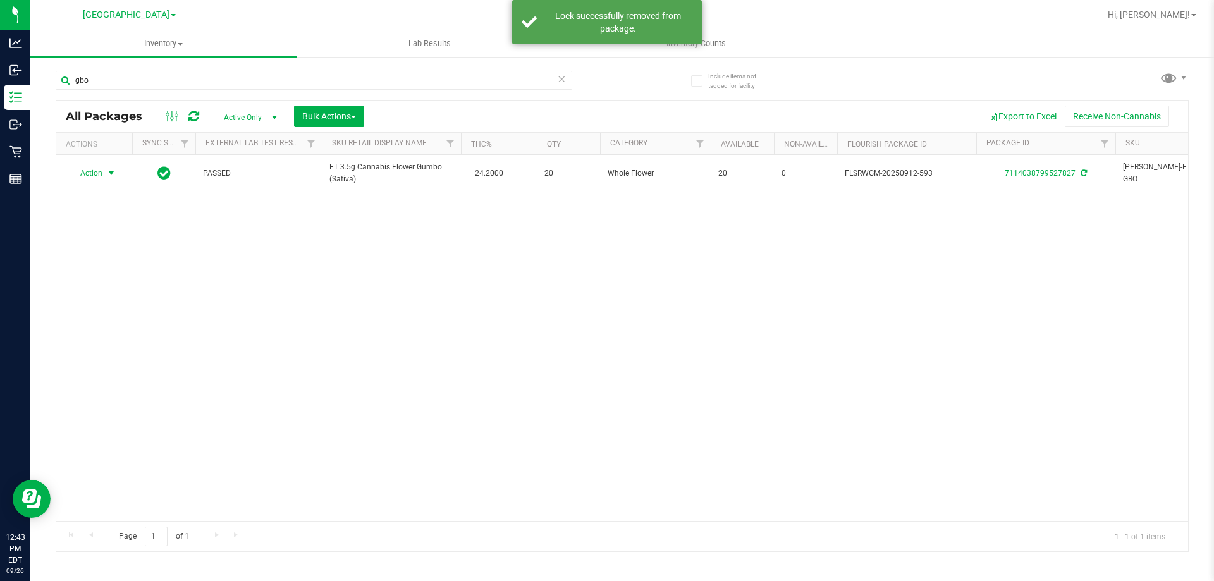
click at [102, 173] on span "Action" at bounding box center [86, 173] width 34 height 18
click at [126, 287] on li "Lock package" at bounding box center [119, 288] width 98 height 19
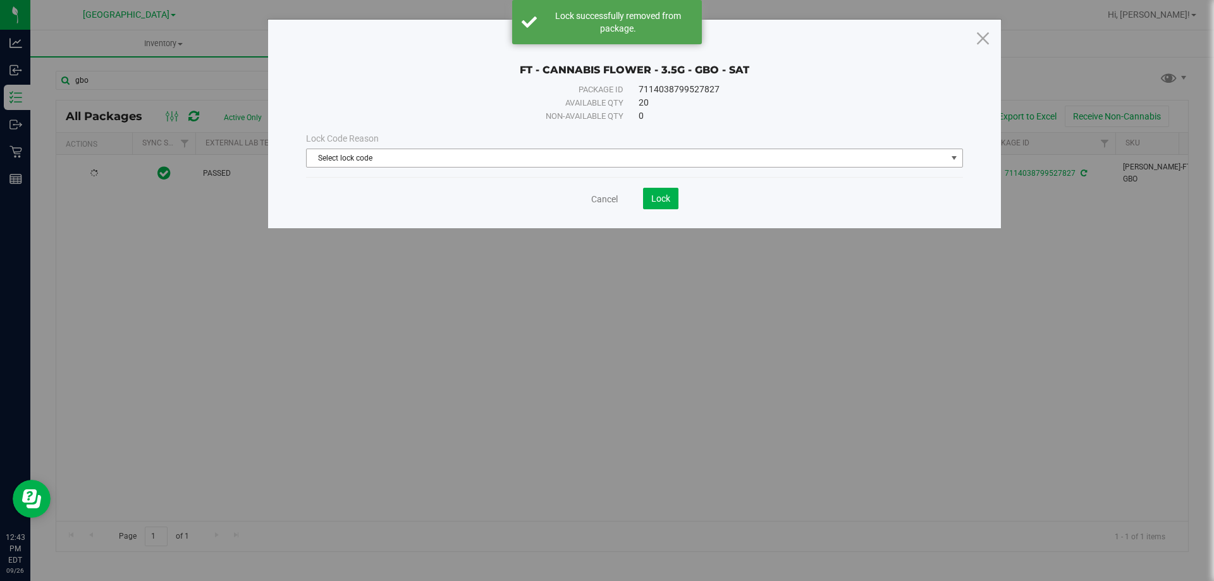
click at [570, 164] on span "Select lock code" at bounding box center [627, 158] width 640 height 18
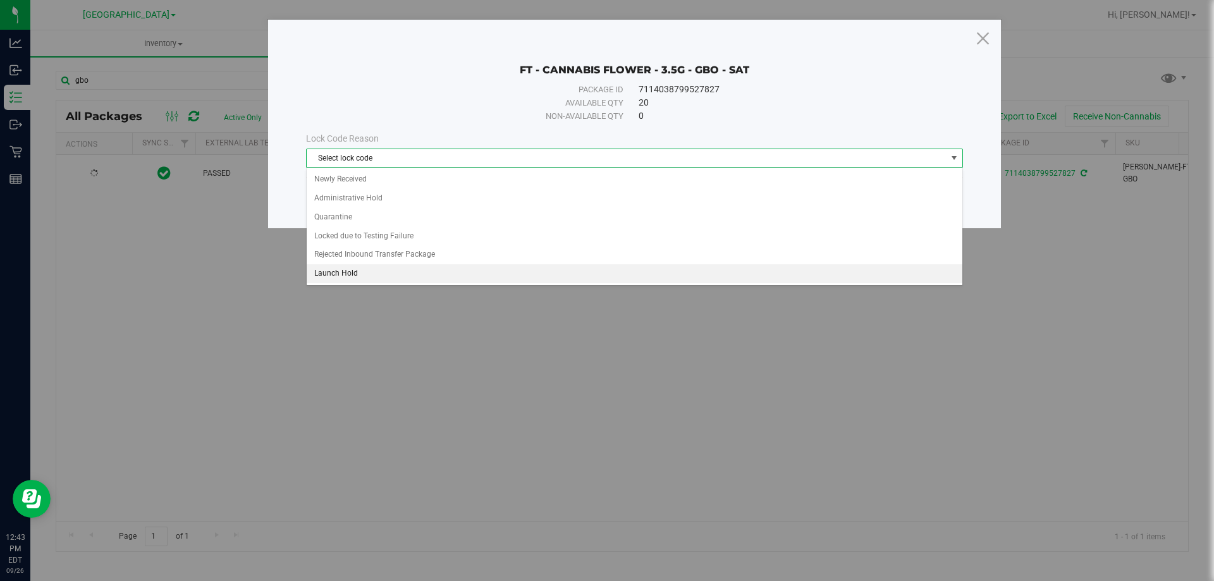
click at [391, 271] on li "Launch Hold" at bounding box center [635, 273] width 656 height 19
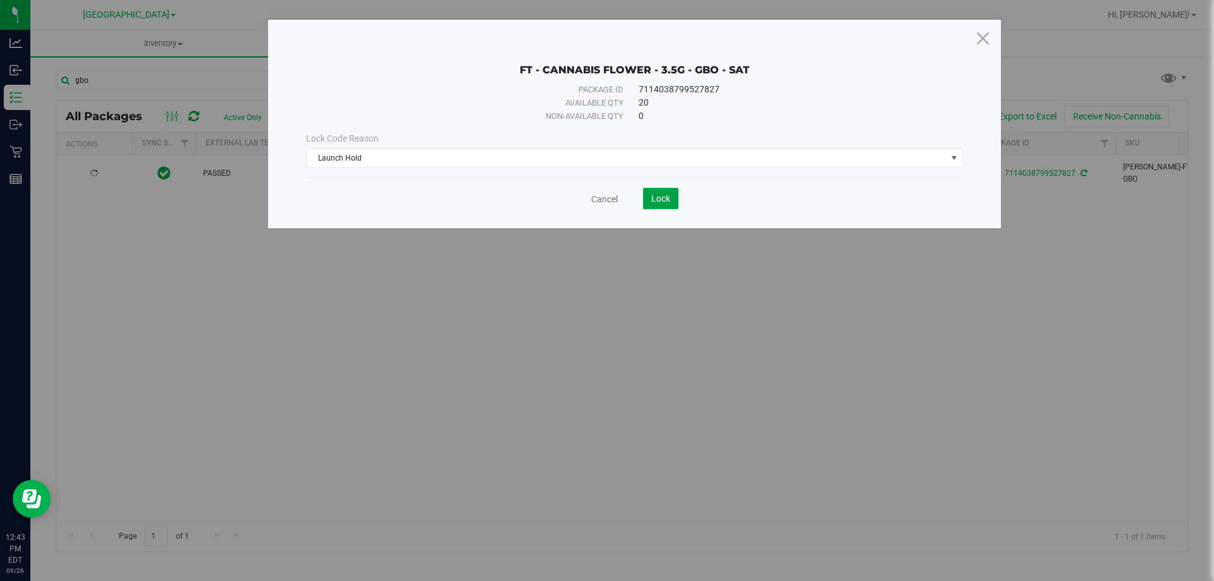
click at [649, 200] on button "Lock" at bounding box center [660, 198] width 35 height 21
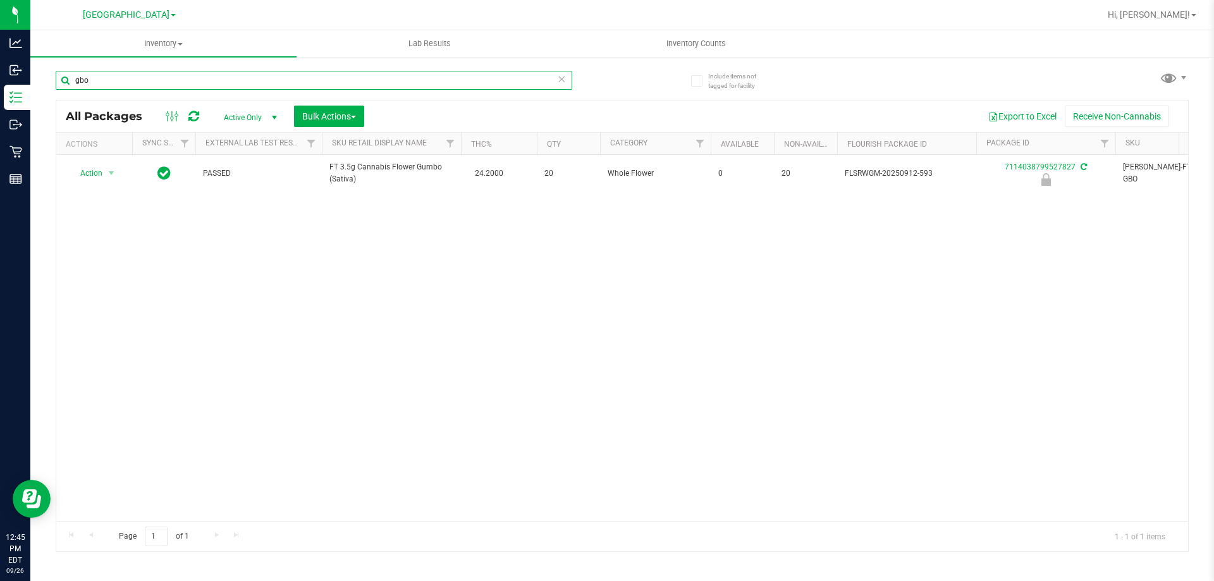
click at [275, 84] on input "gbo" at bounding box center [314, 80] width 516 height 19
click at [274, 87] on input "gbo" at bounding box center [314, 80] width 516 height 19
type input "g"
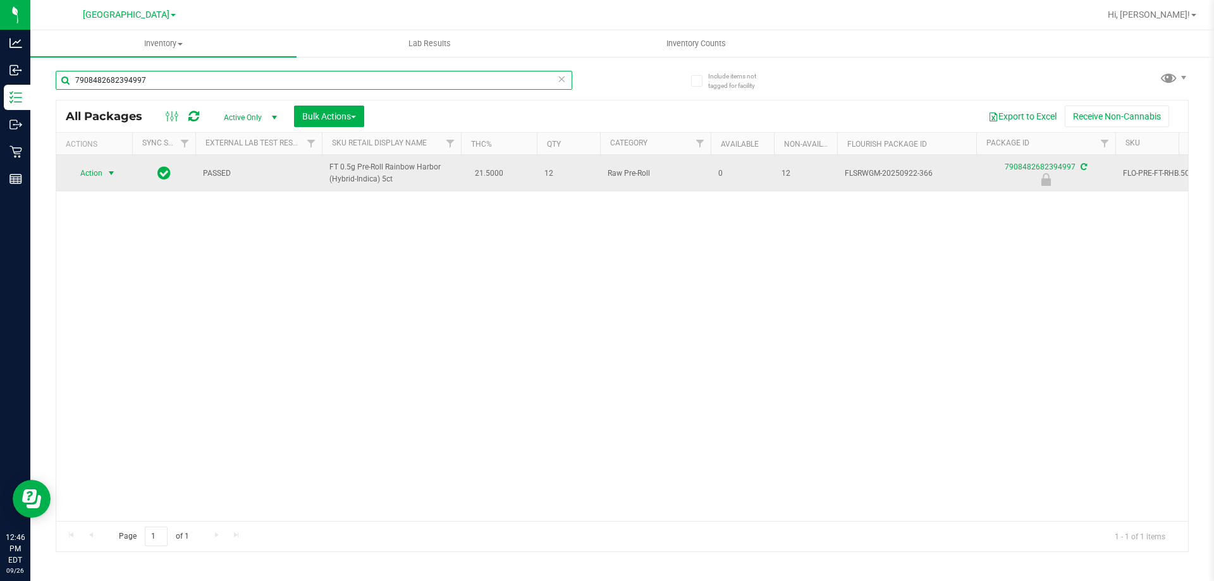
type input "7908482682394997"
click at [111, 174] on span "select" at bounding box center [111, 173] width 10 height 10
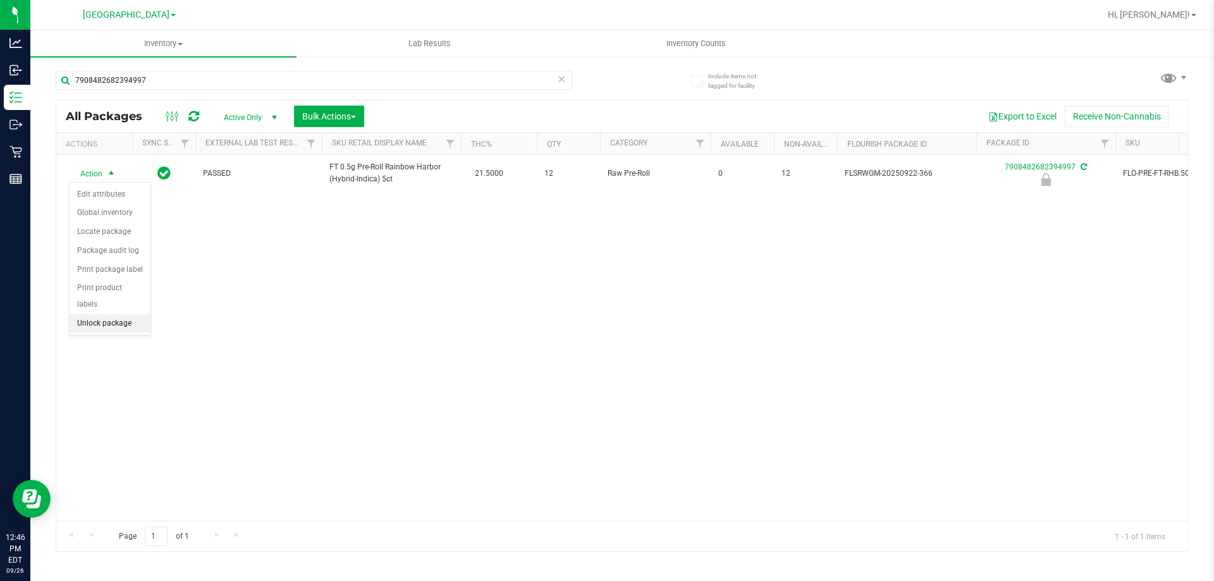
click at [129, 314] on li "Unlock package" at bounding box center [110, 323] width 81 height 19
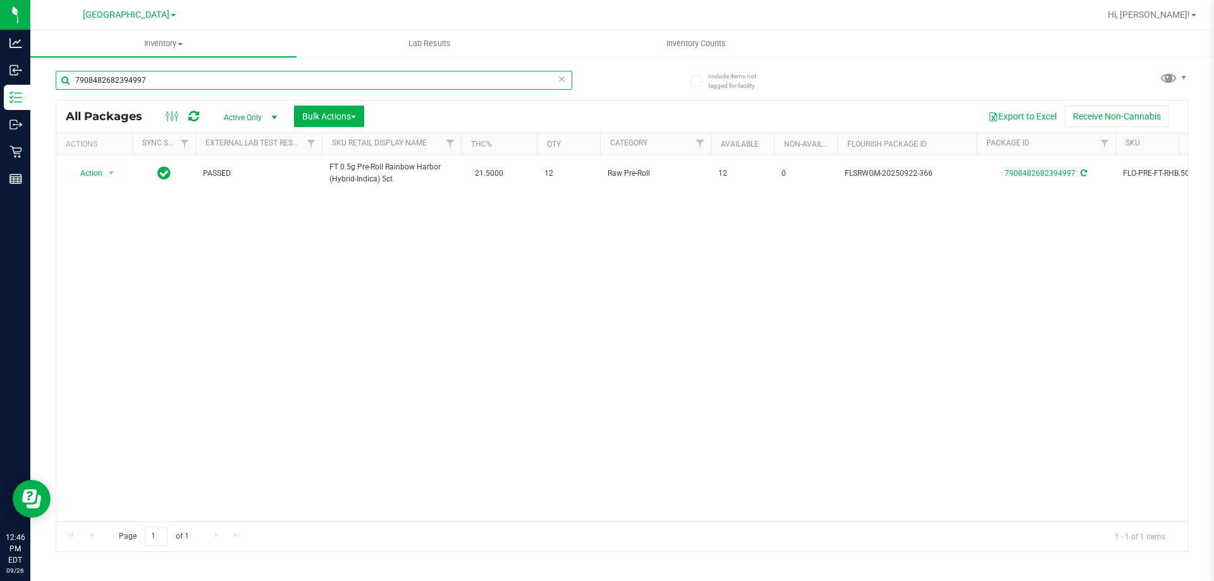
click at [174, 75] on input "7908482682394997" at bounding box center [314, 80] width 516 height 19
click at [174, 76] on input "7908482682394997" at bounding box center [314, 80] width 516 height 19
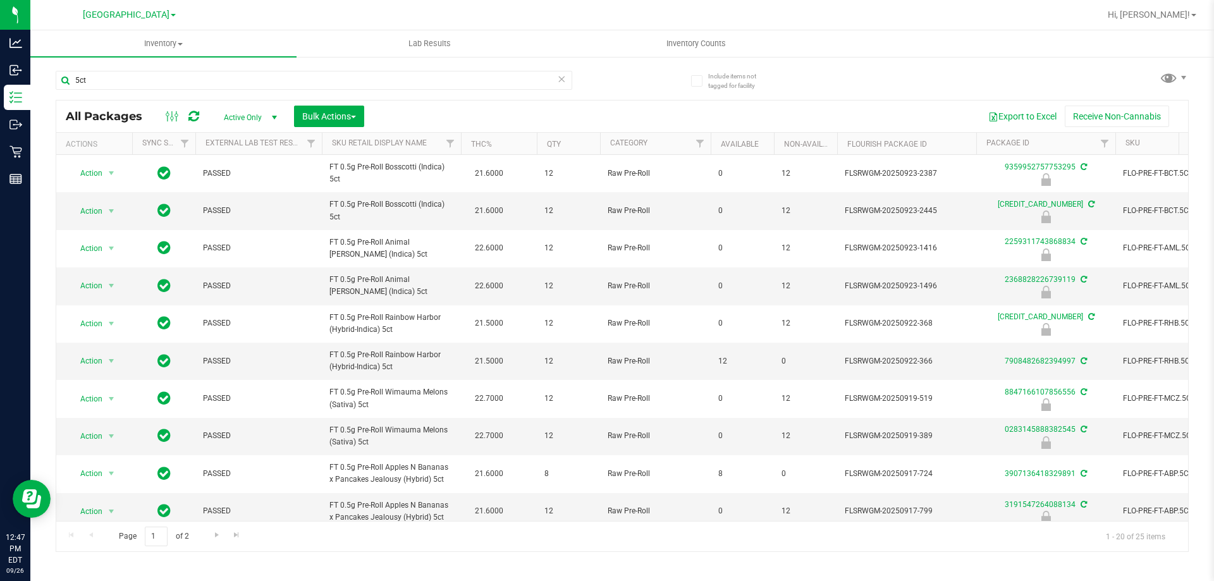
click at [566, 147] on th "Qty" at bounding box center [568, 144] width 63 height 22
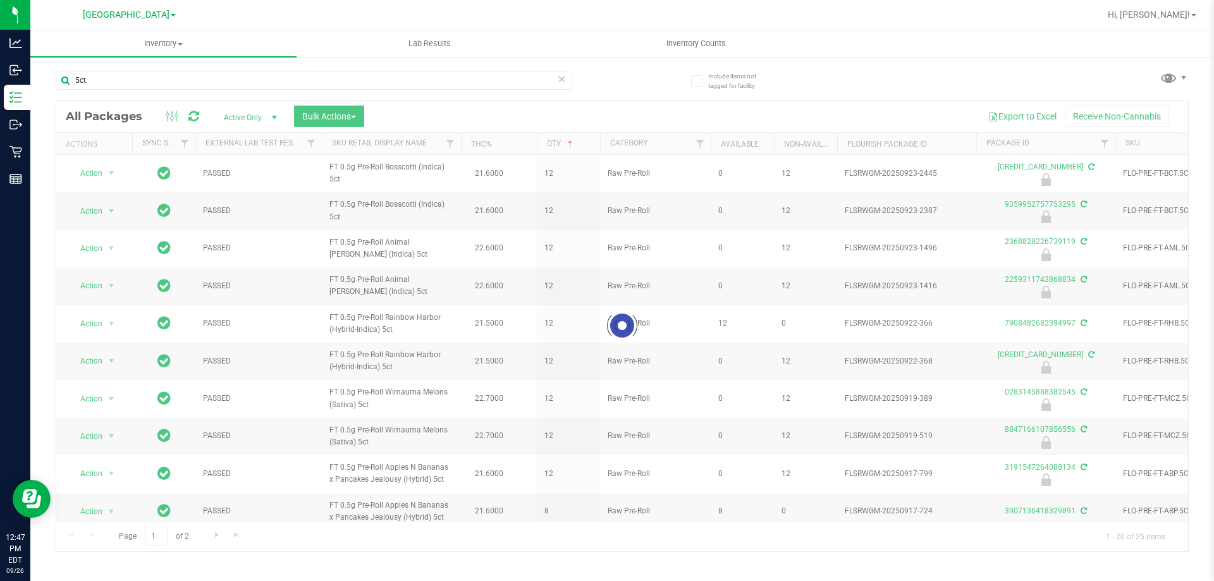
click at [750, 146] on div at bounding box center [621, 326] width 1131 height 451
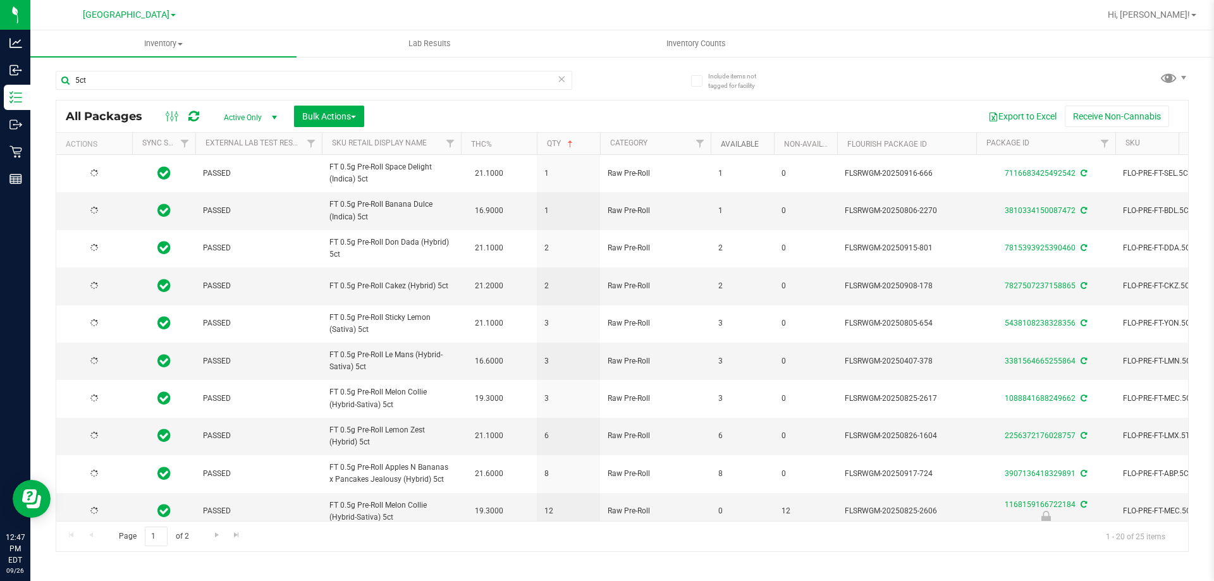
click at [746, 144] on link "Available" at bounding box center [740, 144] width 38 height 9
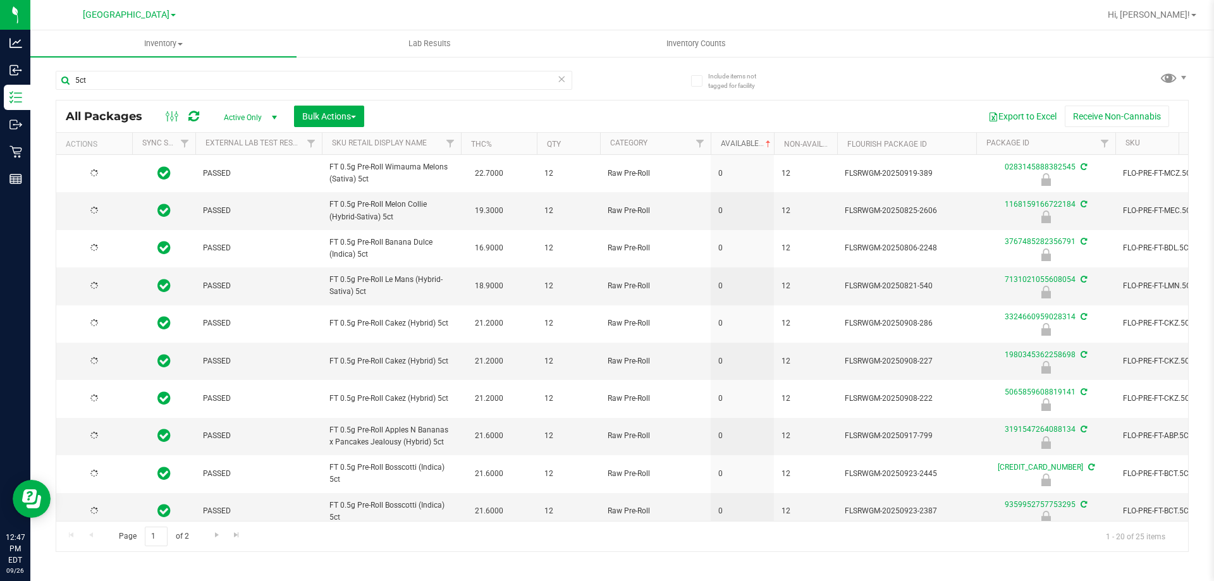
click at [745, 149] on th "Available" at bounding box center [742, 144] width 63 height 22
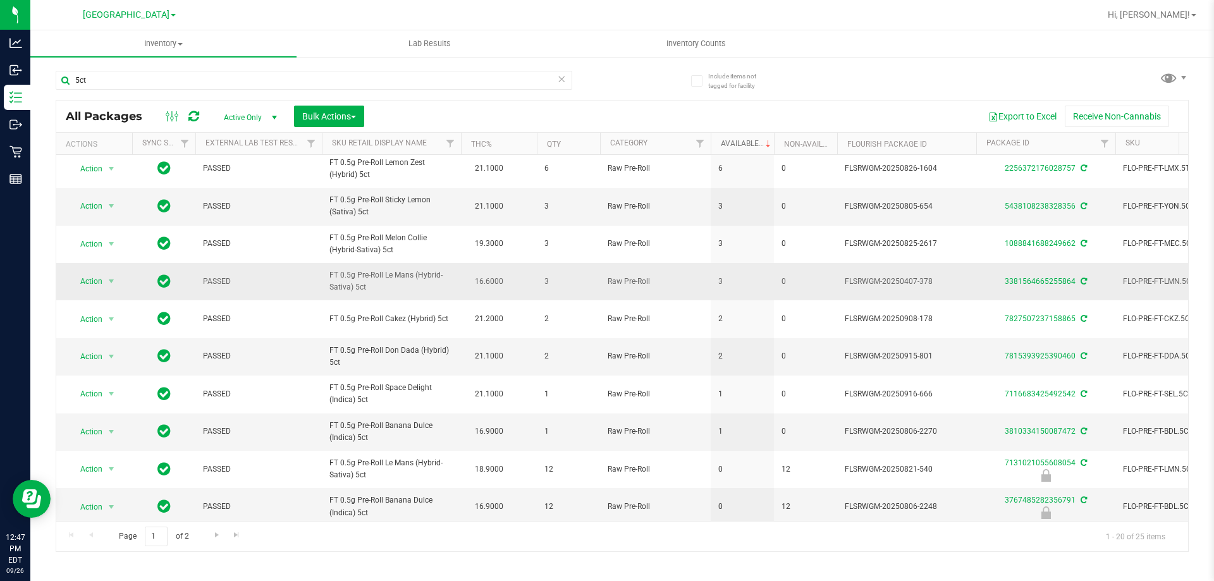
scroll to position [126, 0]
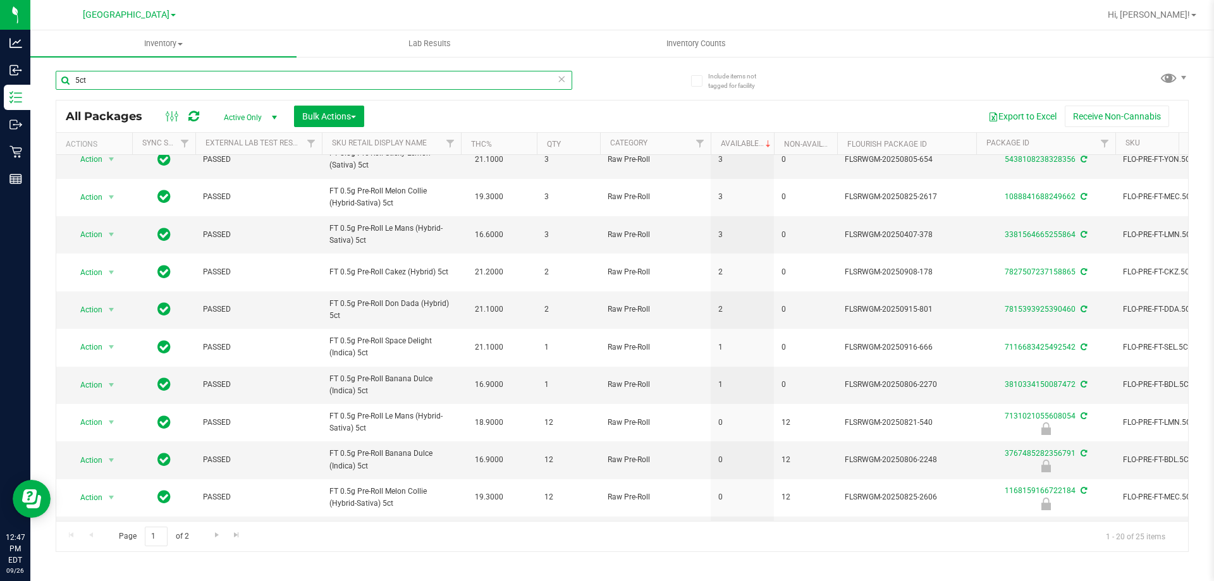
click at [111, 76] on input "5ct" at bounding box center [314, 80] width 516 height 19
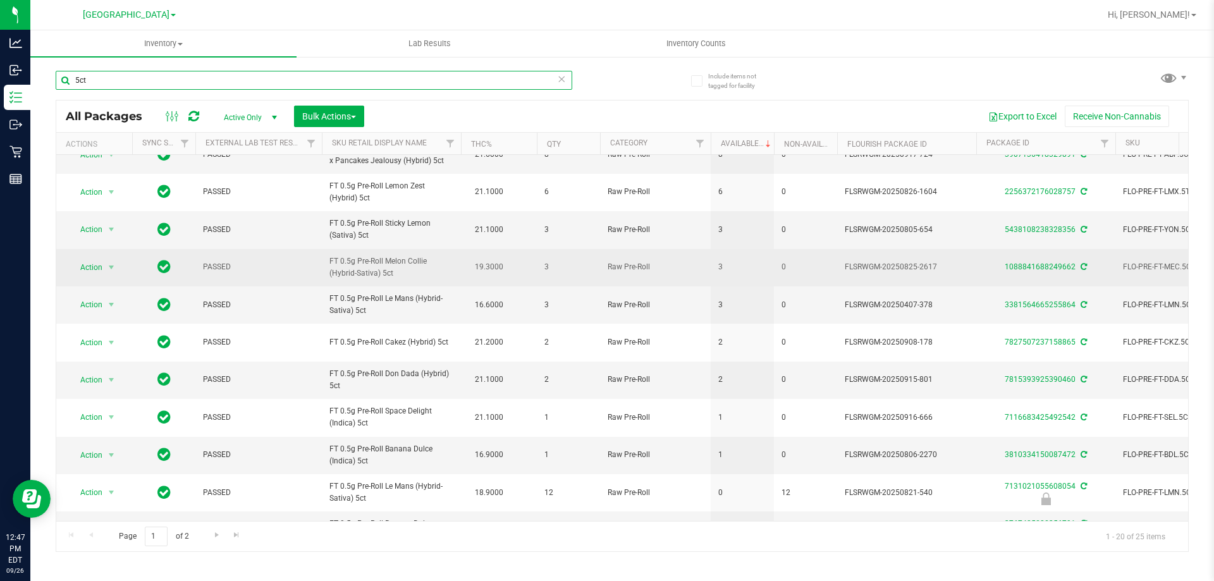
scroll to position [0, 0]
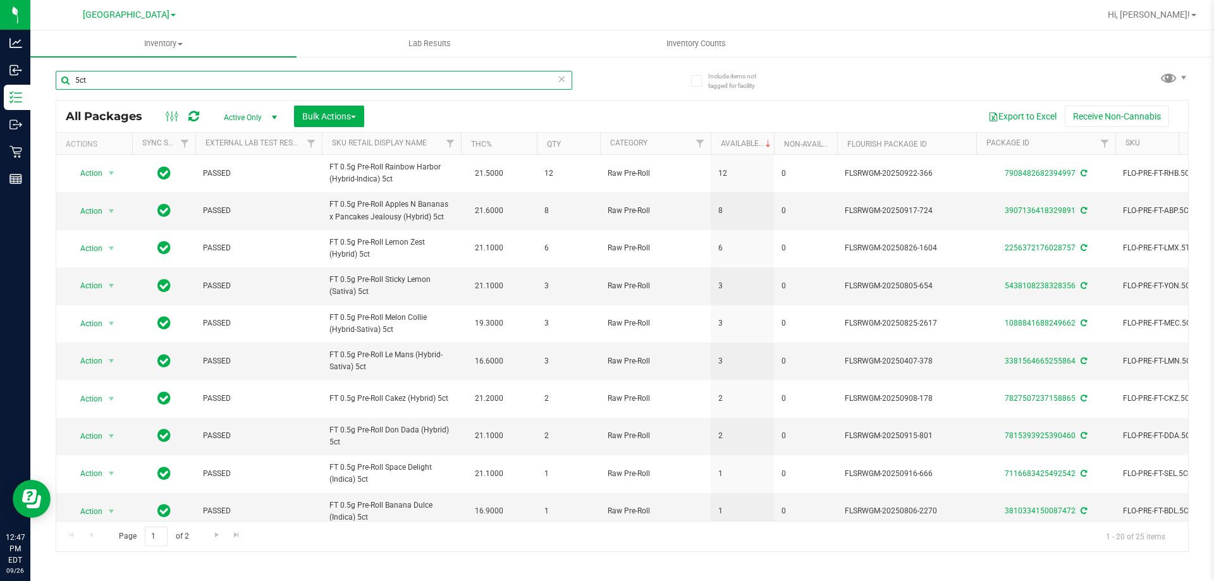
click at [305, 76] on input "5ct" at bounding box center [314, 80] width 516 height 19
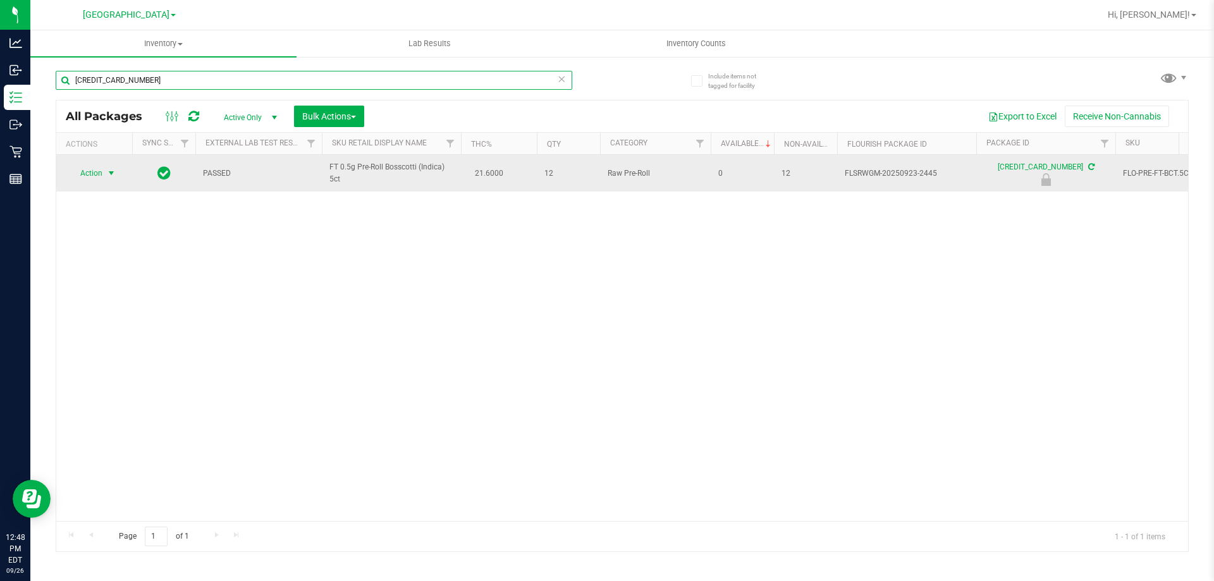
type input "[CREDIT_CARD_NUMBER]"
click at [105, 171] on span "Action" at bounding box center [94, 173] width 51 height 18
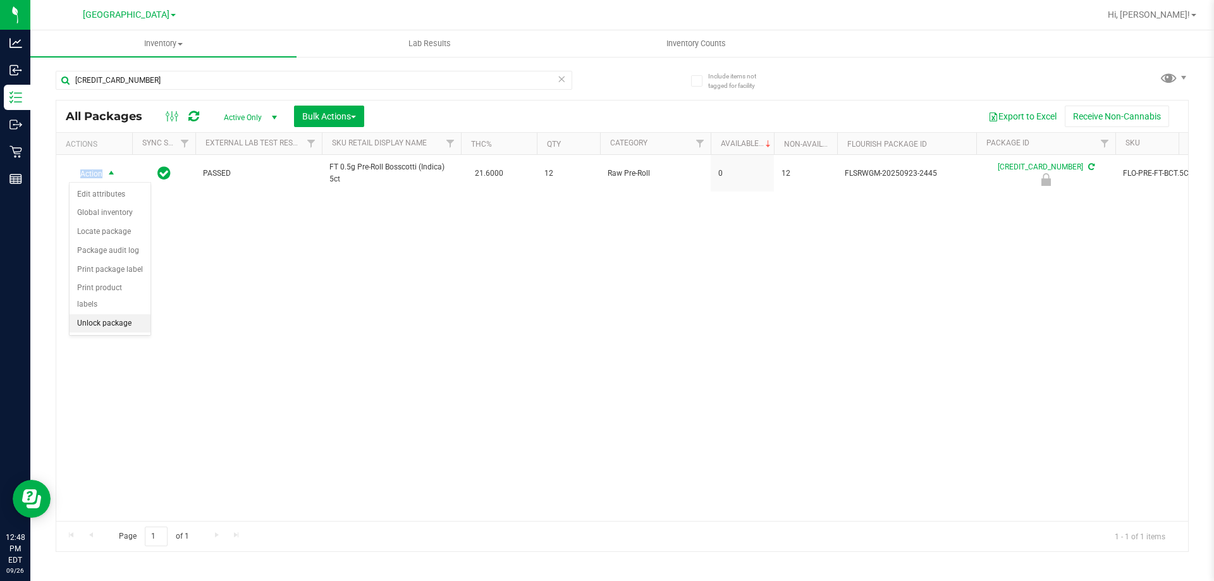
click at [114, 314] on li "Unlock package" at bounding box center [110, 323] width 81 height 19
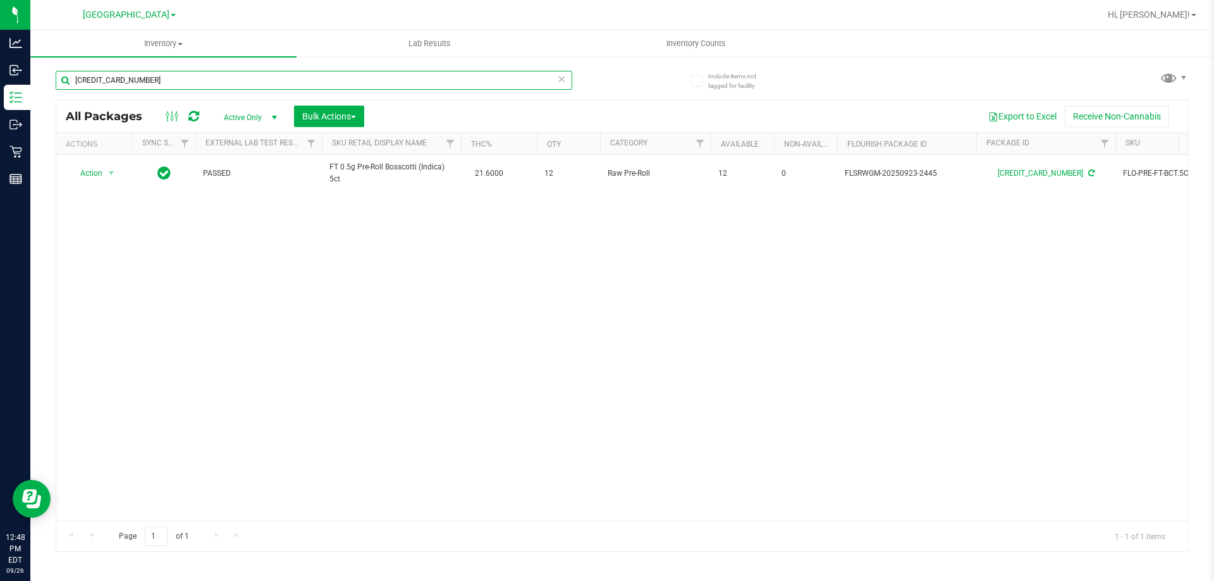
click at [178, 82] on input "[CREDIT_CARD_NUMBER]" at bounding box center [314, 80] width 516 height 19
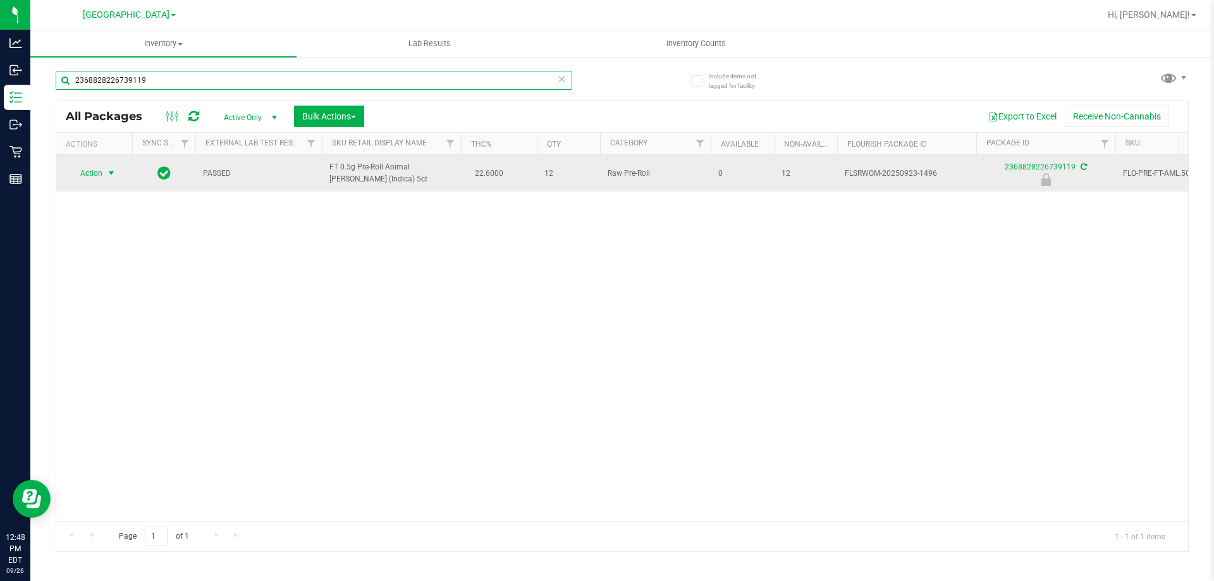
type input "2368828226739119"
click at [98, 173] on span "Action" at bounding box center [86, 173] width 34 height 18
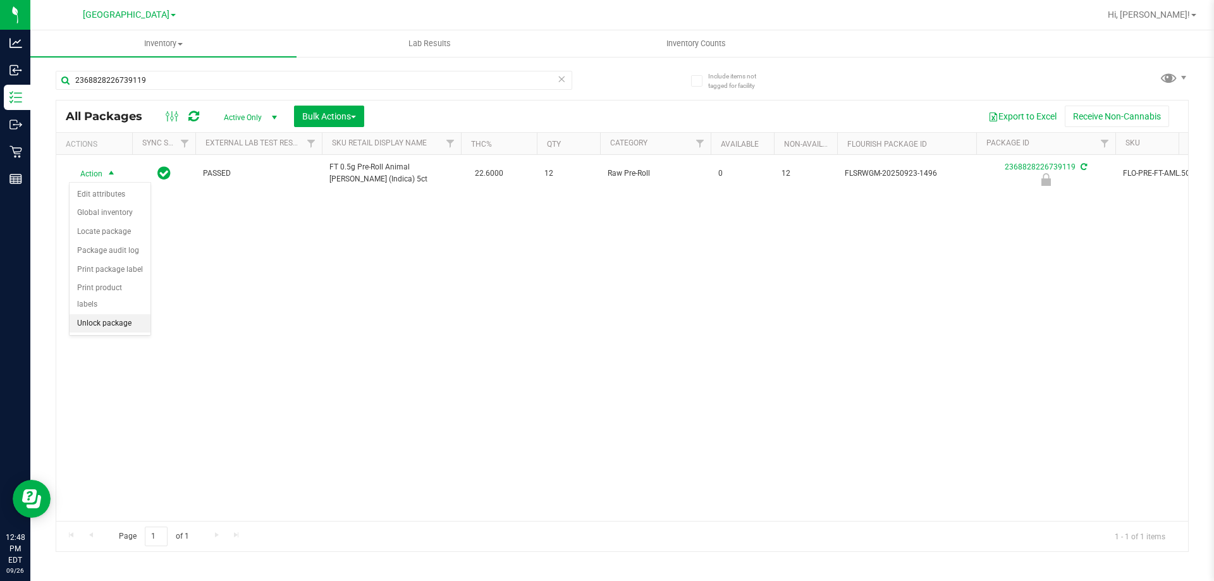
click at [113, 314] on li "Unlock package" at bounding box center [110, 323] width 81 height 19
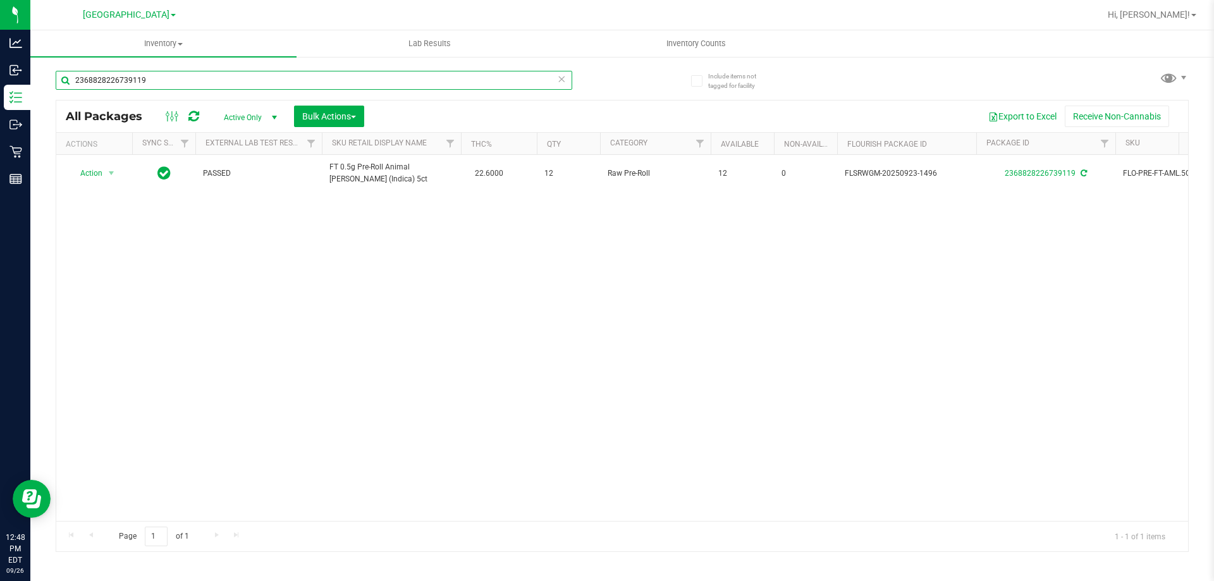
click at [190, 86] on input "2368828226739119" at bounding box center [314, 80] width 516 height 19
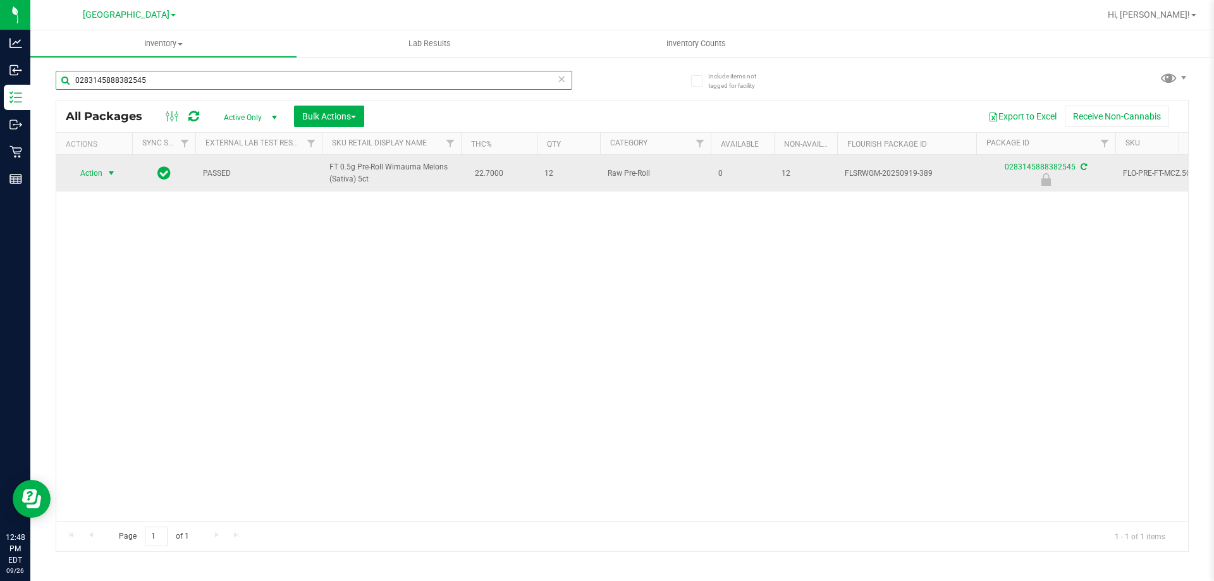
type input "0283145888382545"
drag, startPoint x: 118, startPoint y: 166, endPoint x: 101, endPoint y: 176, distance: 19.0
click at [106, 173] on span "select" at bounding box center [112, 173] width 16 height 18
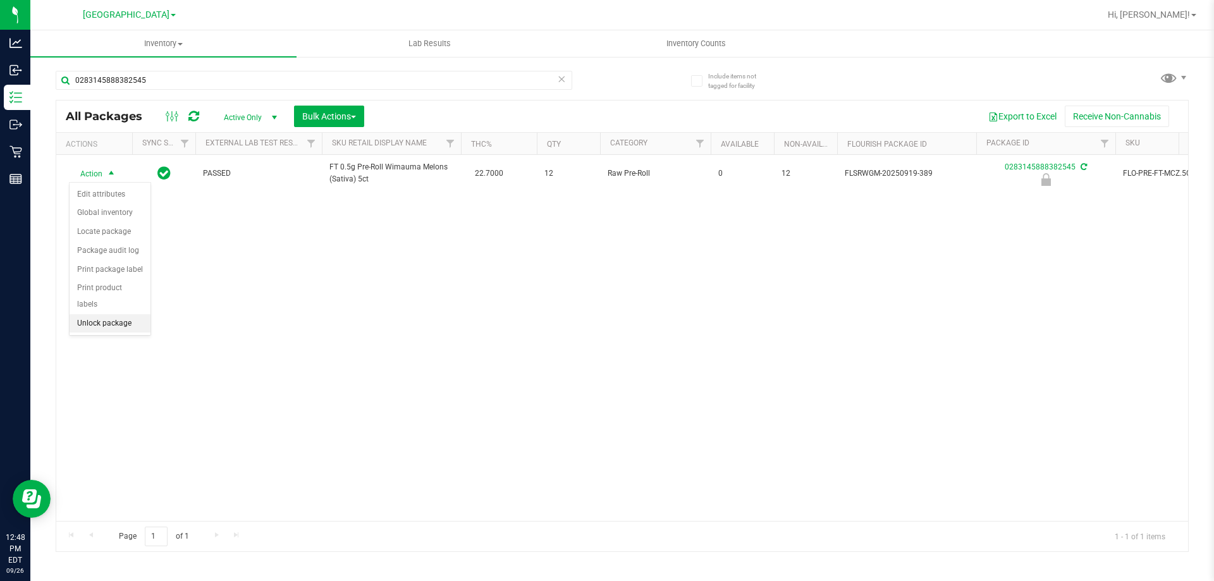
drag, startPoint x: 111, startPoint y: 308, endPoint x: 113, endPoint y: 298, distance: 10.8
click at [113, 314] on li "Unlock package" at bounding box center [110, 323] width 81 height 19
drag, startPoint x: 250, startPoint y: 103, endPoint x: 244, endPoint y: 96, distance: 9.4
click at [246, 98] on div "0283145888382545 All Packages Active Only Active Only Lab Samples Locked All Ex…" at bounding box center [622, 305] width 1133 height 493
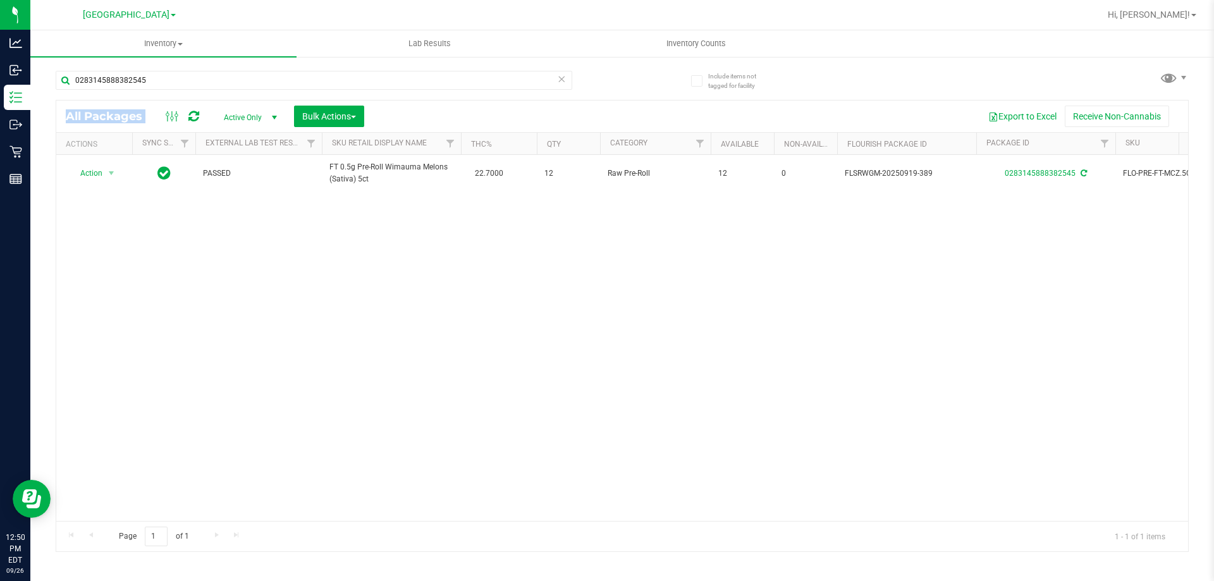
click at [240, 92] on div "0283145888382545" at bounding box center [314, 85] width 516 height 29
click at [235, 88] on input "0283145888382545" at bounding box center [314, 80] width 516 height 19
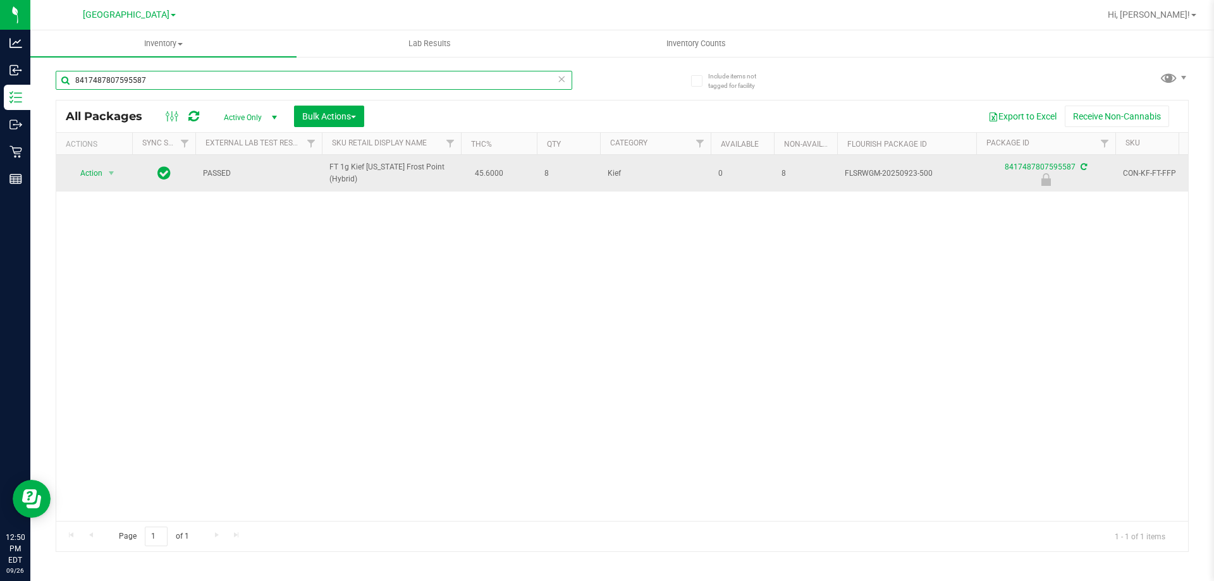
type input "8417487807595587"
click at [102, 175] on span "Action" at bounding box center [86, 173] width 34 height 18
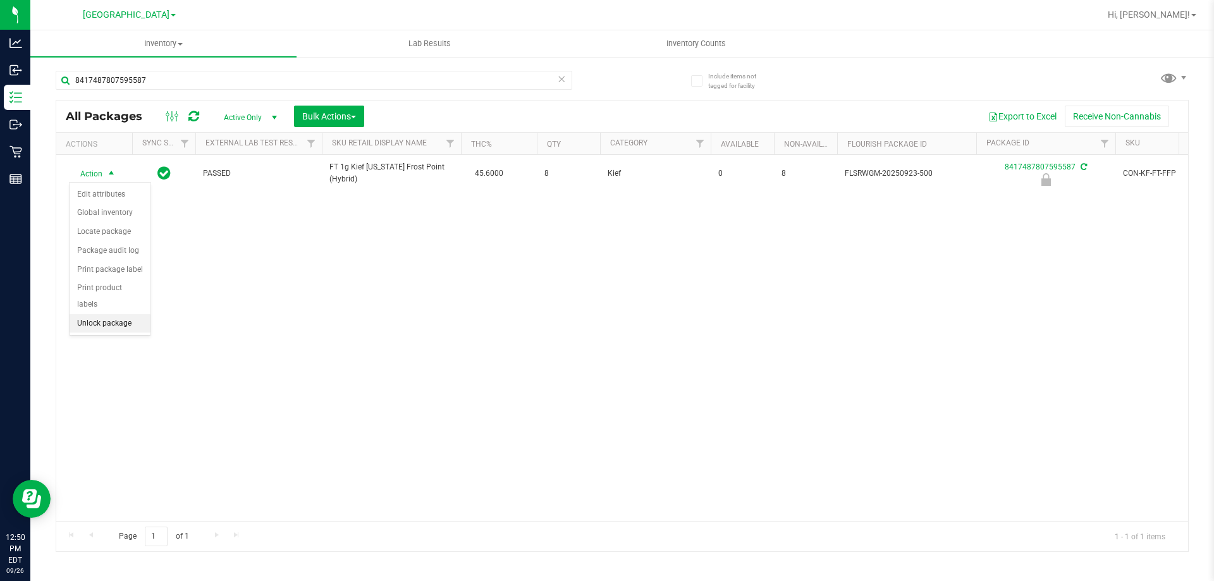
click at [123, 314] on li "Unlock package" at bounding box center [110, 323] width 81 height 19
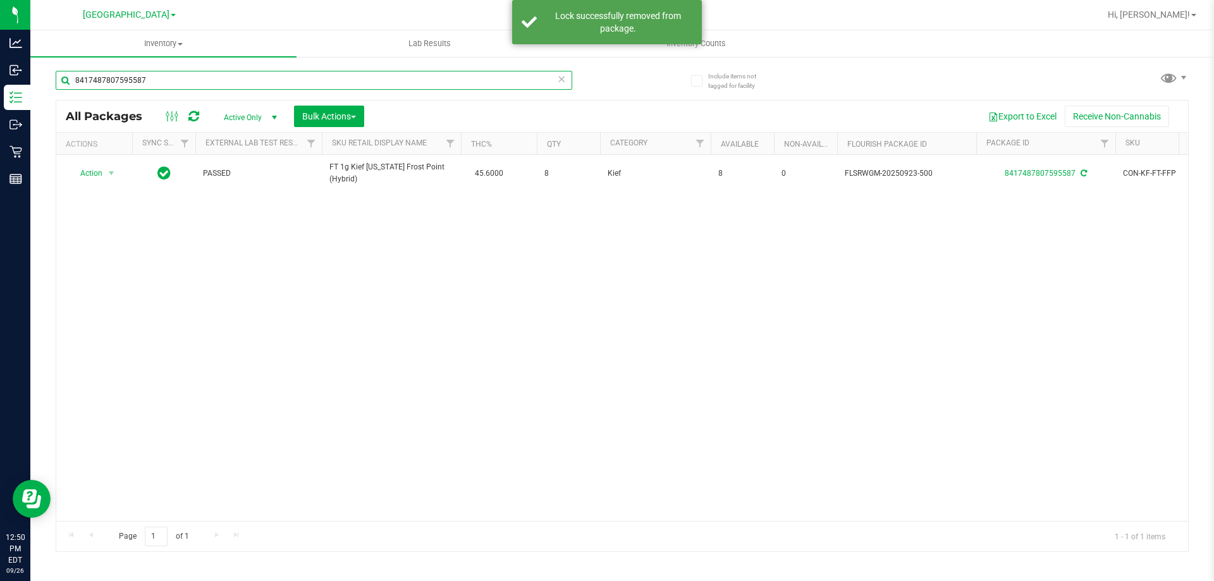
click at [209, 83] on input "8417487807595587" at bounding box center [314, 80] width 516 height 19
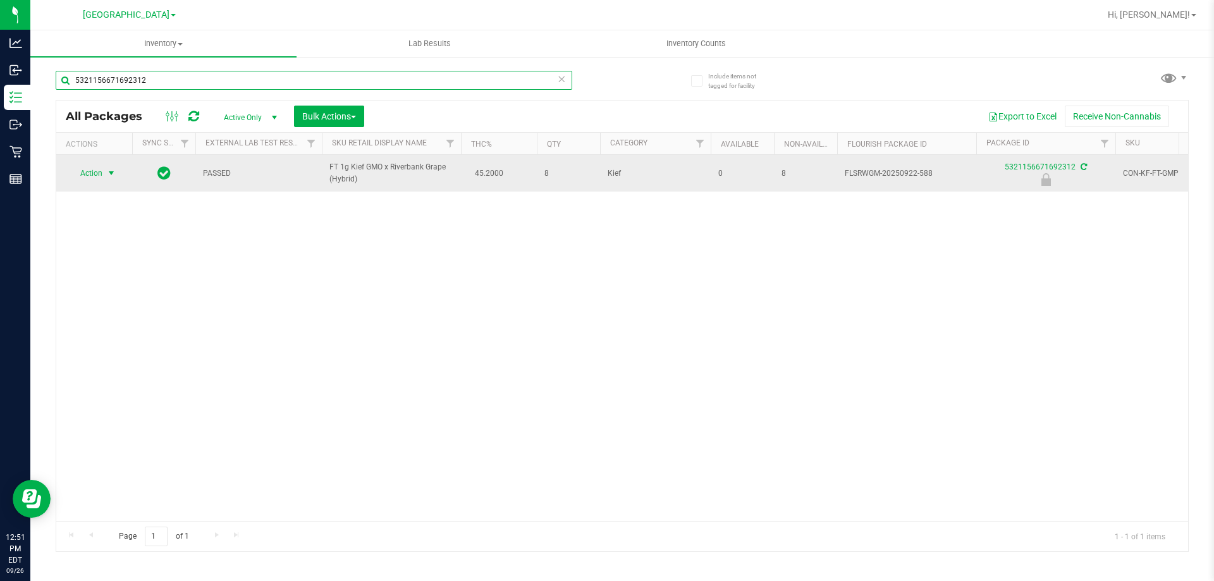
type input "5321156671692312"
click at [96, 174] on span "Action" at bounding box center [86, 173] width 34 height 18
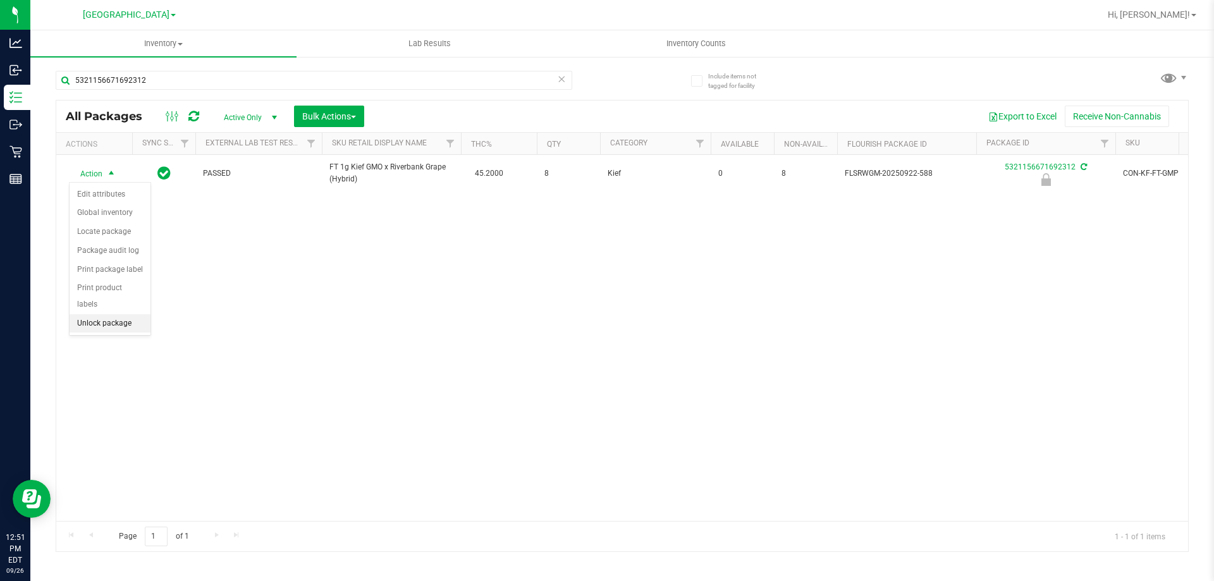
click at [118, 314] on li "Unlock package" at bounding box center [110, 323] width 81 height 19
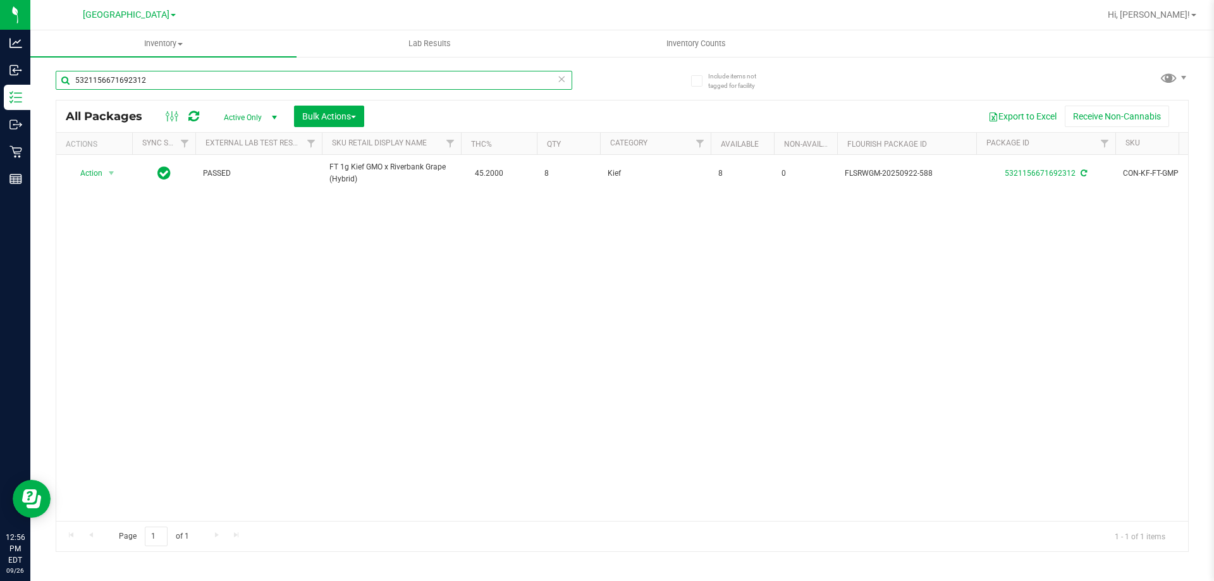
click at [207, 74] on input "5321156671692312" at bounding box center [314, 80] width 516 height 19
click at [207, 75] on input "5321156671692312" at bounding box center [314, 80] width 516 height 19
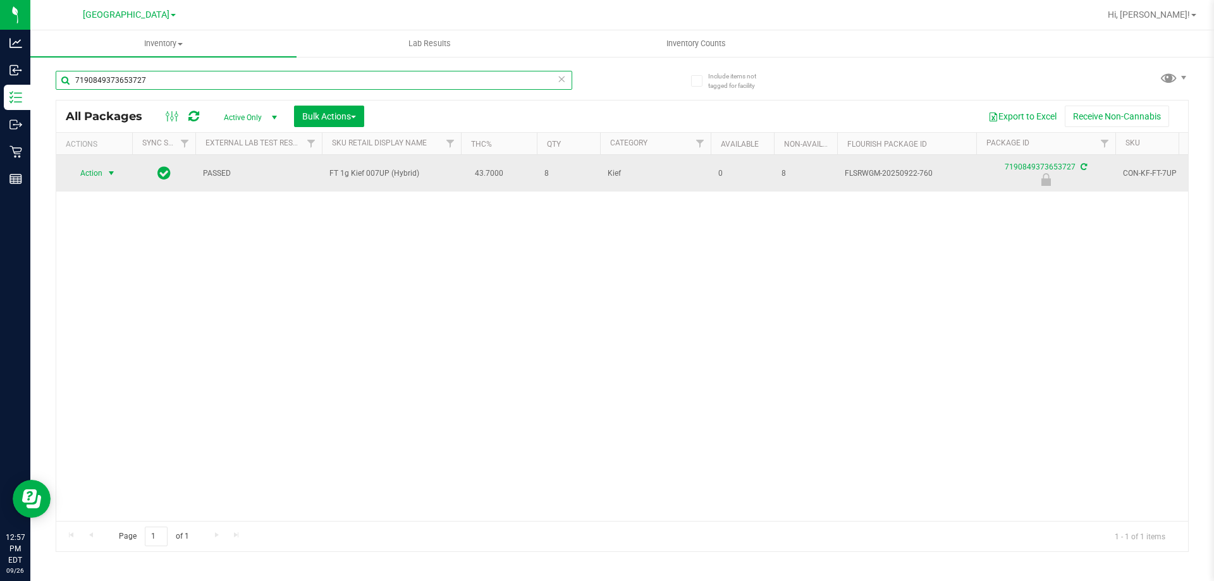
type input "7190849373653727"
click at [109, 171] on span "select" at bounding box center [111, 173] width 10 height 10
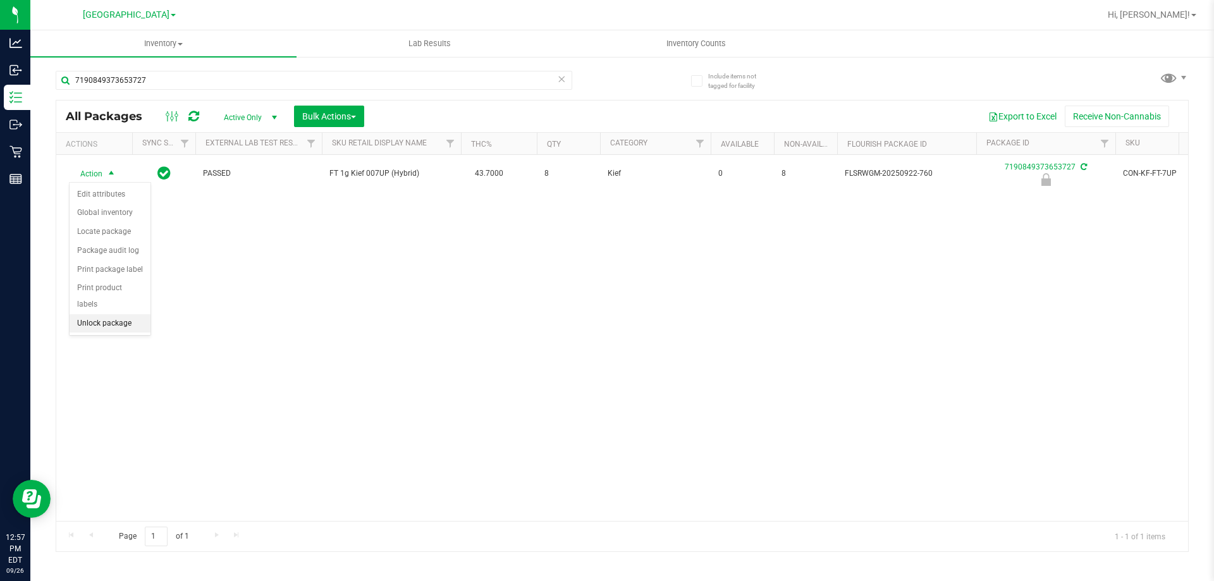
click at [116, 314] on li "Unlock package" at bounding box center [110, 323] width 81 height 19
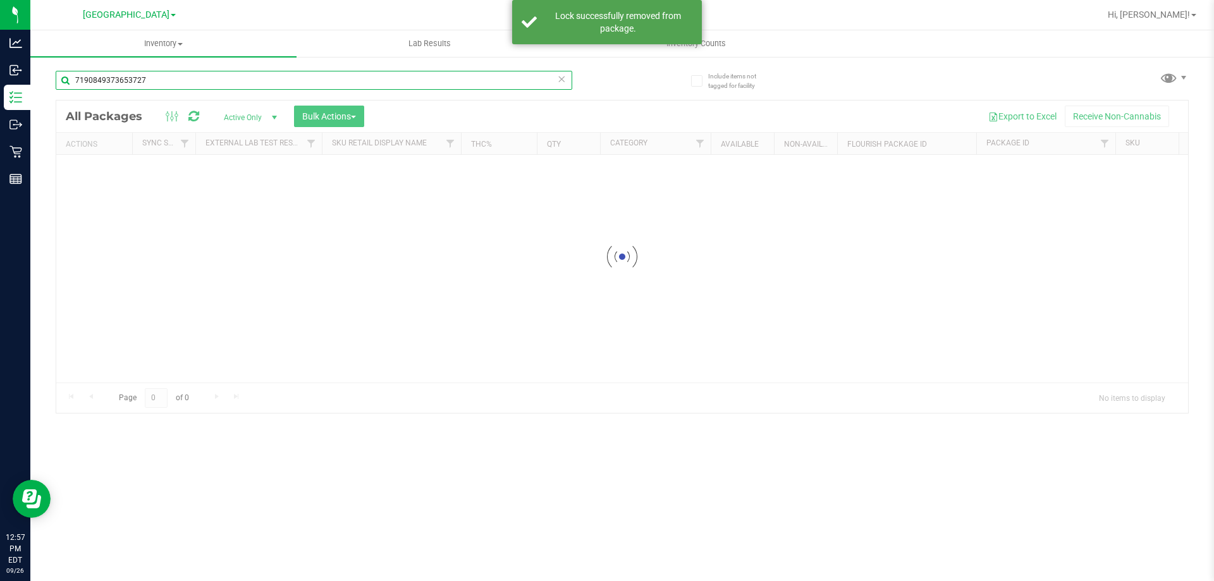
click at [159, 82] on input "7190849373653727" at bounding box center [314, 80] width 516 height 19
click at [161, 84] on input "7190849373653727" at bounding box center [314, 80] width 516 height 19
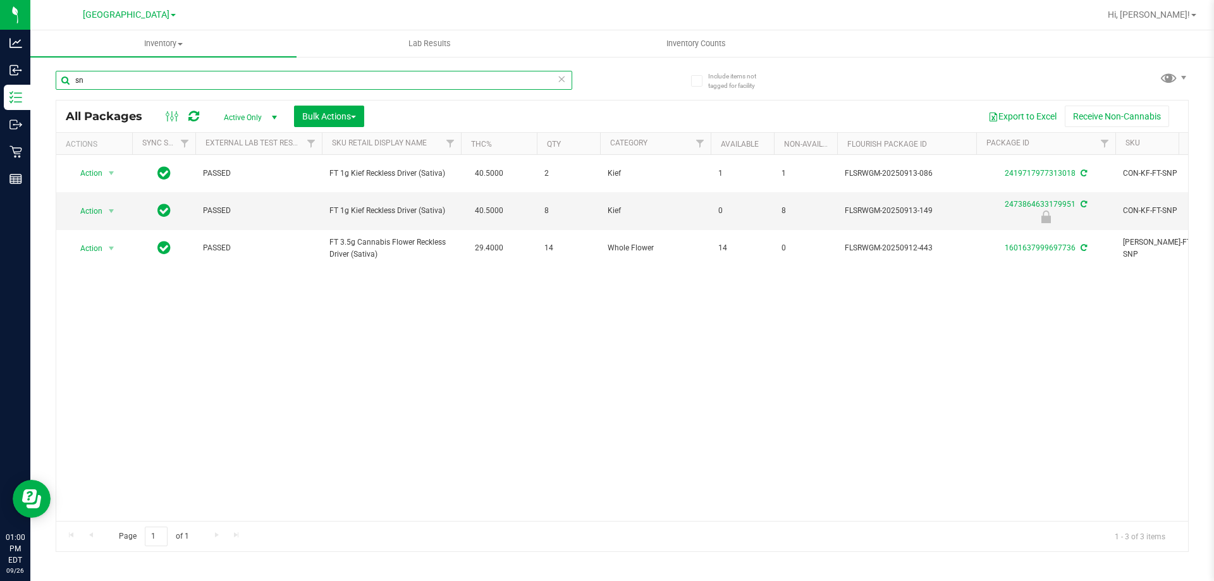
type input "s"
type input "1"
type input "t17"
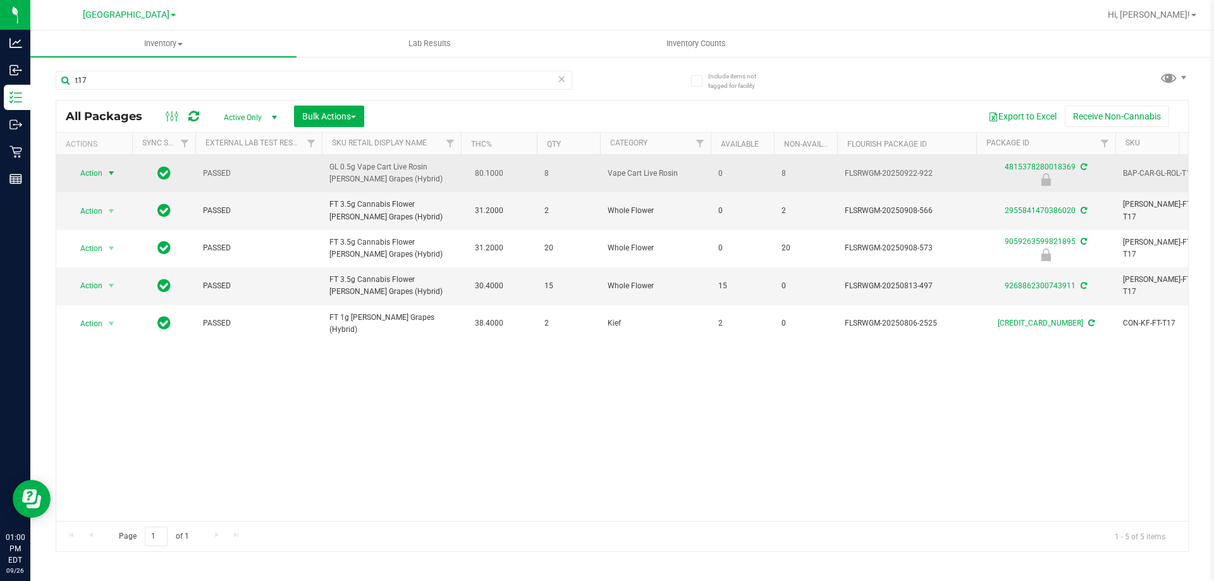
click at [82, 178] on span "Action" at bounding box center [86, 173] width 34 height 18
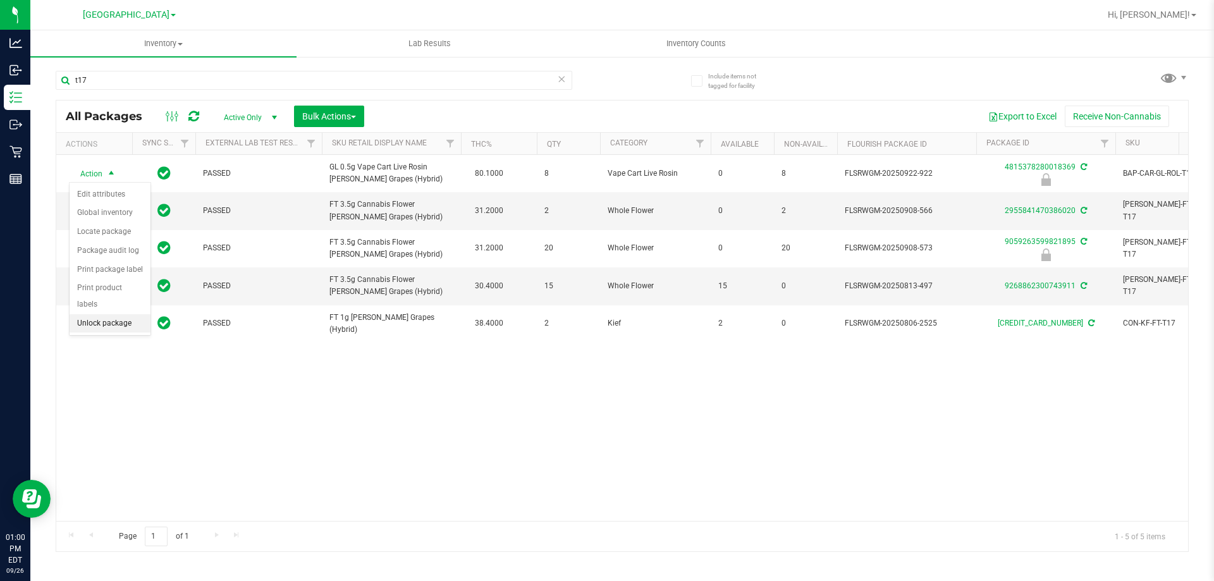
click at [137, 314] on li "Unlock package" at bounding box center [110, 323] width 81 height 19
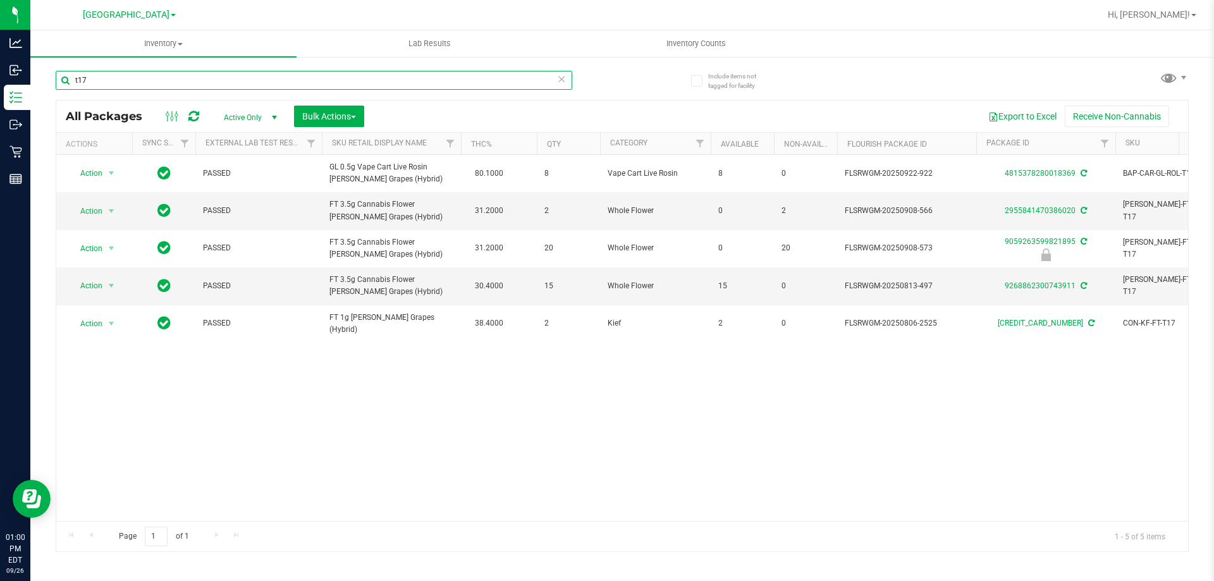
click at [103, 83] on input "t17" at bounding box center [314, 80] width 516 height 19
type input "t"
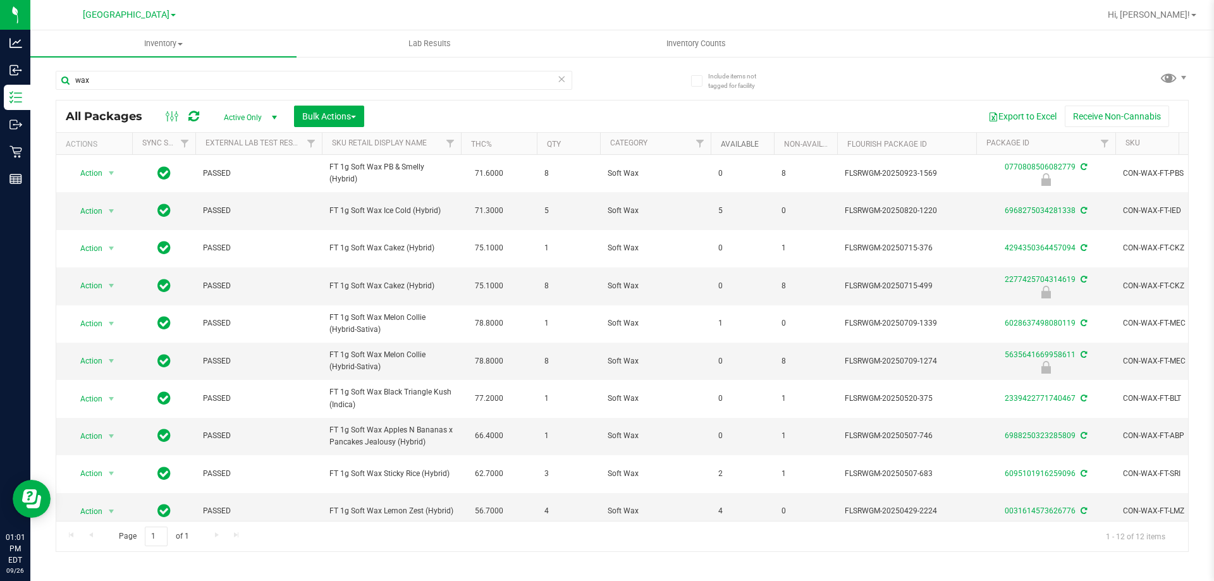
click at [743, 145] on link "Available" at bounding box center [740, 144] width 38 height 9
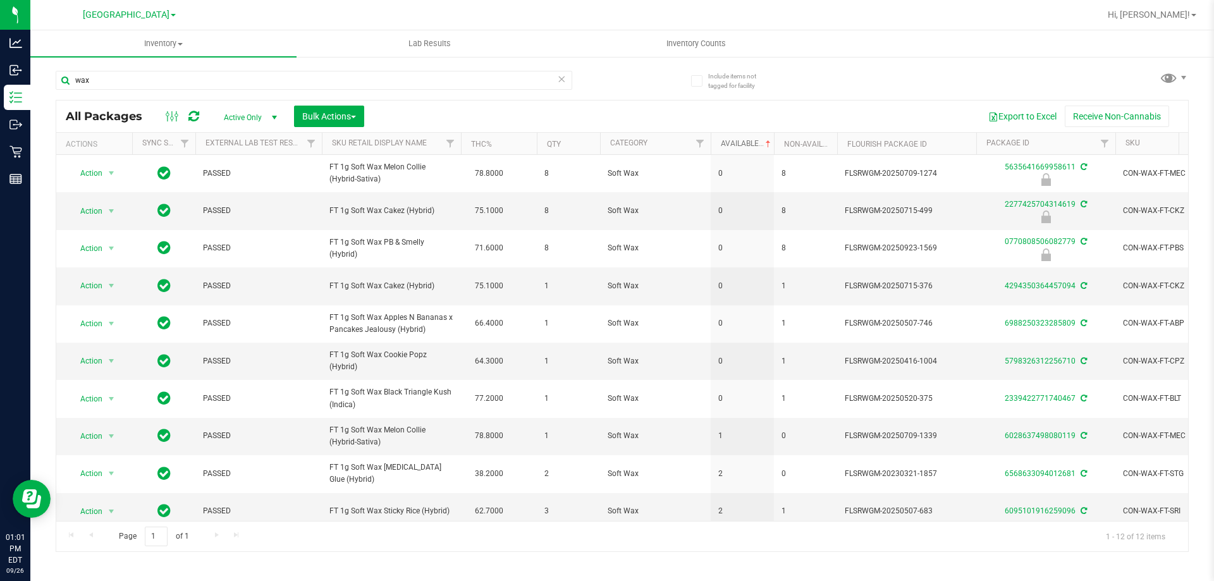
click at [748, 145] on link "Available" at bounding box center [747, 143] width 52 height 9
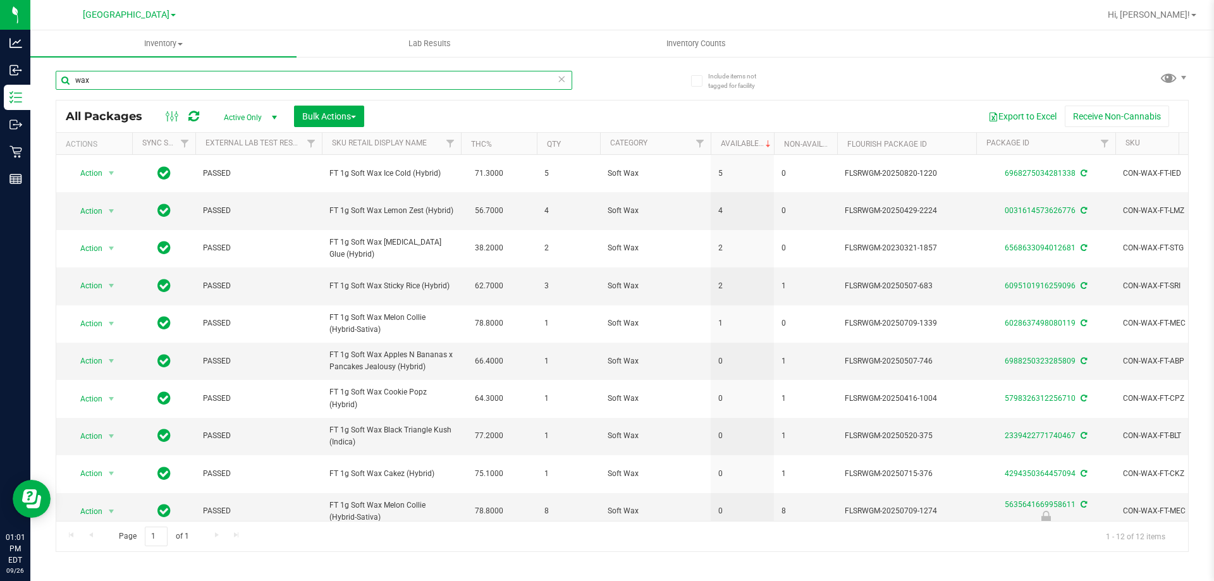
click at [417, 80] on input "wax" at bounding box center [314, 80] width 516 height 19
click at [417, 79] on input "wax" at bounding box center [314, 80] width 516 height 19
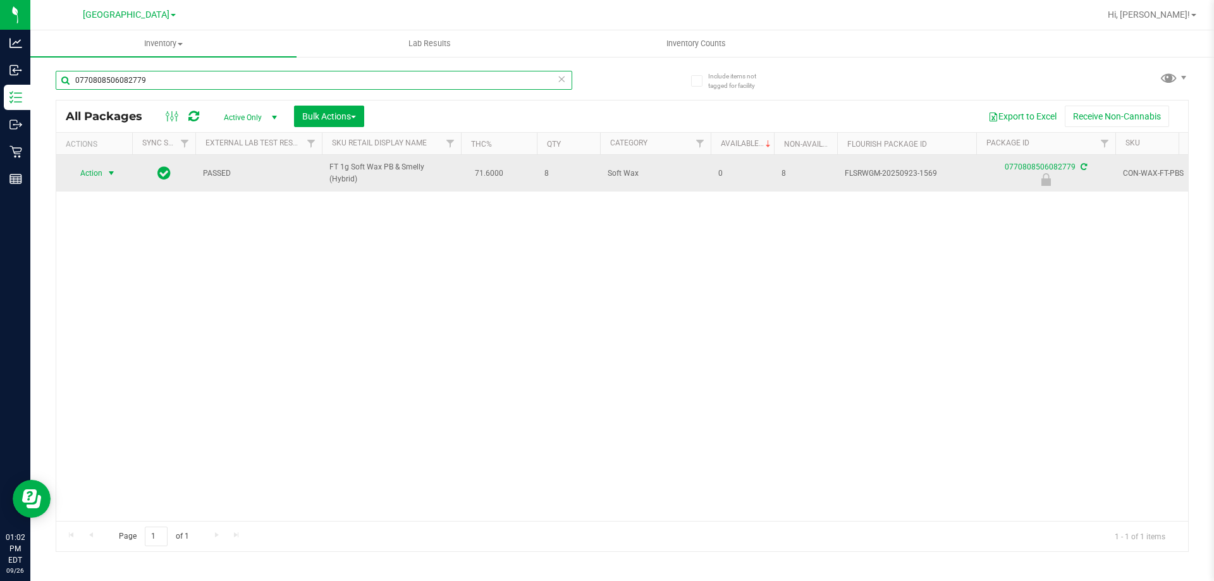
type input "0770808506082779"
click at [99, 178] on span "Action" at bounding box center [86, 173] width 34 height 18
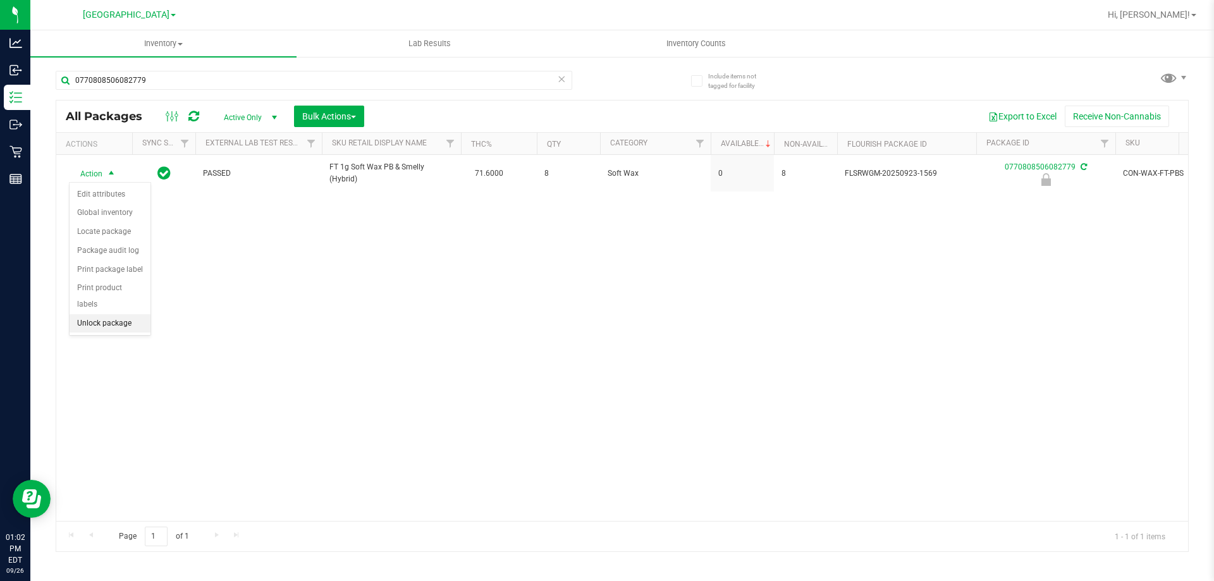
click at [100, 314] on li "Unlock package" at bounding box center [110, 323] width 81 height 19
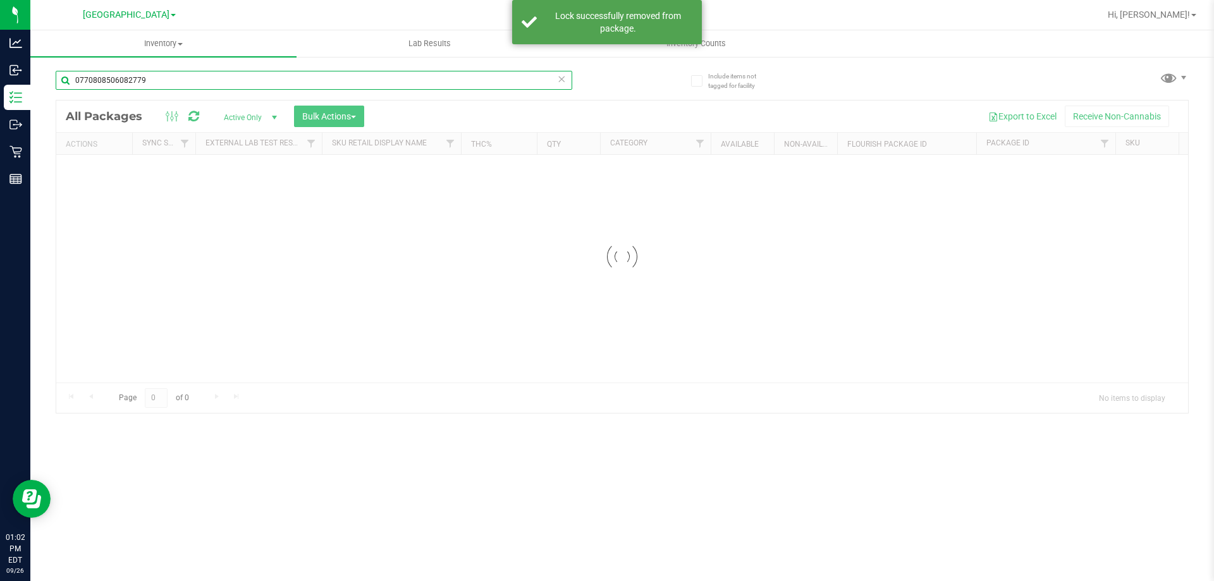
click at [154, 84] on input "0770808506082779" at bounding box center [314, 80] width 516 height 19
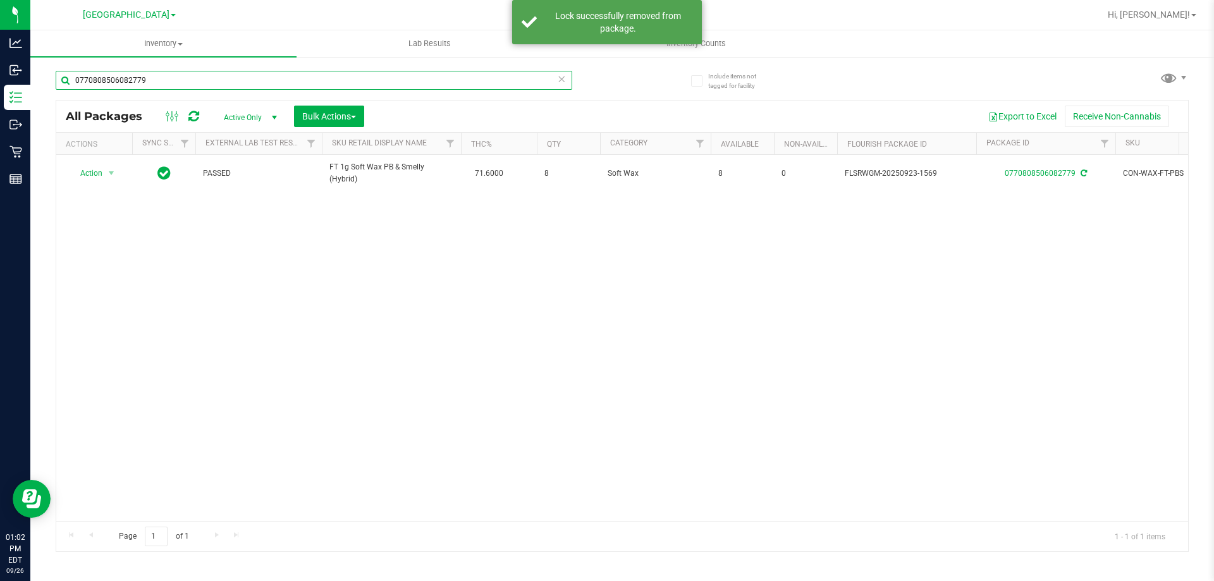
click at [153, 85] on input "0770808506082779" at bounding box center [314, 80] width 516 height 19
click at [156, 85] on input "0770808506082779" at bounding box center [314, 80] width 516 height 19
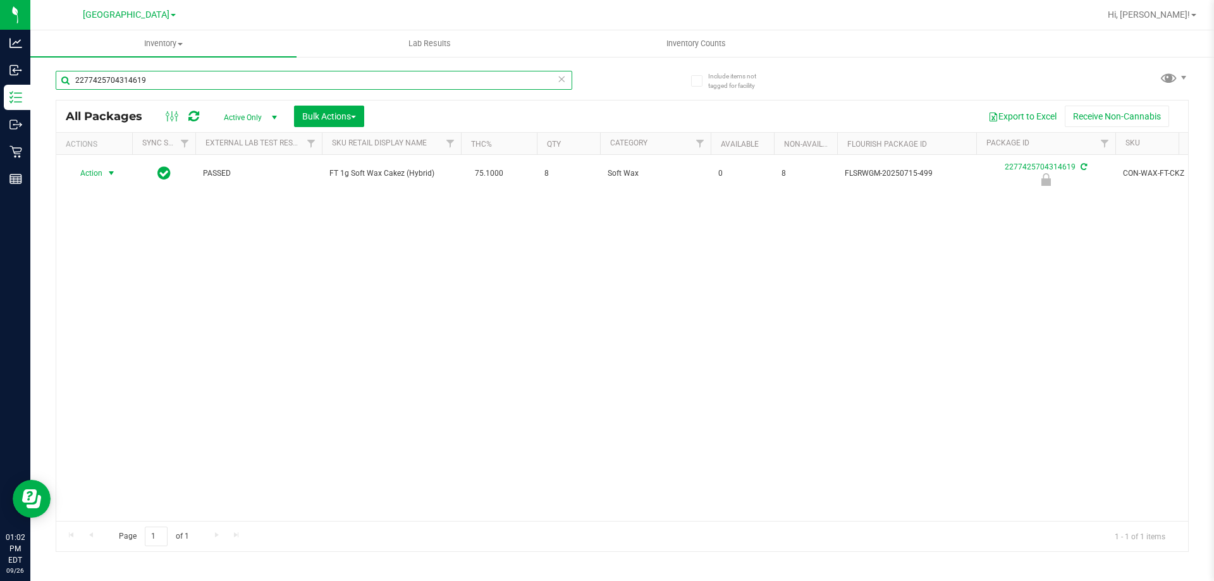
type input "2277425704314619"
click at [92, 173] on span "Action" at bounding box center [86, 173] width 34 height 18
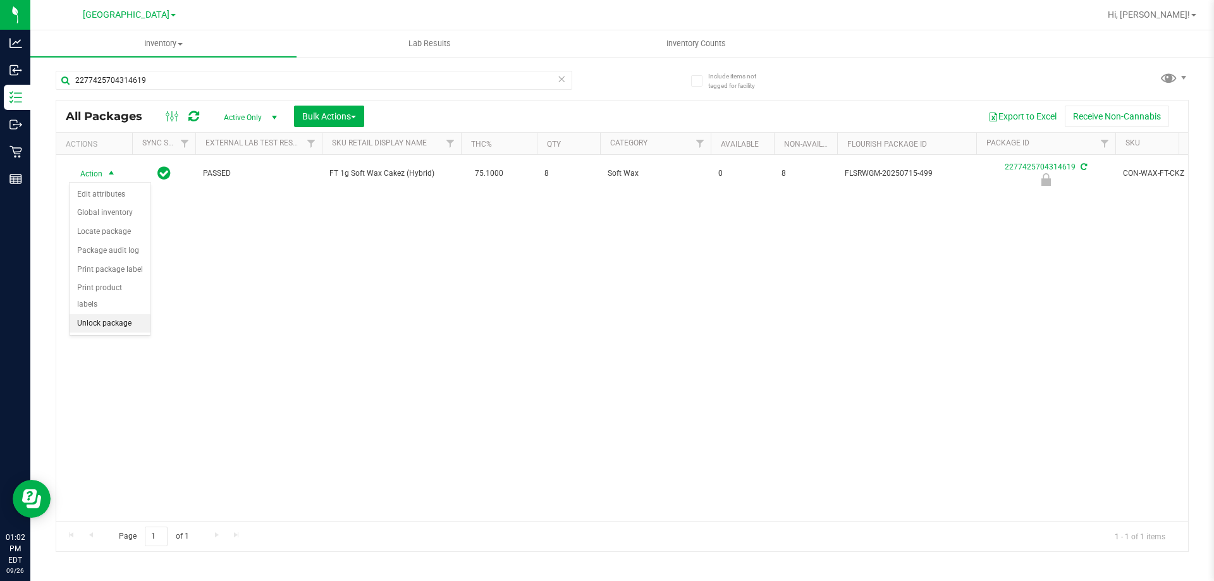
click at [131, 314] on li "Unlock package" at bounding box center [110, 323] width 81 height 19
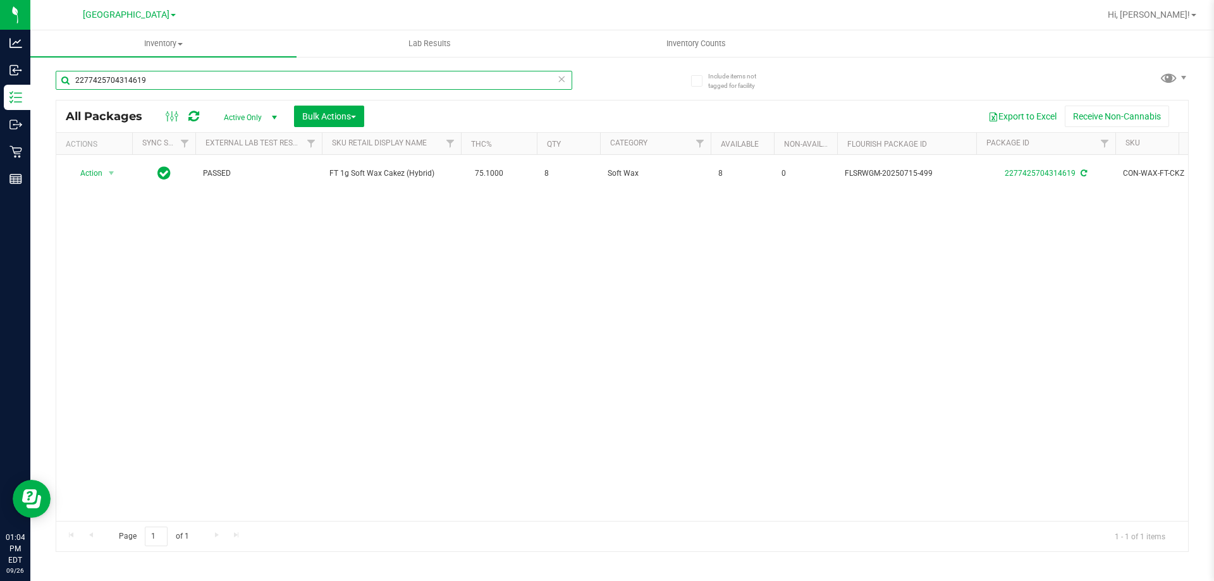
click at [260, 75] on input "2277425704314619" at bounding box center [314, 80] width 516 height 19
click at [261, 75] on input "2277425704314619" at bounding box center [314, 80] width 516 height 19
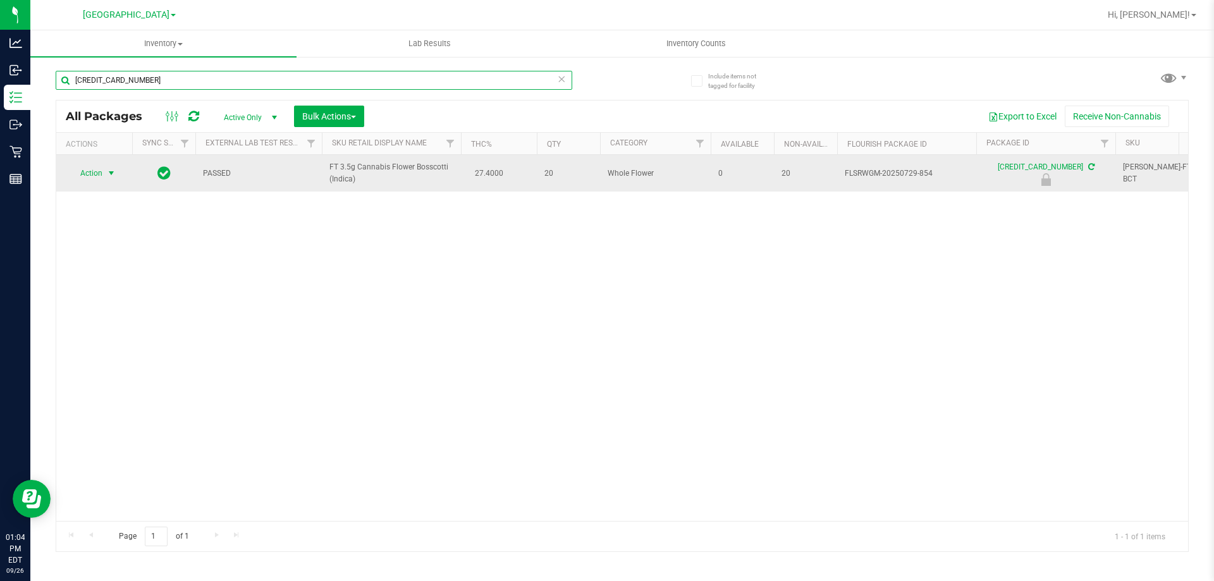
type input "[CREDIT_CARD_NUMBER]"
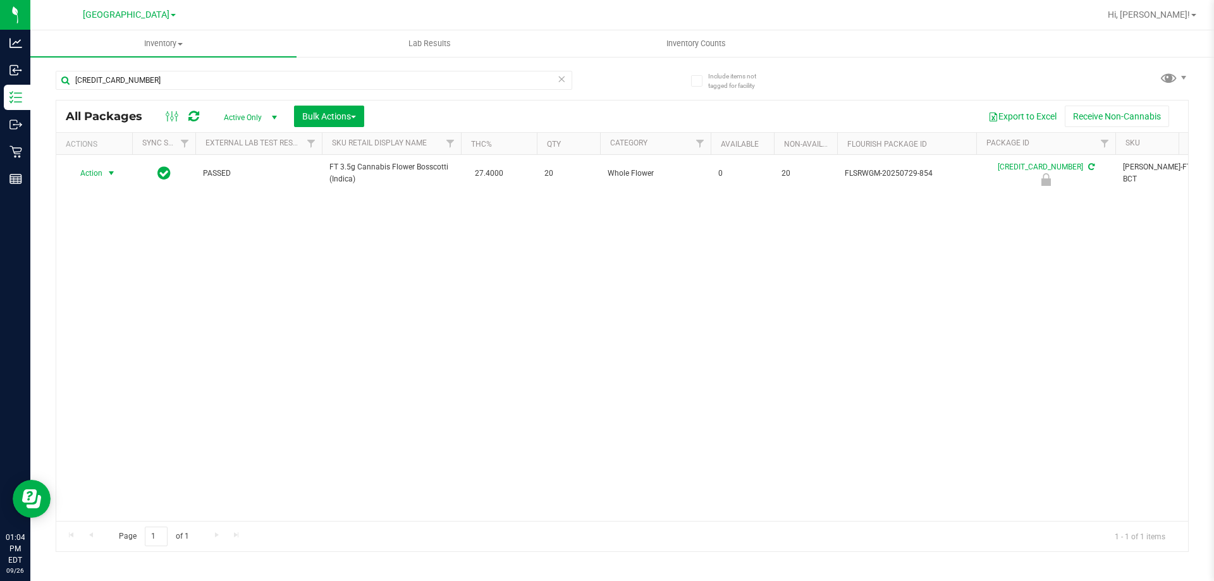
drag, startPoint x: 95, startPoint y: 175, endPoint x: 101, endPoint y: 219, distance: 44.0
click at [95, 174] on span "Action" at bounding box center [86, 173] width 34 height 18
click at [93, 315] on li "Unlock package" at bounding box center [110, 323] width 81 height 19
click at [180, 78] on input "[CREDIT_CARD_NUMBER]" at bounding box center [314, 80] width 516 height 19
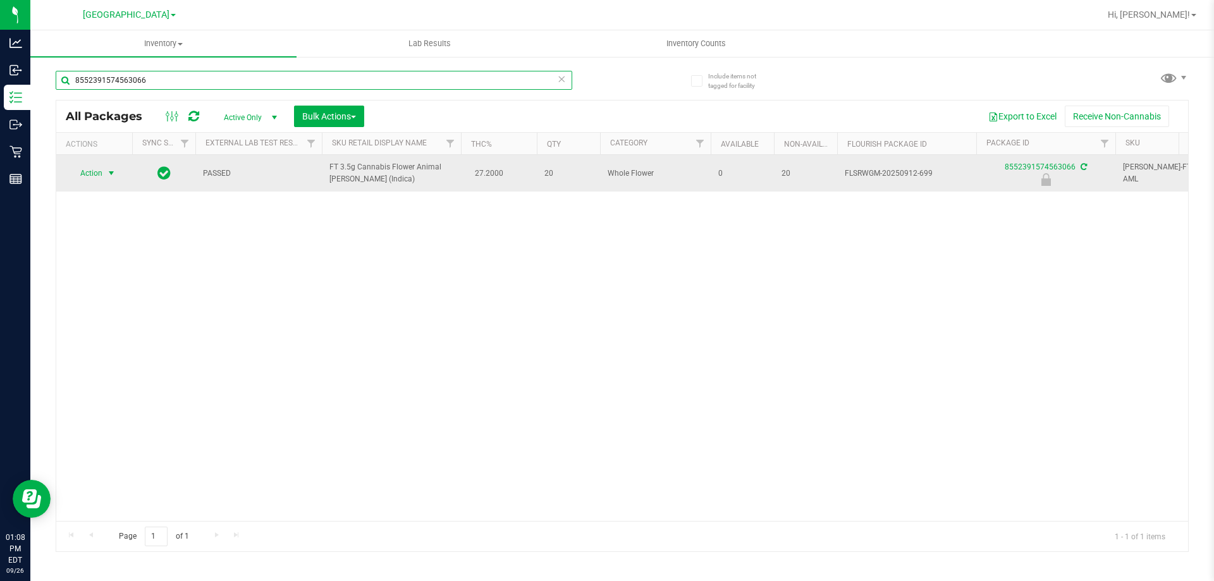
type input "8552391574563066"
click at [95, 176] on span "Action" at bounding box center [86, 173] width 34 height 18
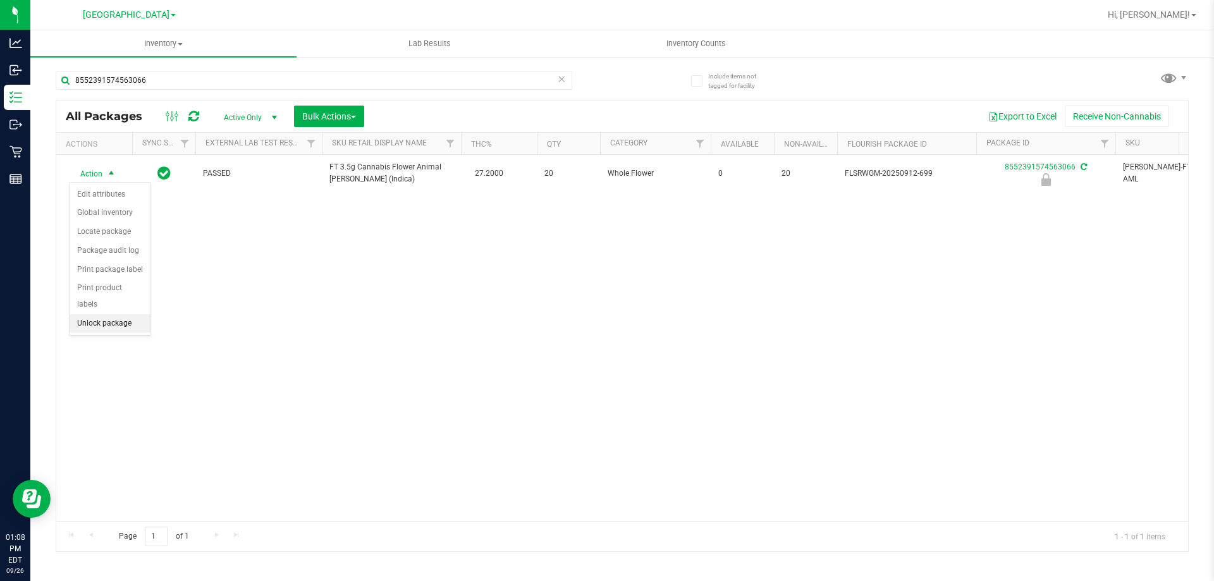
click at [101, 314] on li "Unlock package" at bounding box center [110, 323] width 81 height 19
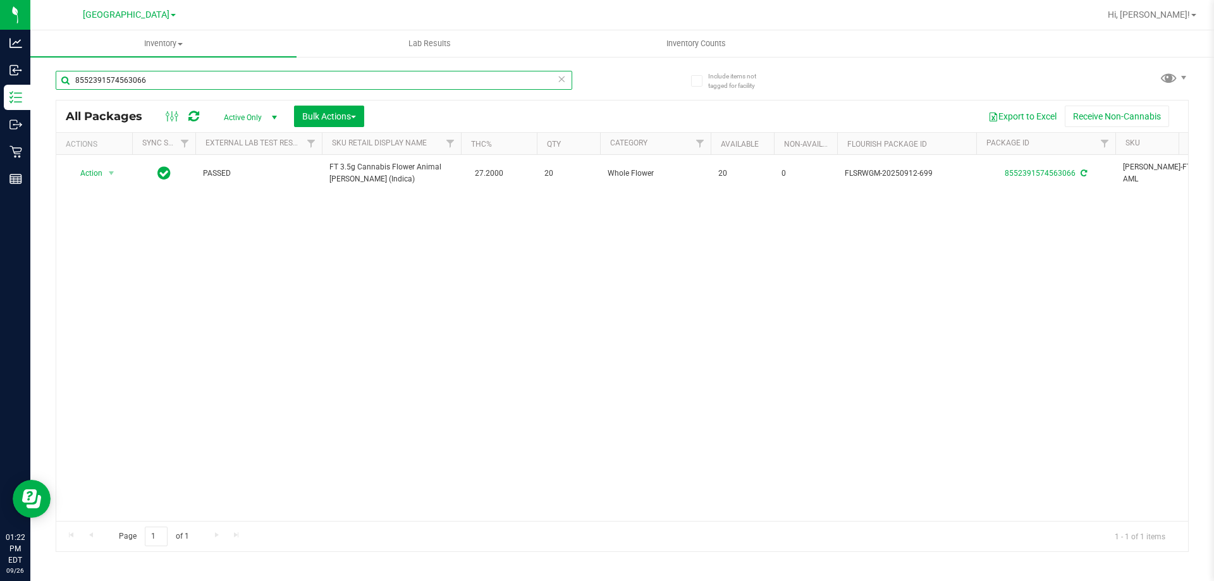
click at [188, 82] on input "8552391574563066" at bounding box center [314, 80] width 516 height 19
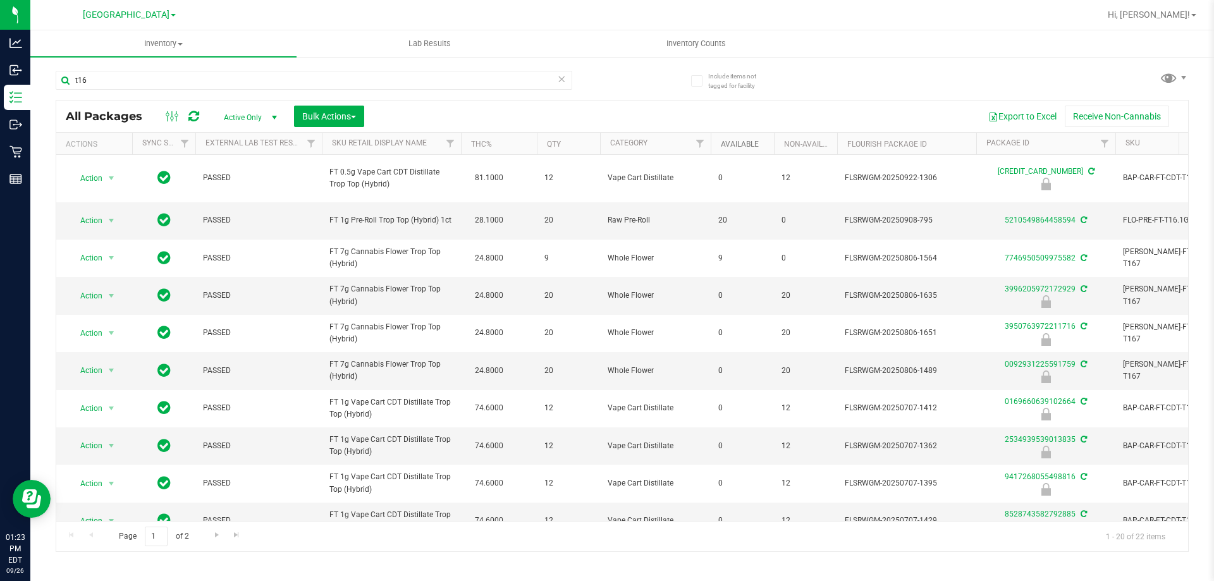
click at [743, 140] on link "Available" at bounding box center [740, 144] width 38 height 9
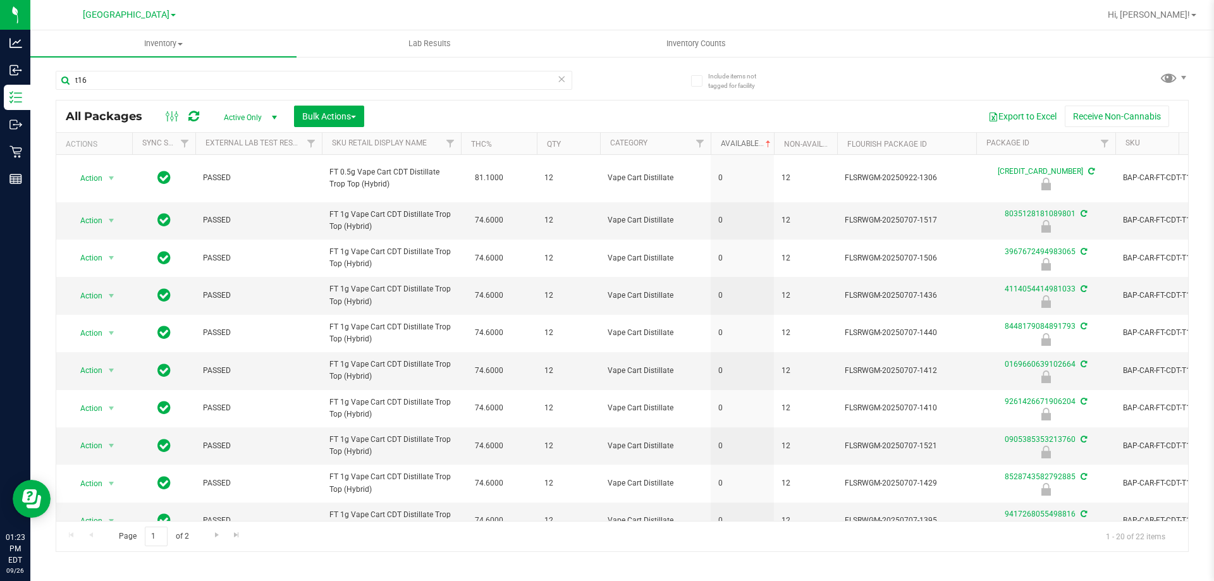
click at [743, 144] on link "Available" at bounding box center [747, 143] width 52 height 9
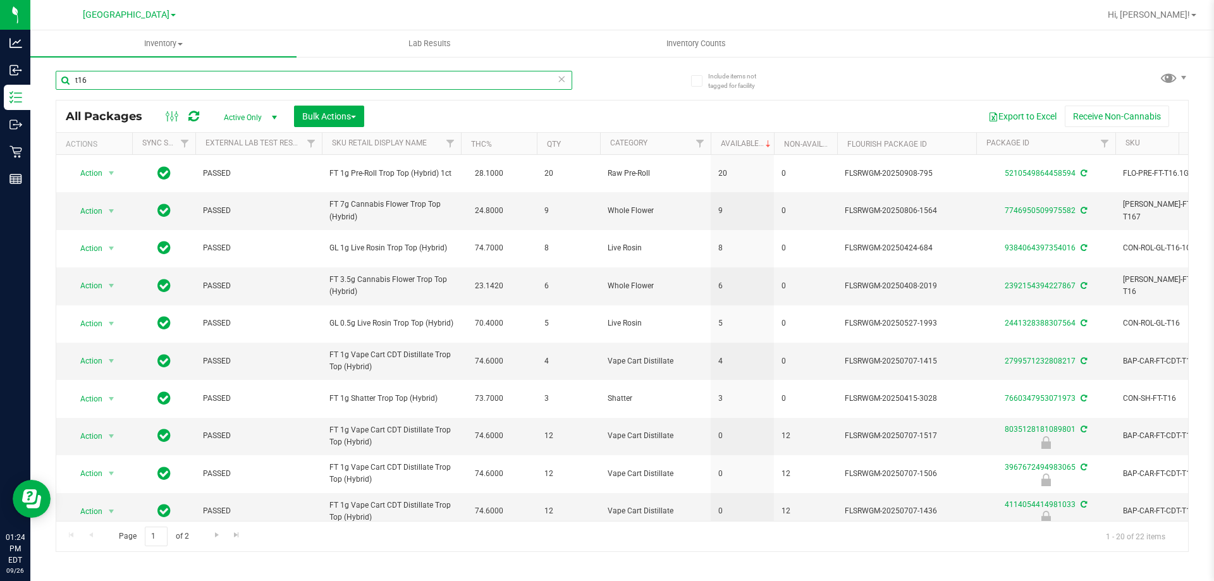
click at [320, 83] on input "t16" at bounding box center [314, 80] width 516 height 19
click at [320, 82] on input "t16" at bounding box center [314, 80] width 516 height 19
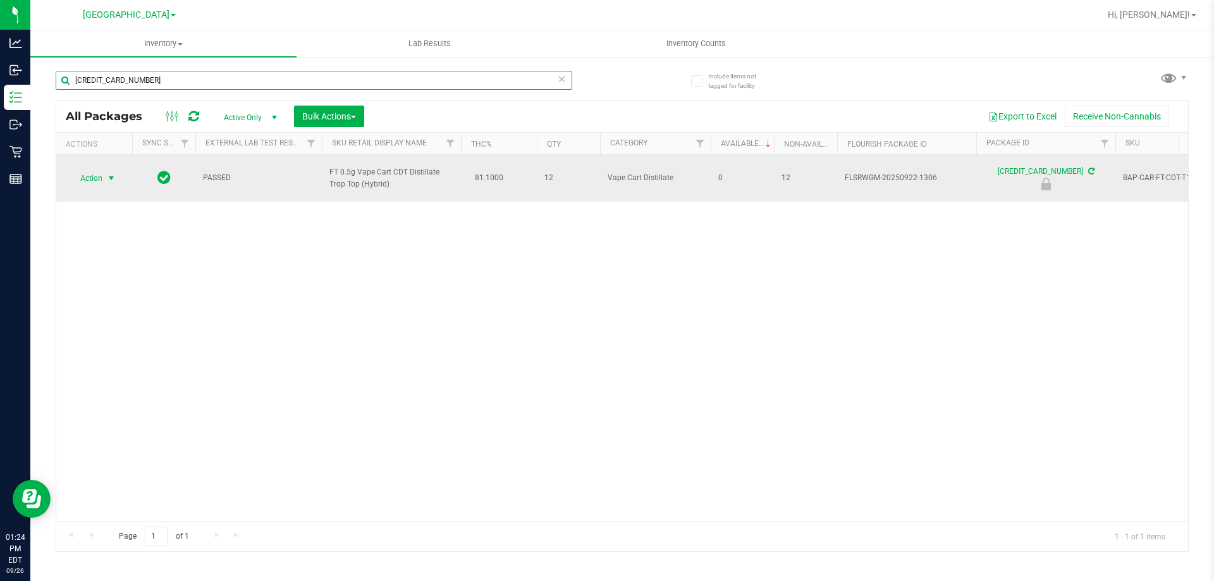
type input "[CREDIT_CARD_NUMBER]"
click at [99, 178] on span "Action" at bounding box center [86, 178] width 34 height 18
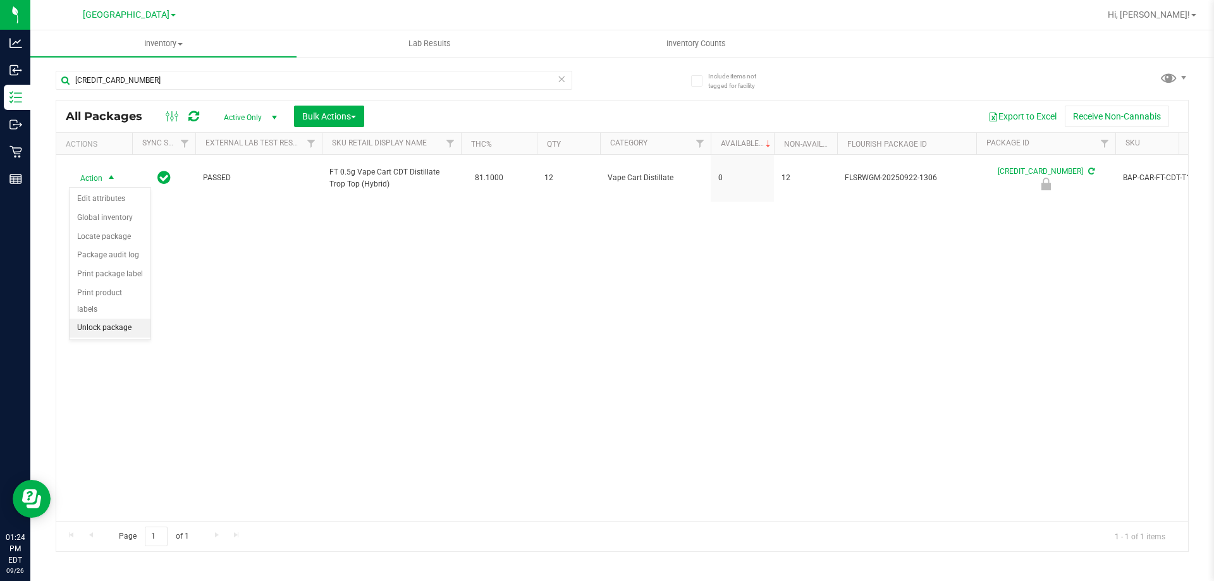
click at [106, 320] on li "Unlock package" at bounding box center [110, 328] width 81 height 19
click at [539, 318] on div "Action Action Adjust qty Create package Edit attributes Global inventory Locate…" at bounding box center [621, 338] width 1131 height 366
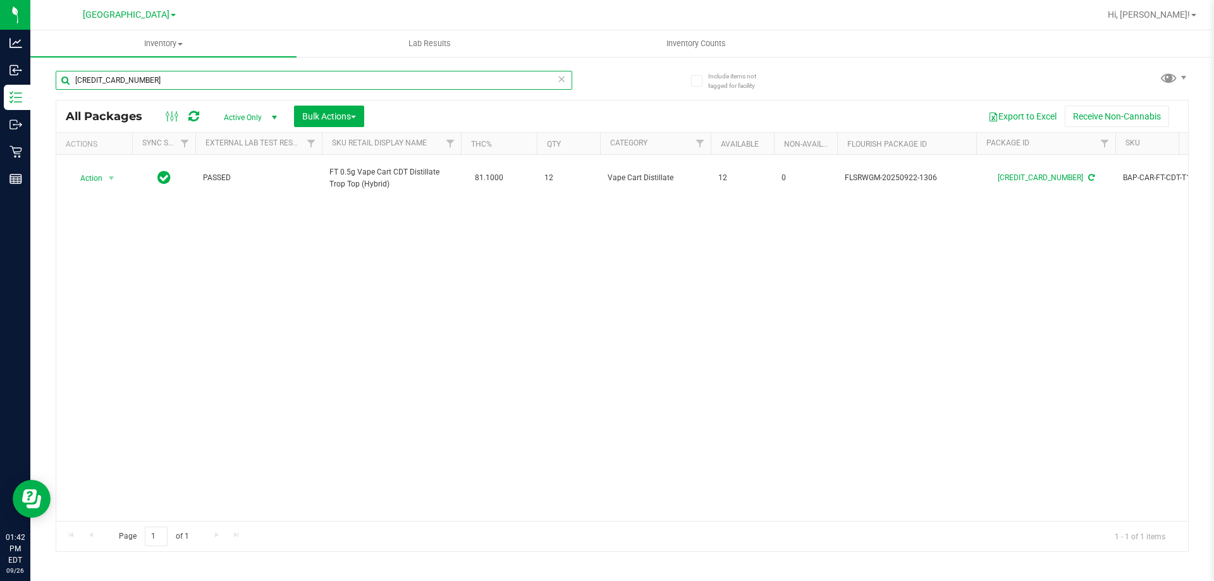
click at [249, 87] on input "[CREDIT_CARD_NUMBER]" at bounding box center [314, 80] width 516 height 19
click at [251, 87] on input "[CREDIT_CARD_NUMBER]" at bounding box center [314, 80] width 516 height 19
type input "zpo"
